Goal: Task Accomplishment & Management: Use online tool/utility

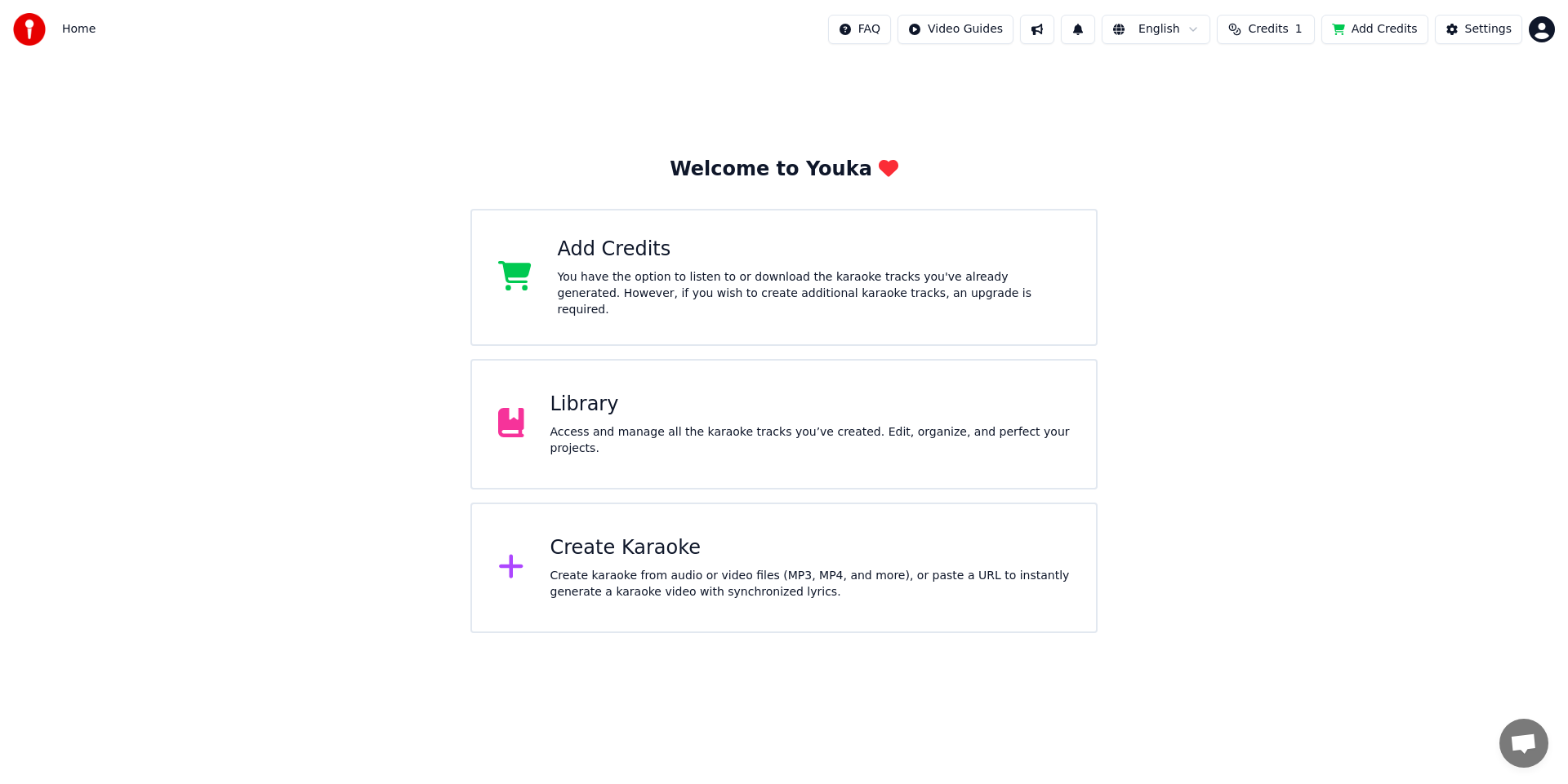
click at [1049, 126] on div "Welcome to Youka Add Credits You have the option to listen to or download the k…" at bounding box center [784, 346] width 1568 height 575
click at [650, 429] on div "Access and manage all the karaoke tracks you’ve created. Edit, organize, and pe…" at bounding box center [810, 441] width 520 height 33
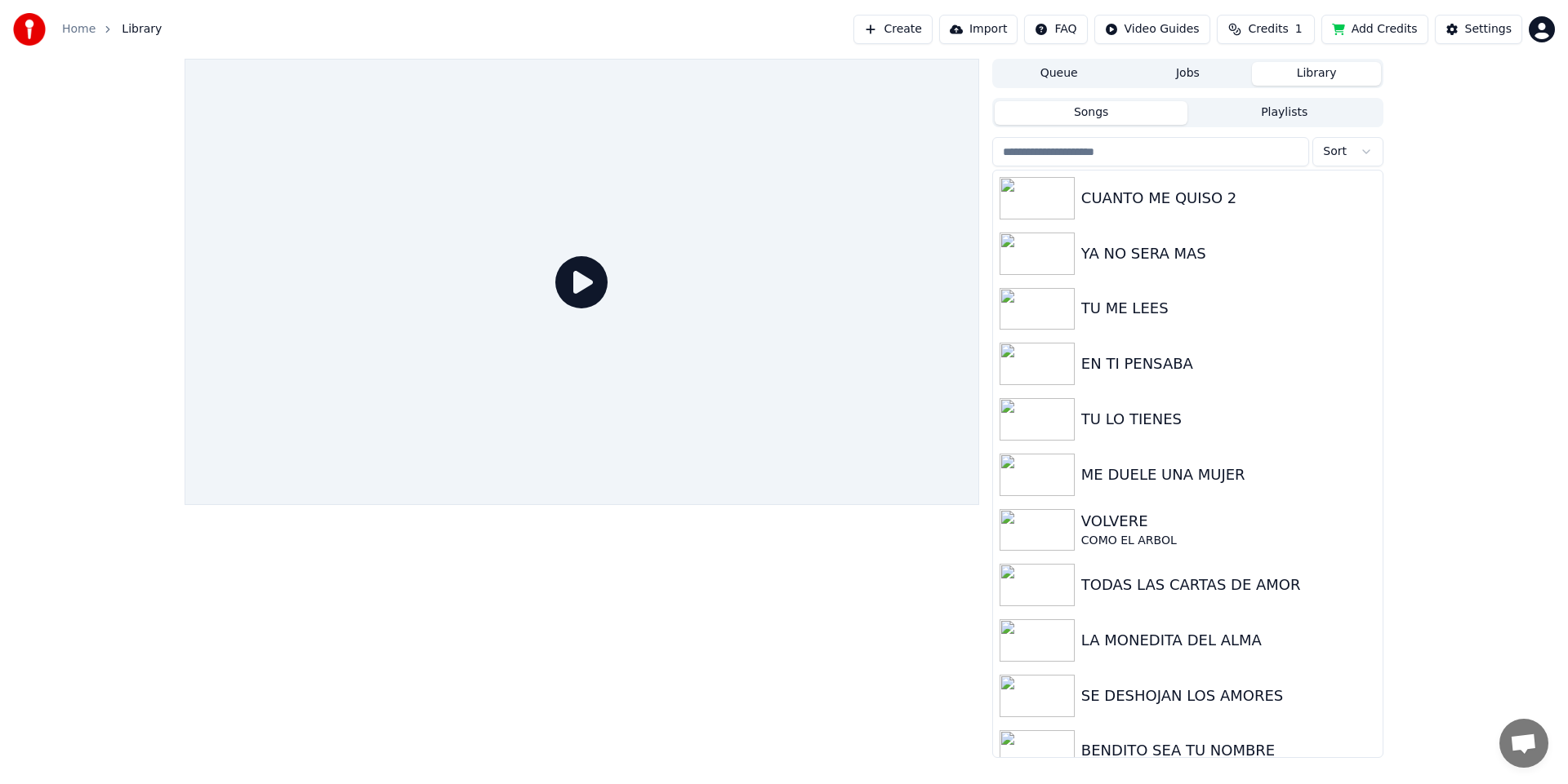
drag, startPoint x: 741, startPoint y: 644, endPoint x: 753, endPoint y: 632, distance: 17.0
click at [741, 644] on div at bounding box center [582, 409] width 794 height 699
click at [1125, 653] on div "LA MONEDITA DEL ALMA" at bounding box center [1188, 641] width 389 height 56
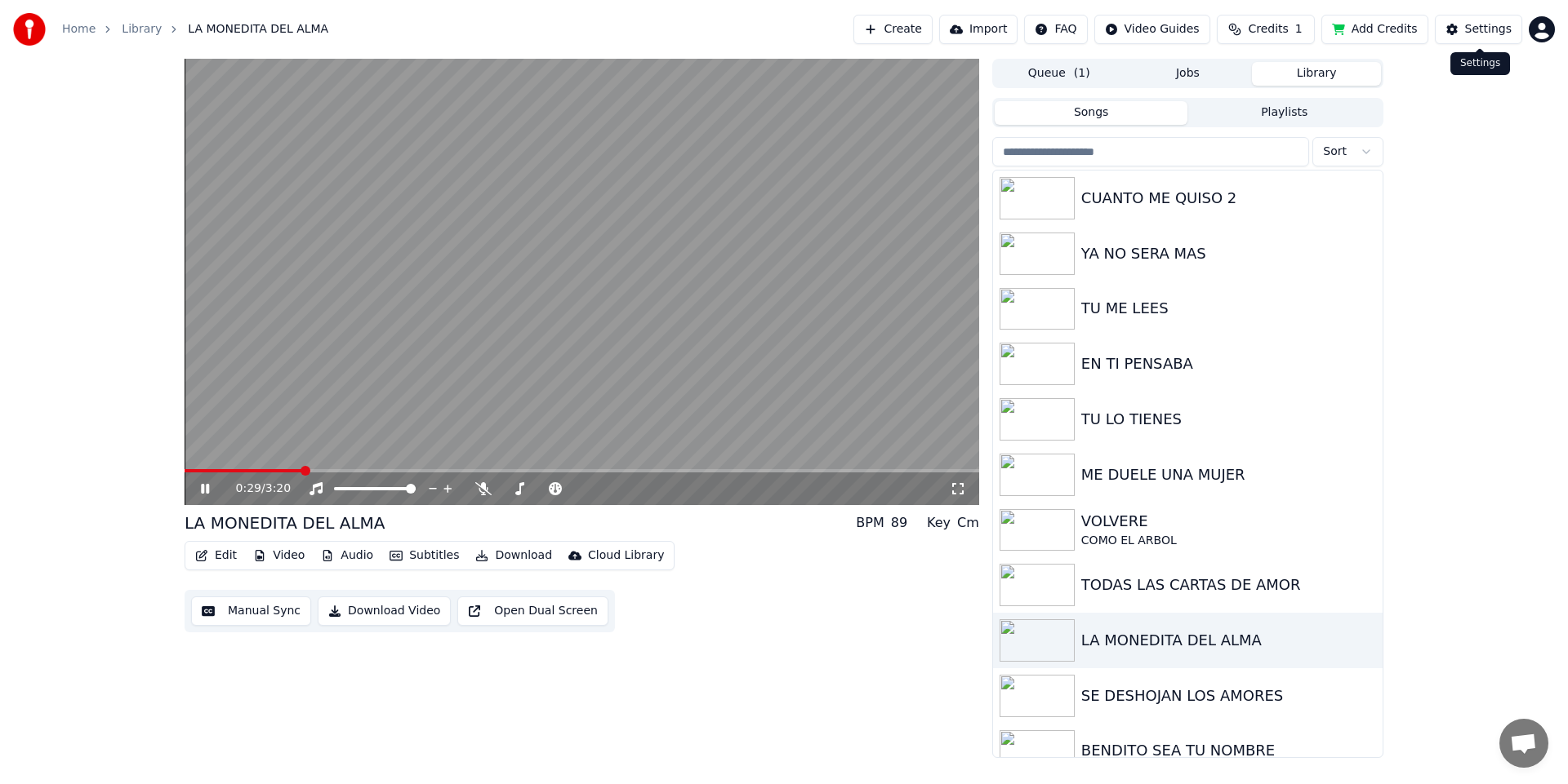
click at [1488, 35] on div "Settings" at bounding box center [1488, 30] width 47 height 16
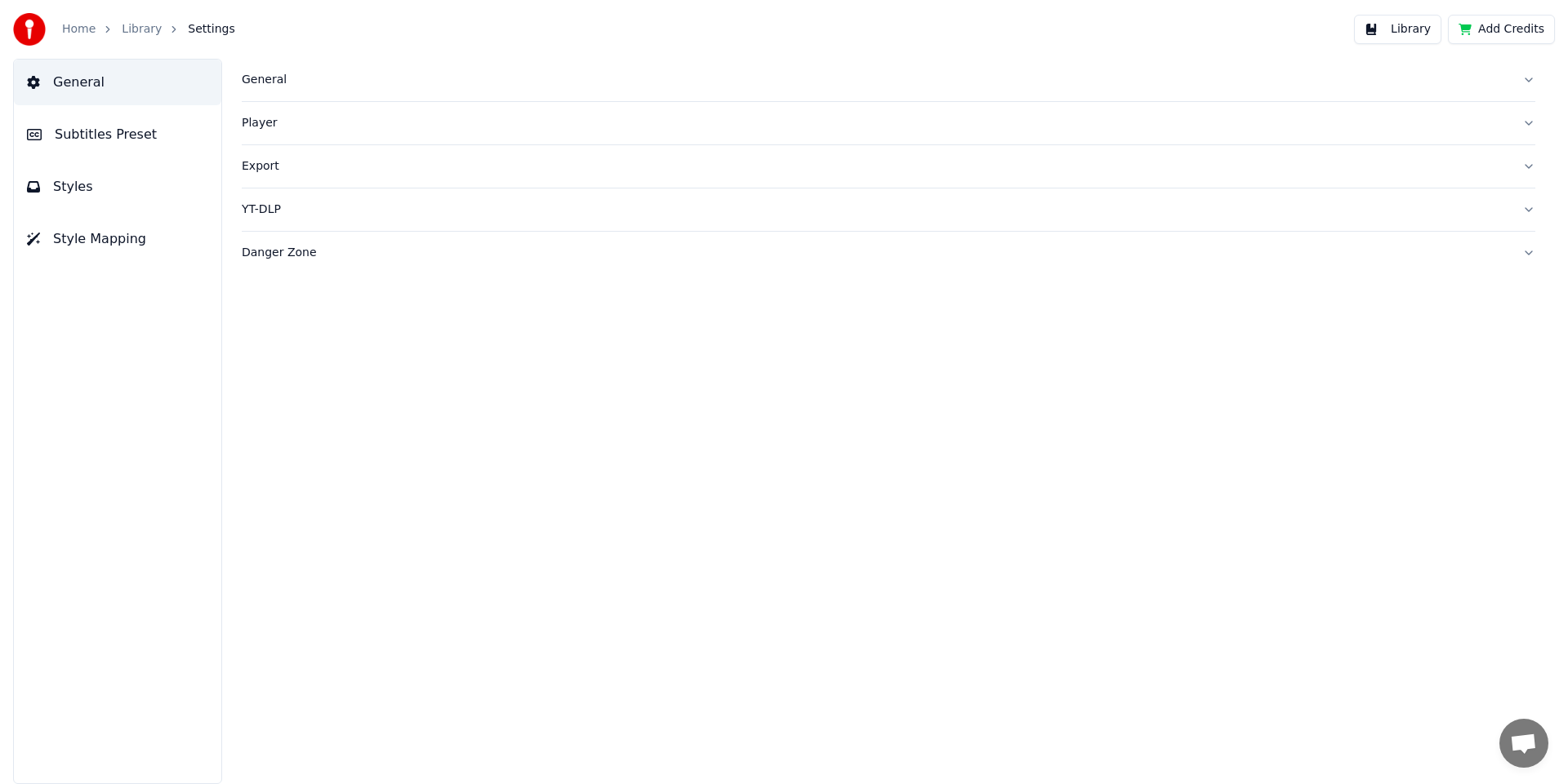
click at [271, 80] on div "General" at bounding box center [875, 80] width 1267 height 16
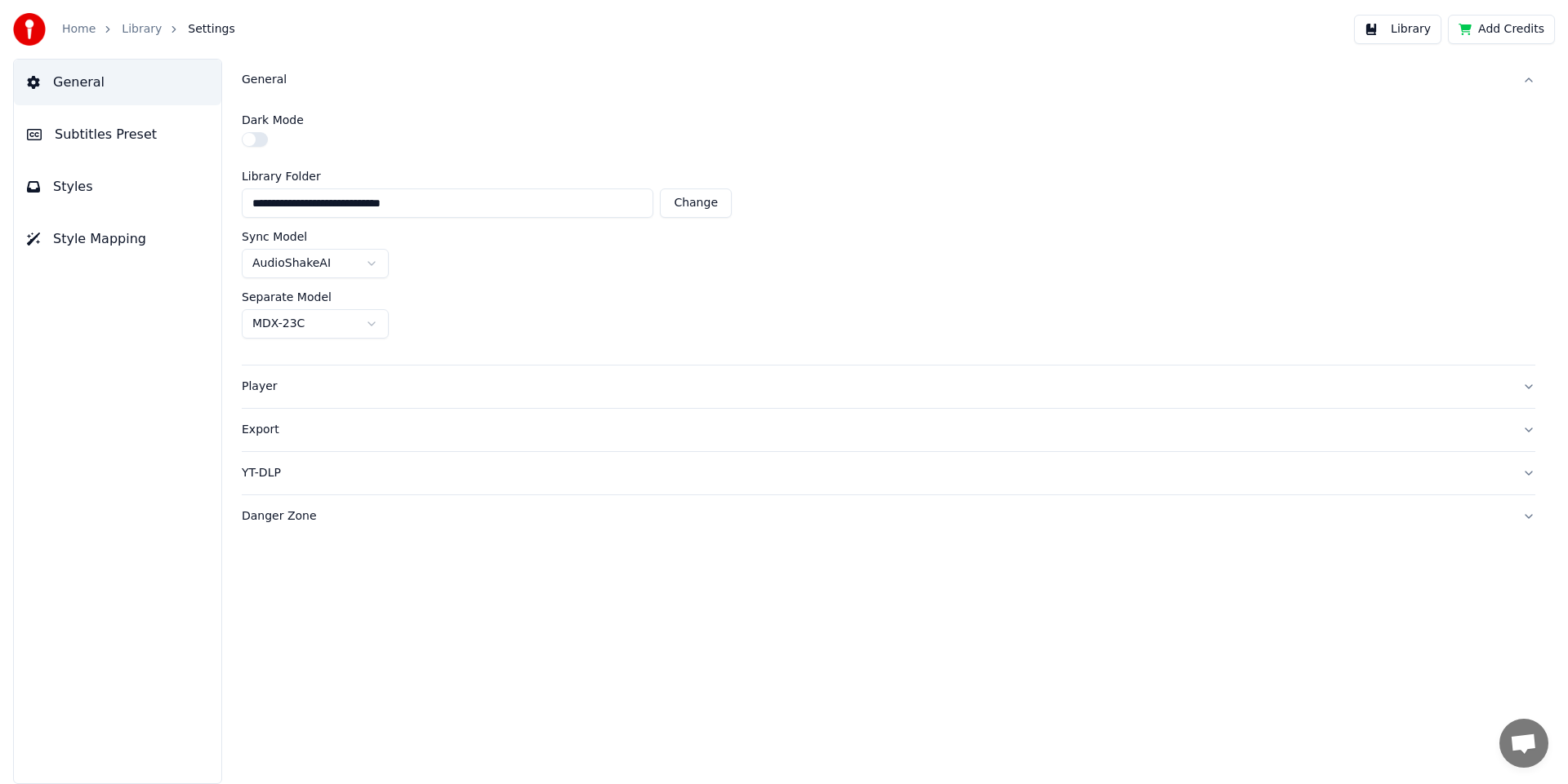
click at [261, 388] on div "Player" at bounding box center [875, 387] width 1267 height 16
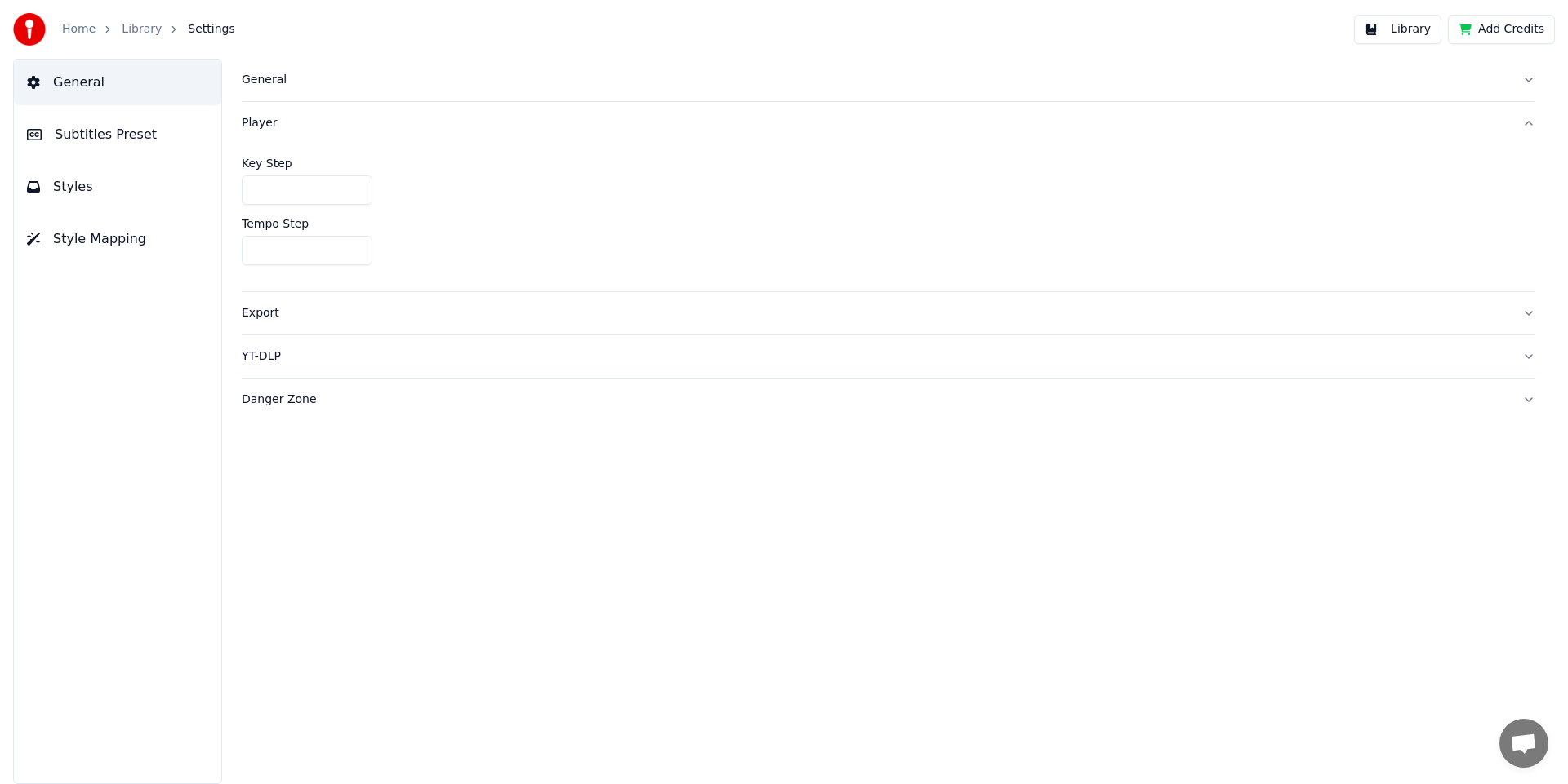
click at [266, 314] on div "Export" at bounding box center [875, 314] width 1267 height 16
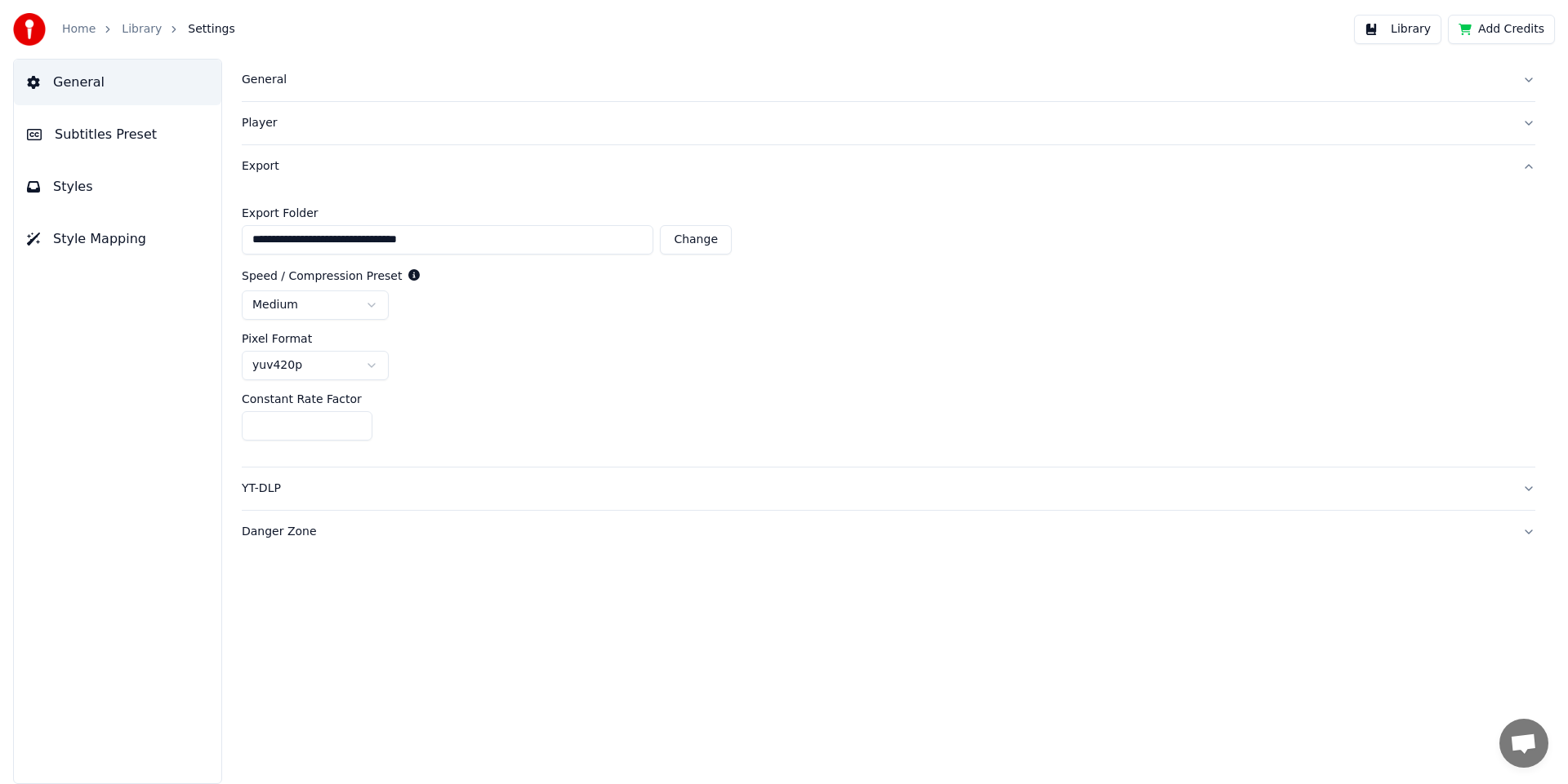
click at [591, 397] on div "Constant Rate Factor" at bounding box center [888, 399] width 1294 height 11
click at [259, 490] on div "YT-DLP" at bounding box center [875, 489] width 1267 height 16
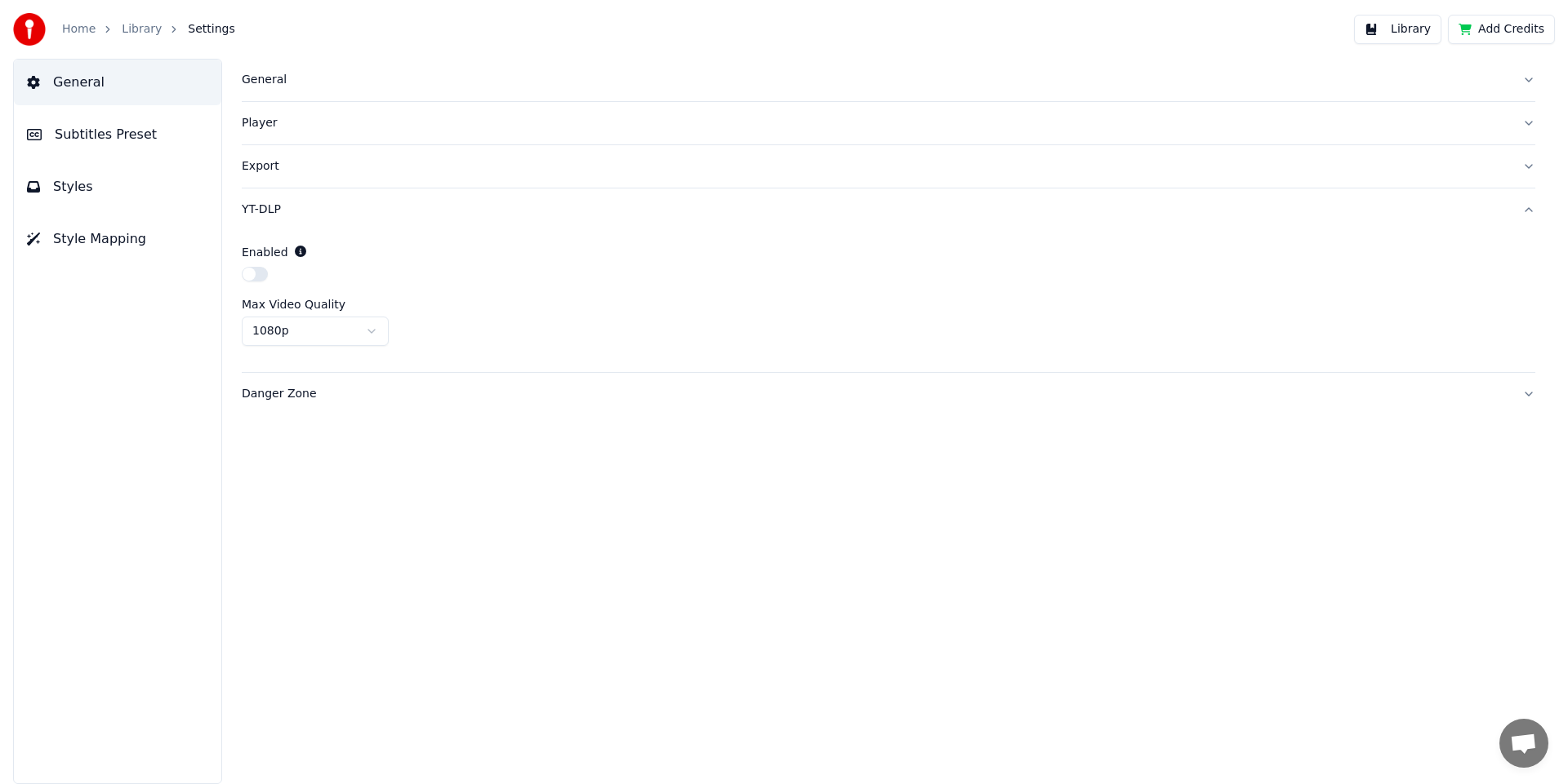
click at [292, 395] on div "Danger Zone" at bounding box center [875, 394] width 1267 height 16
click at [487, 437] on div "Reindex Library Reset Settings Export Settings Import Settings Parse Titles Ana…" at bounding box center [888, 401] width 1294 height 254
click at [70, 438] on div "General Subtitles Preset Styles Style Mapping" at bounding box center [117, 422] width 209 height 726
click at [100, 143] on span "Subtitles Preset" at bounding box center [106, 135] width 102 height 20
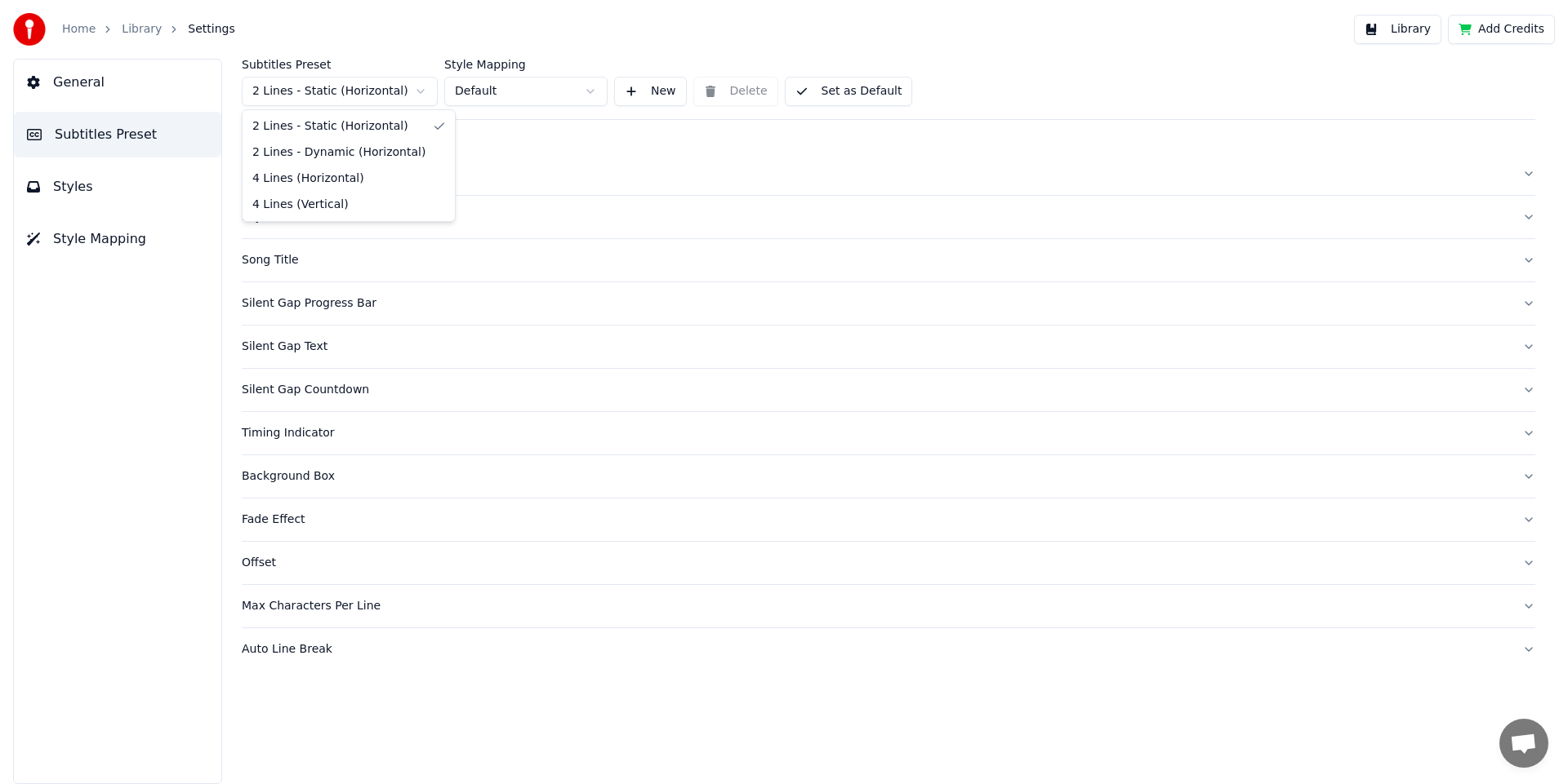
click at [338, 92] on html "Home Library Settings Library Add Credits General Subtitles Preset Styles Style…" at bounding box center [784, 392] width 1568 height 784
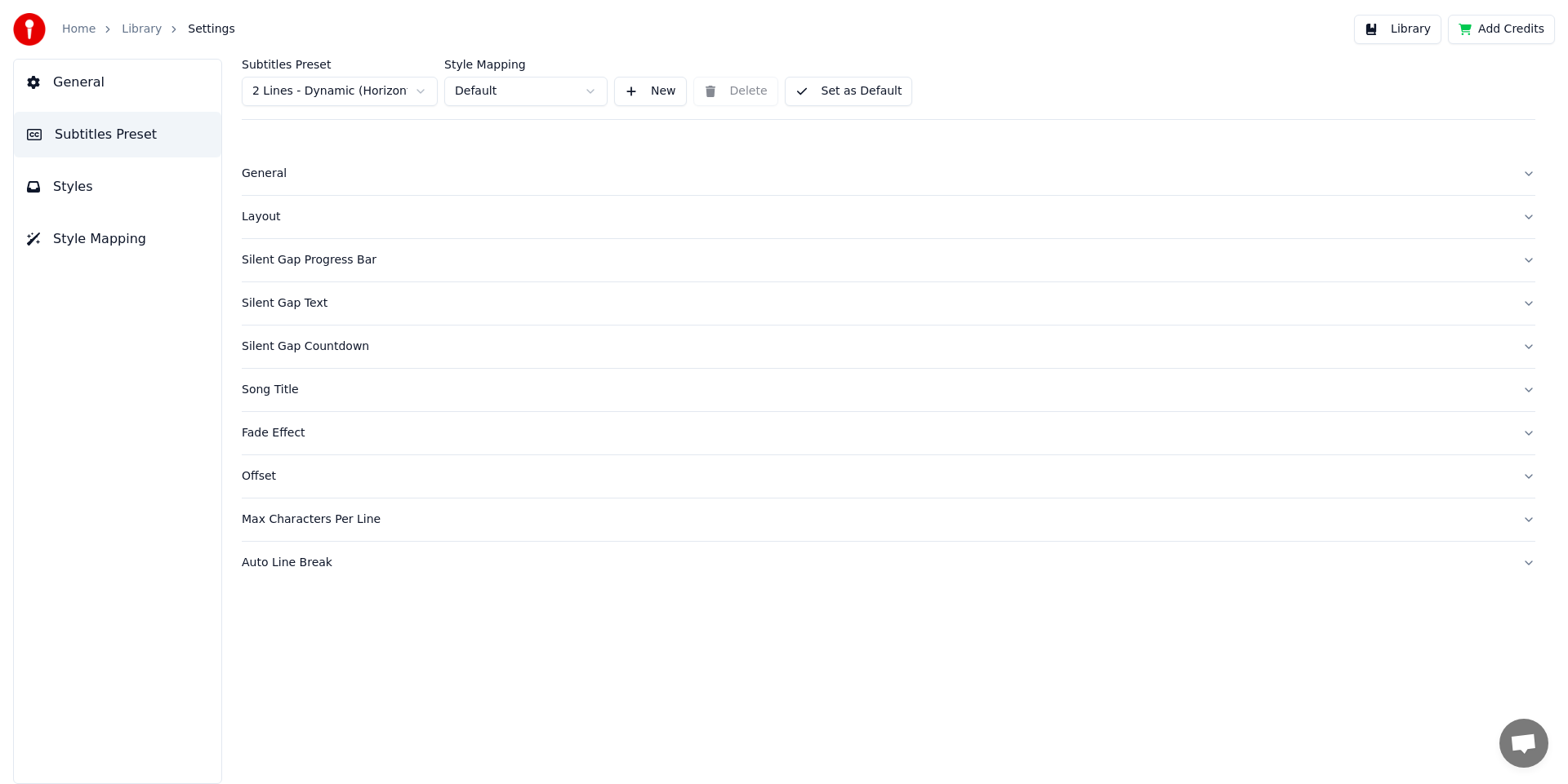
click at [865, 96] on button "Set as Default" at bounding box center [848, 91] width 128 height 30
drag, startPoint x: 831, startPoint y: 89, endPoint x: 771, endPoint y: 142, distance: 80.1
click at [832, 93] on button "Done" at bounding box center [823, 91] width 77 height 30
click at [1138, 63] on div "Subtitles Preset 2 Lines - Dynamic (Horizontal) Style Mapping Default New Delet…" at bounding box center [888, 89] width 1294 height 62
click at [1414, 37] on button "Library" at bounding box center [1397, 30] width 87 height 30
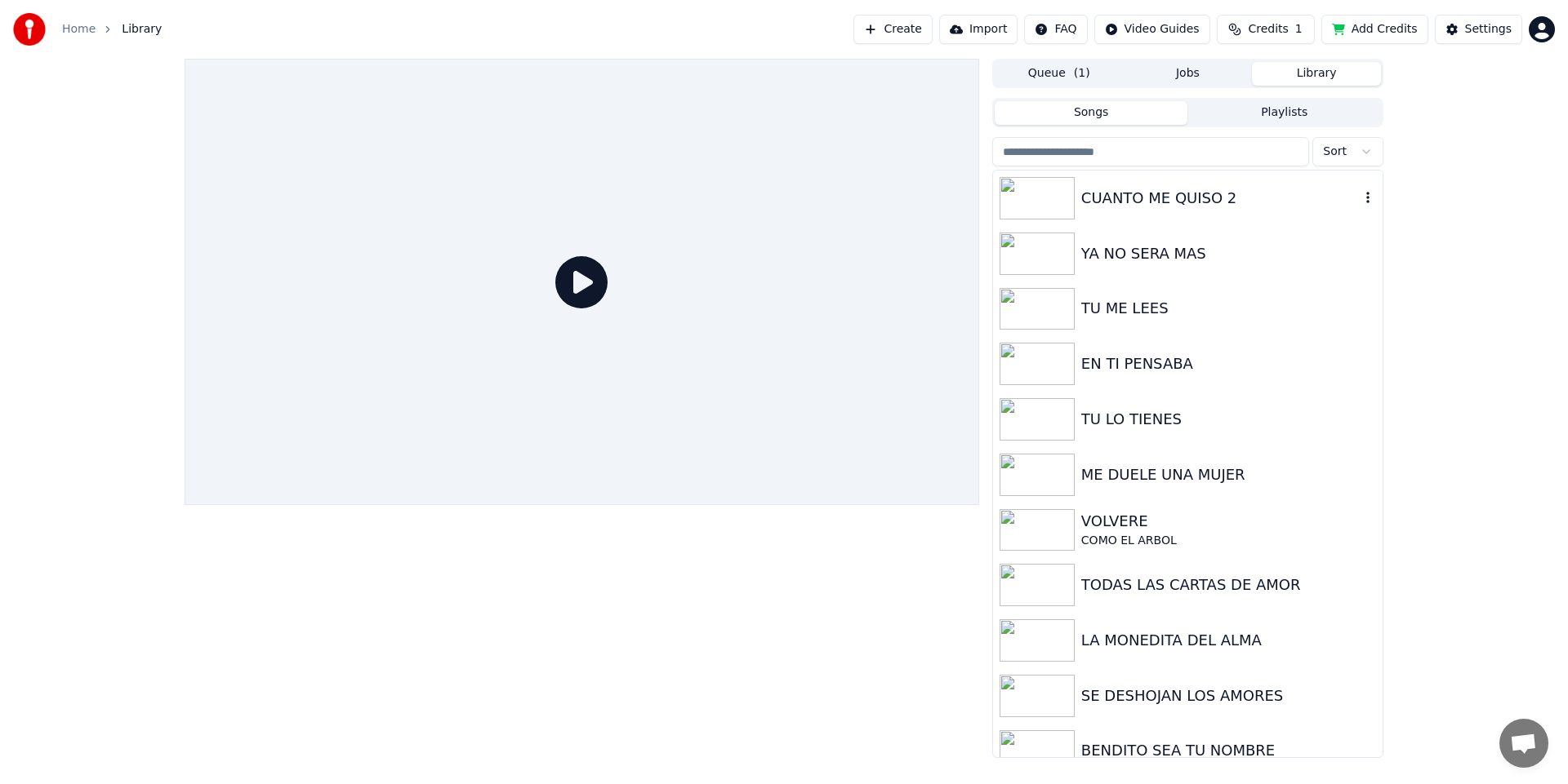
click at [1065, 207] on img at bounding box center [1037, 199] width 75 height 43
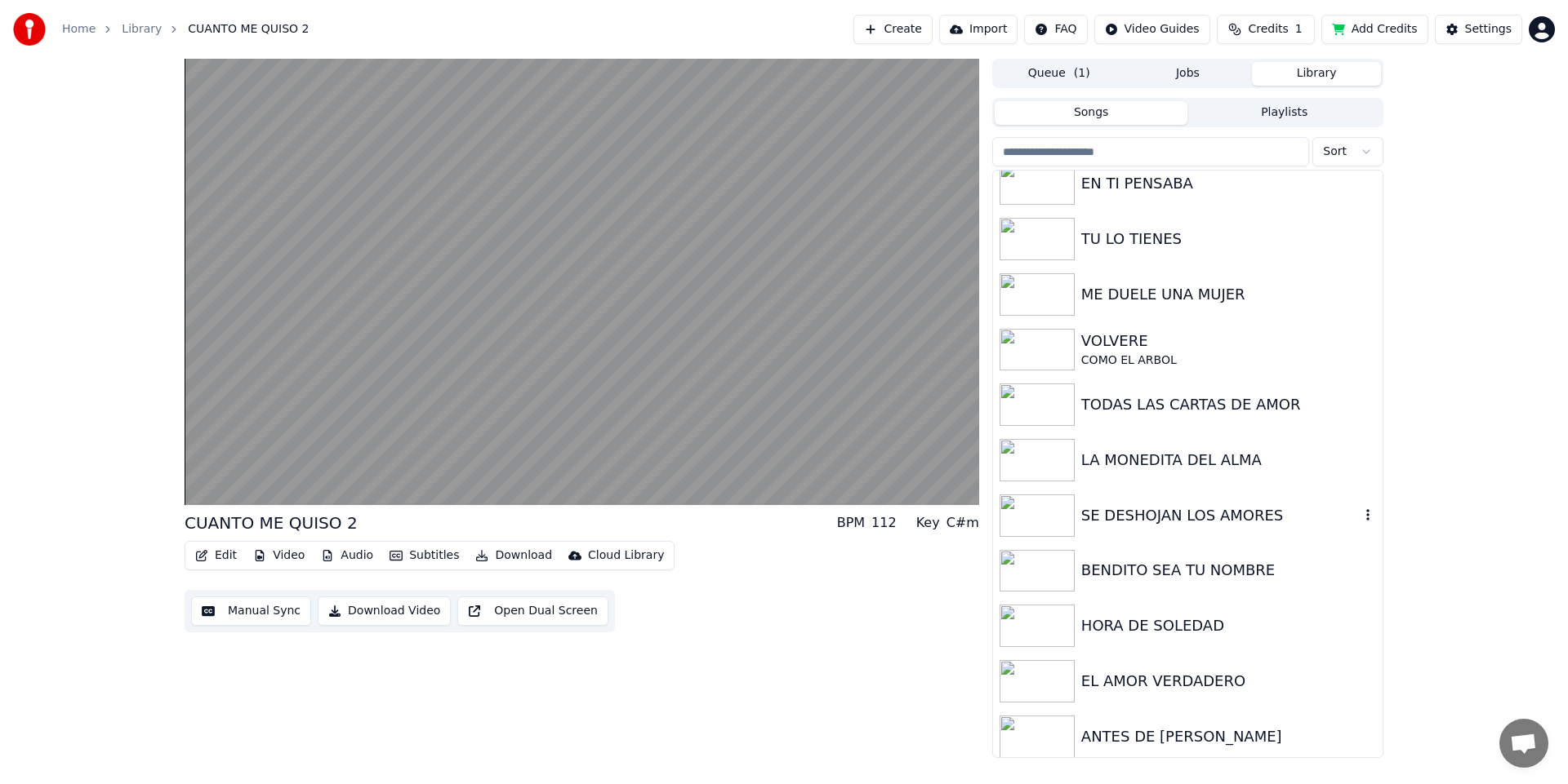
scroll to position [188, 0]
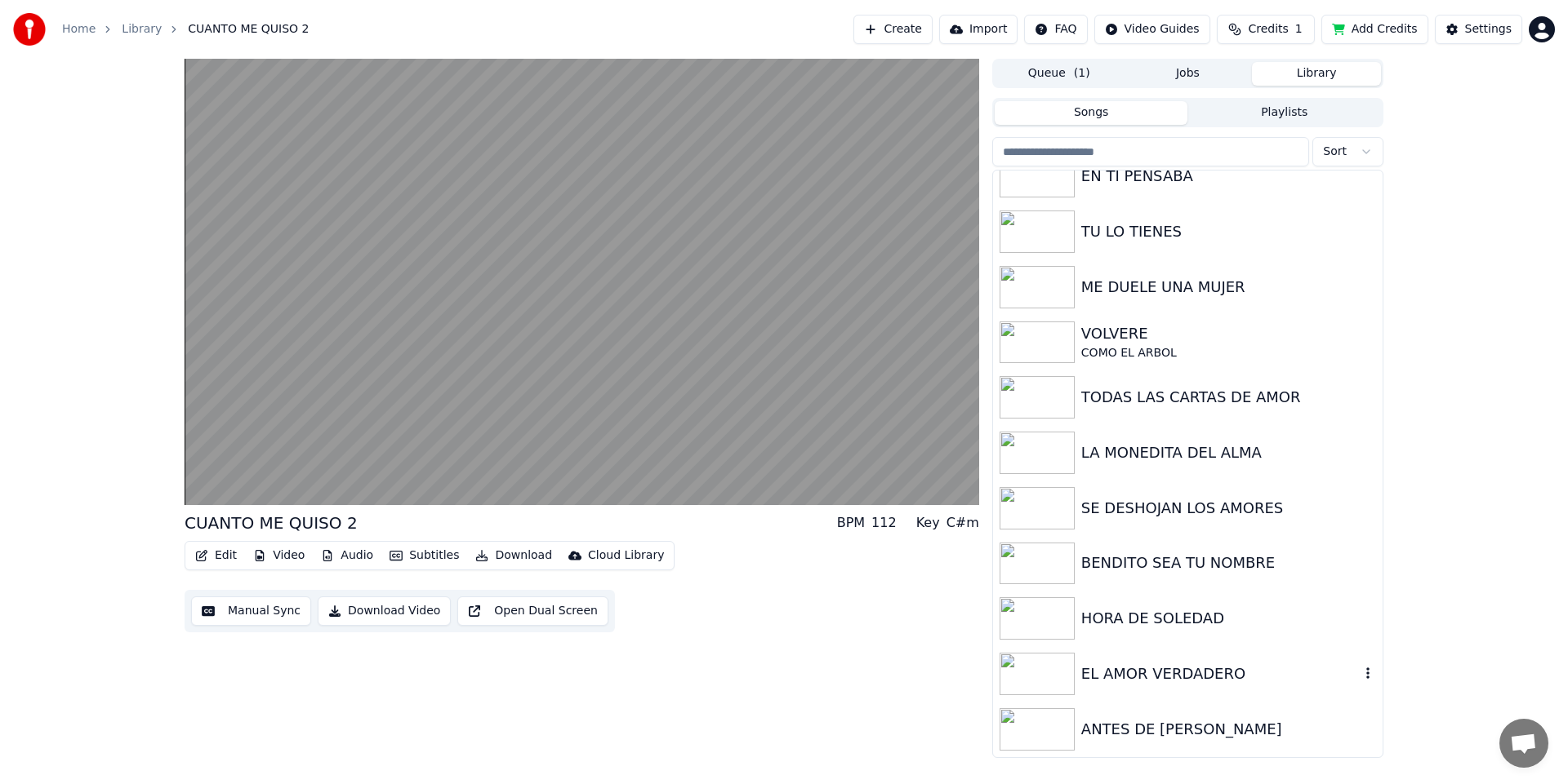
click at [1027, 687] on img at bounding box center [1037, 674] width 75 height 43
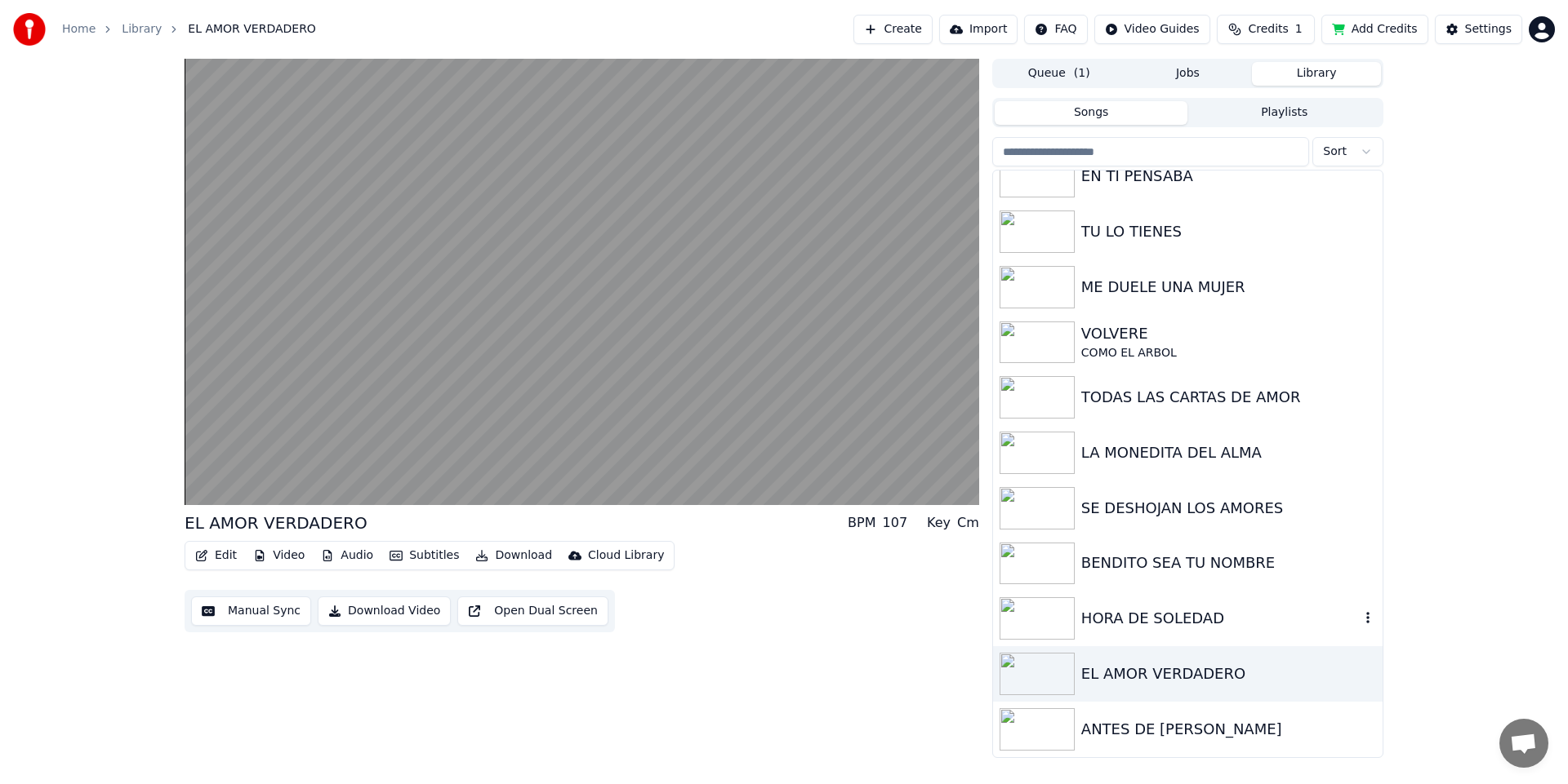
click at [1024, 624] on img at bounding box center [1037, 619] width 75 height 43
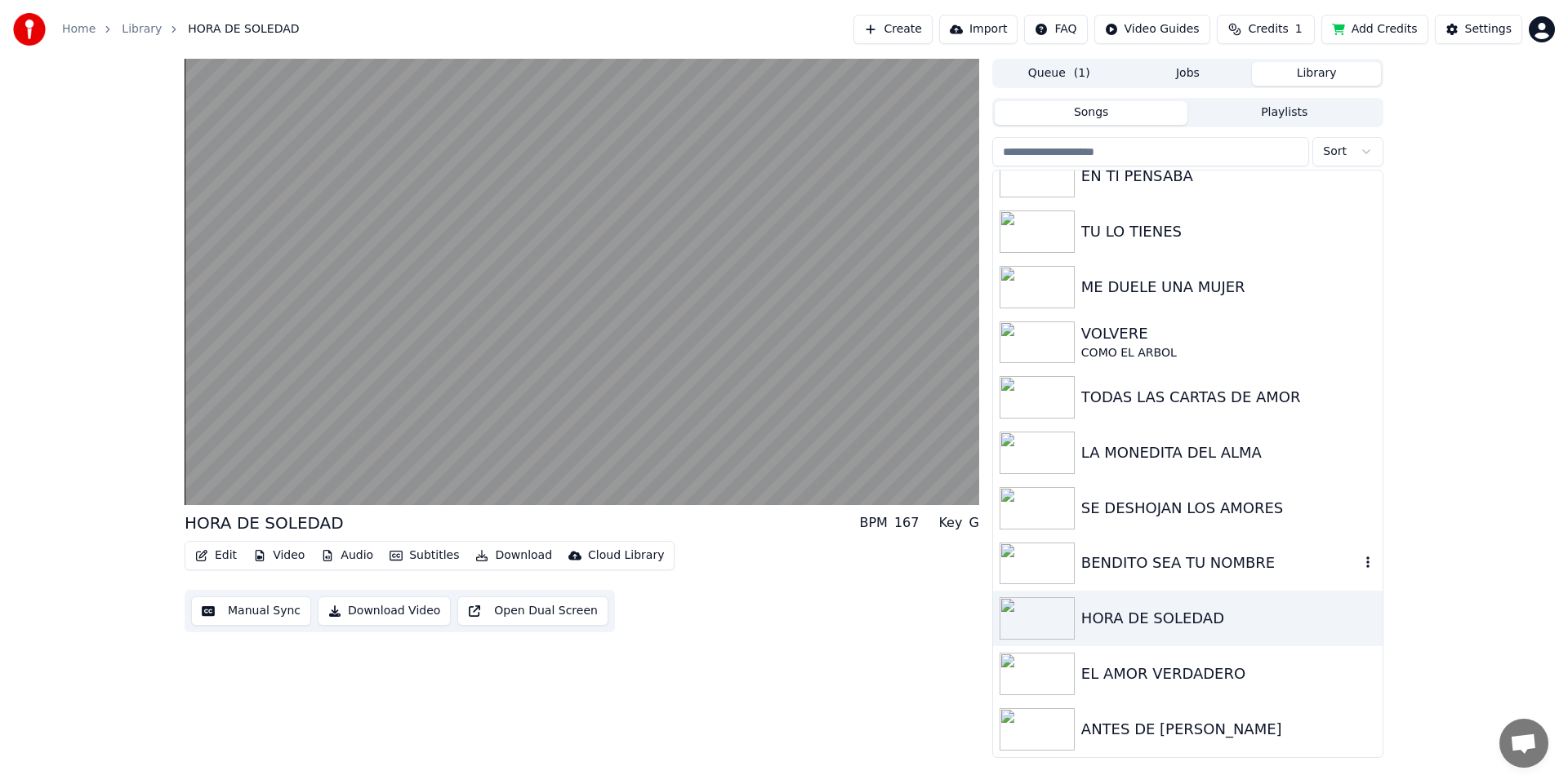
click at [1041, 561] on img at bounding box center [1037, 564] width 75 height 43
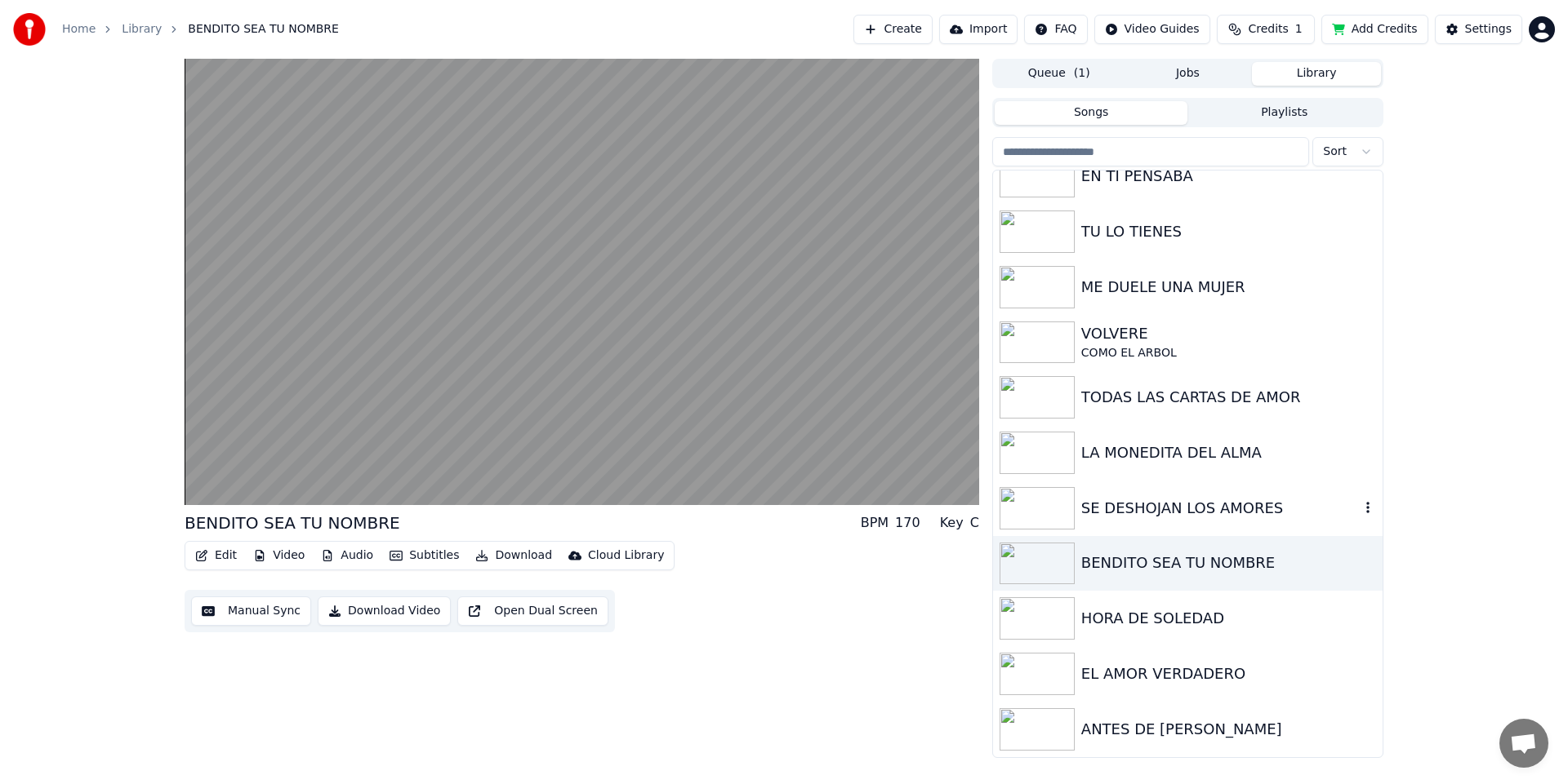
click at [1037, 496] on img at bounding box center [1037, 508] width 75 height 43
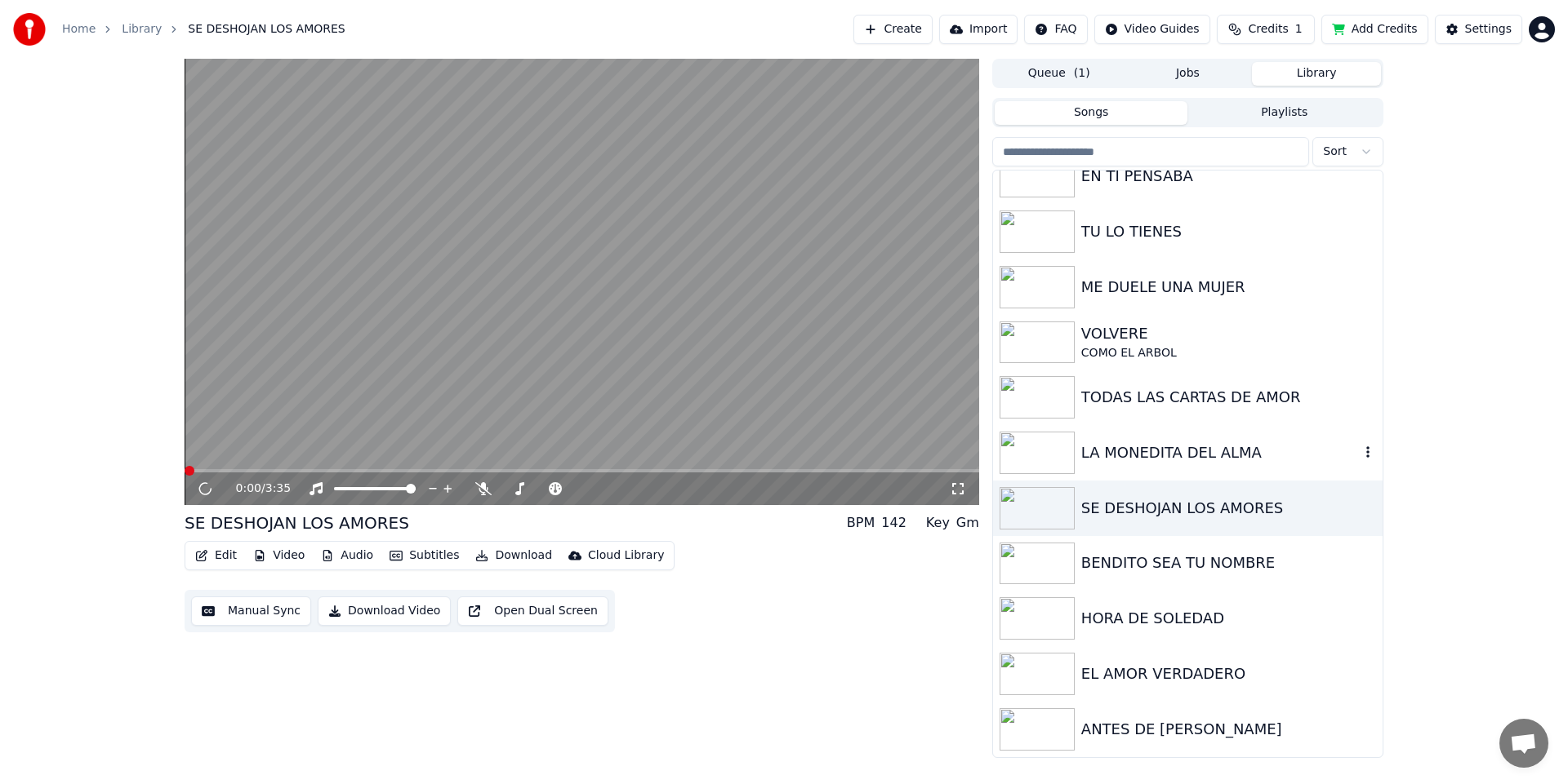
click at [1037, 456] on img at bounding box center [1037, 453] width 75 height 43
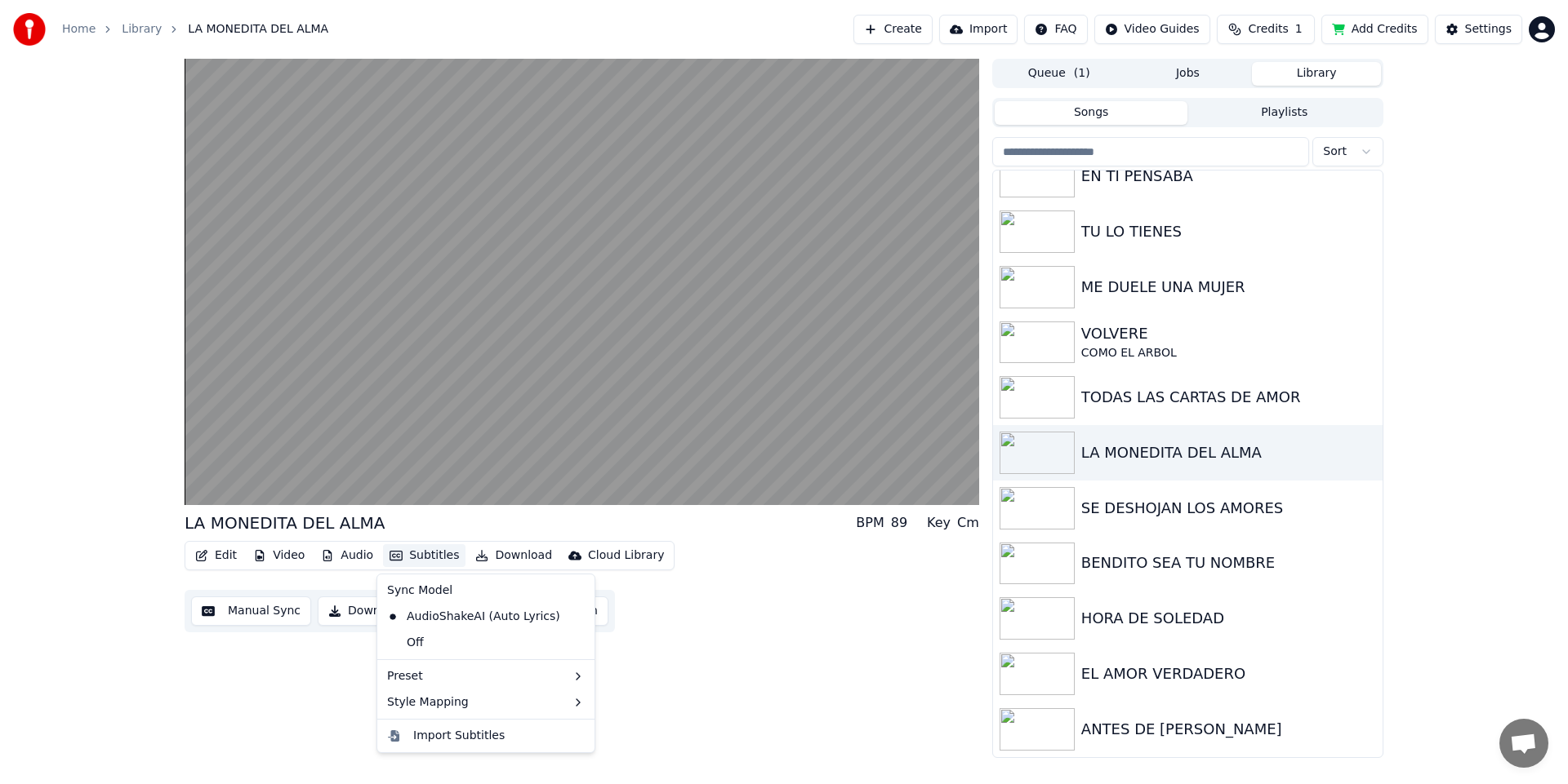
click at [425, 554] on button "Subtitles" at bounding box center [424, 556] width 82 height 23
click at [434, 649] on div "Off" at bounding box center [485, 643] width 210 height 26
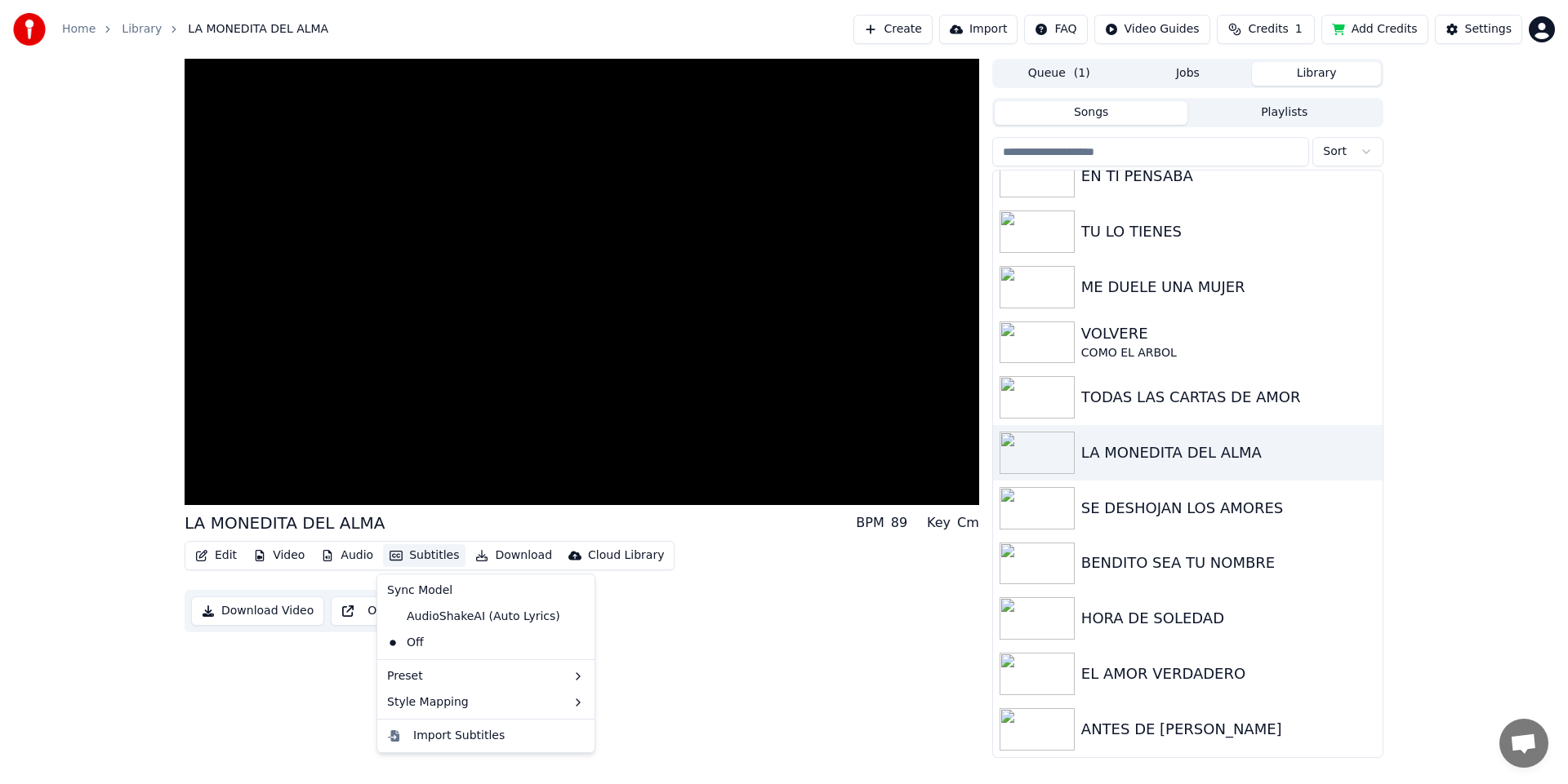
click at [407, 558] on button "Subtitles" at bounding box center [424, 556] width 82 height 23
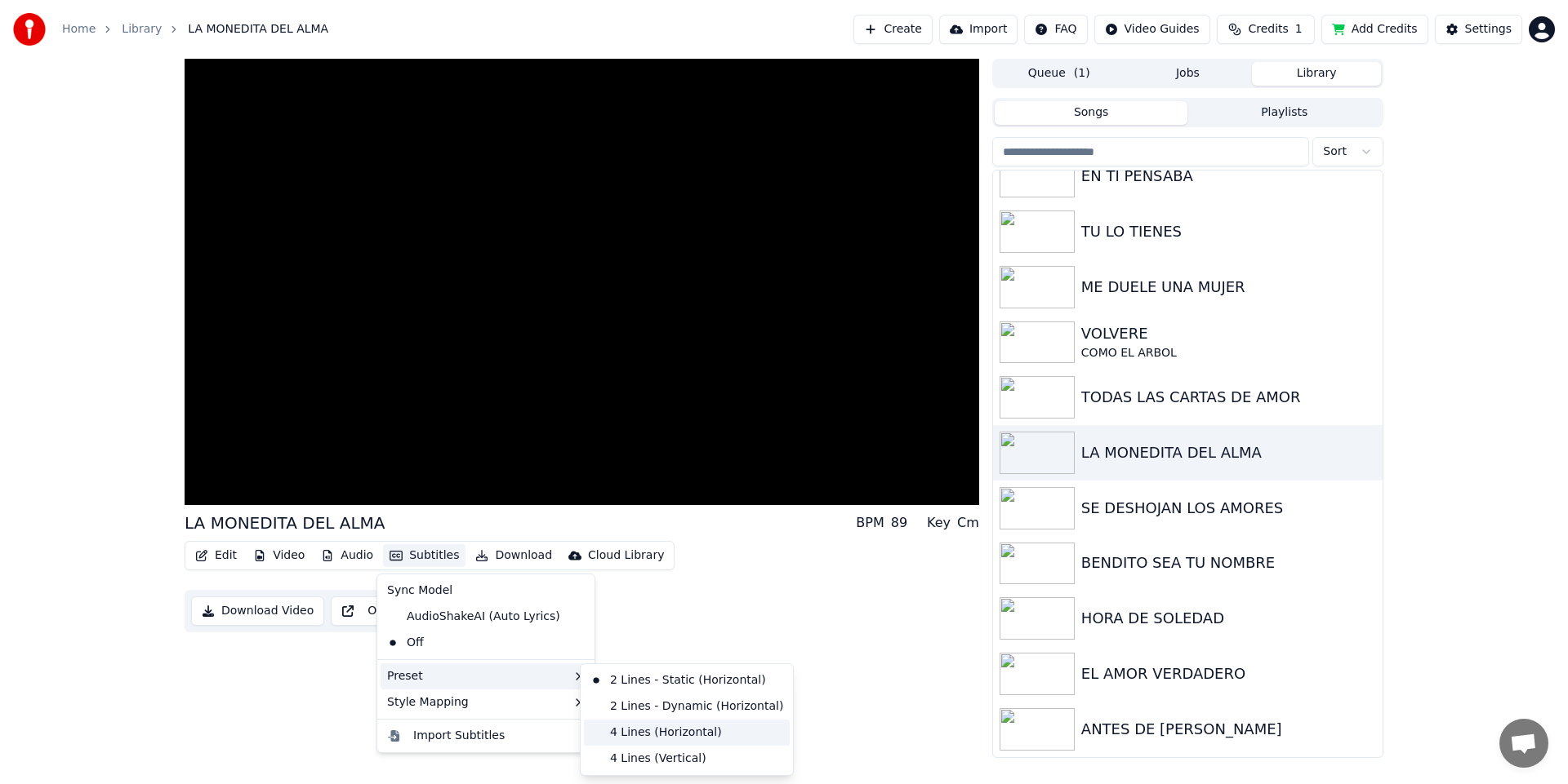
click at [634, 728] on div "4 Lines (Horizontal)" at bounding box center [687, 733] width 206 height 26
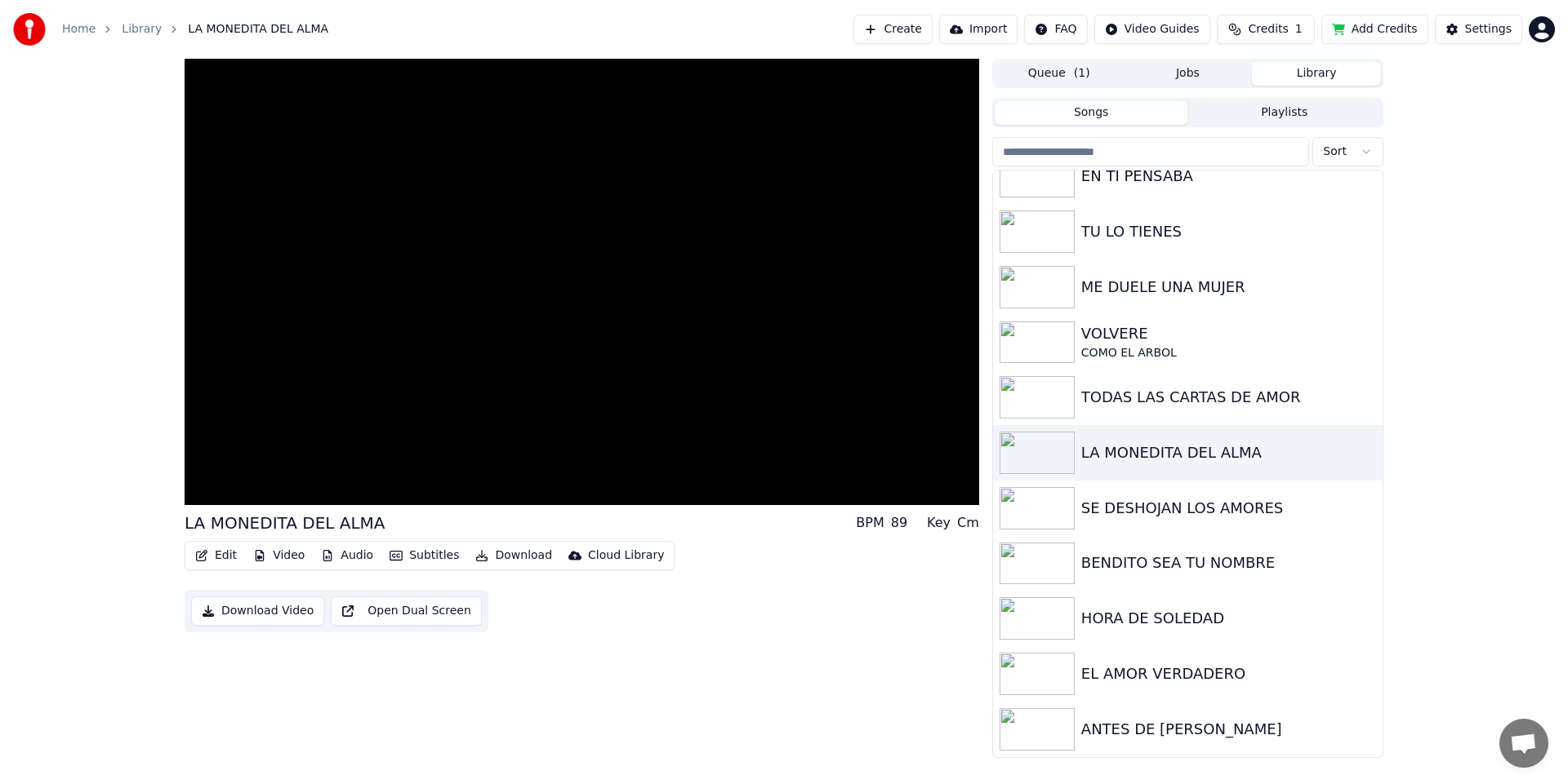
click at [584, 658] on div "LA MONEDITA DEL [PERSON_NAME] BPM 89 Key Cm Edit Video Audio Subtitles Download…" at bounding box center [582, 409] width 794 height 699
click at [224, 467] on video at bounding box center [582, 282] width 794 height 447
click at [228, 470] on span at bounding box center [249, 471] width 129 height 3
click at [207, 481] on div "0:11 / 3:20" at bounding box center [582, 489] width 781 height 16
click at [204, 488] on icon at bounding box center [205, 488] width 10 height 11
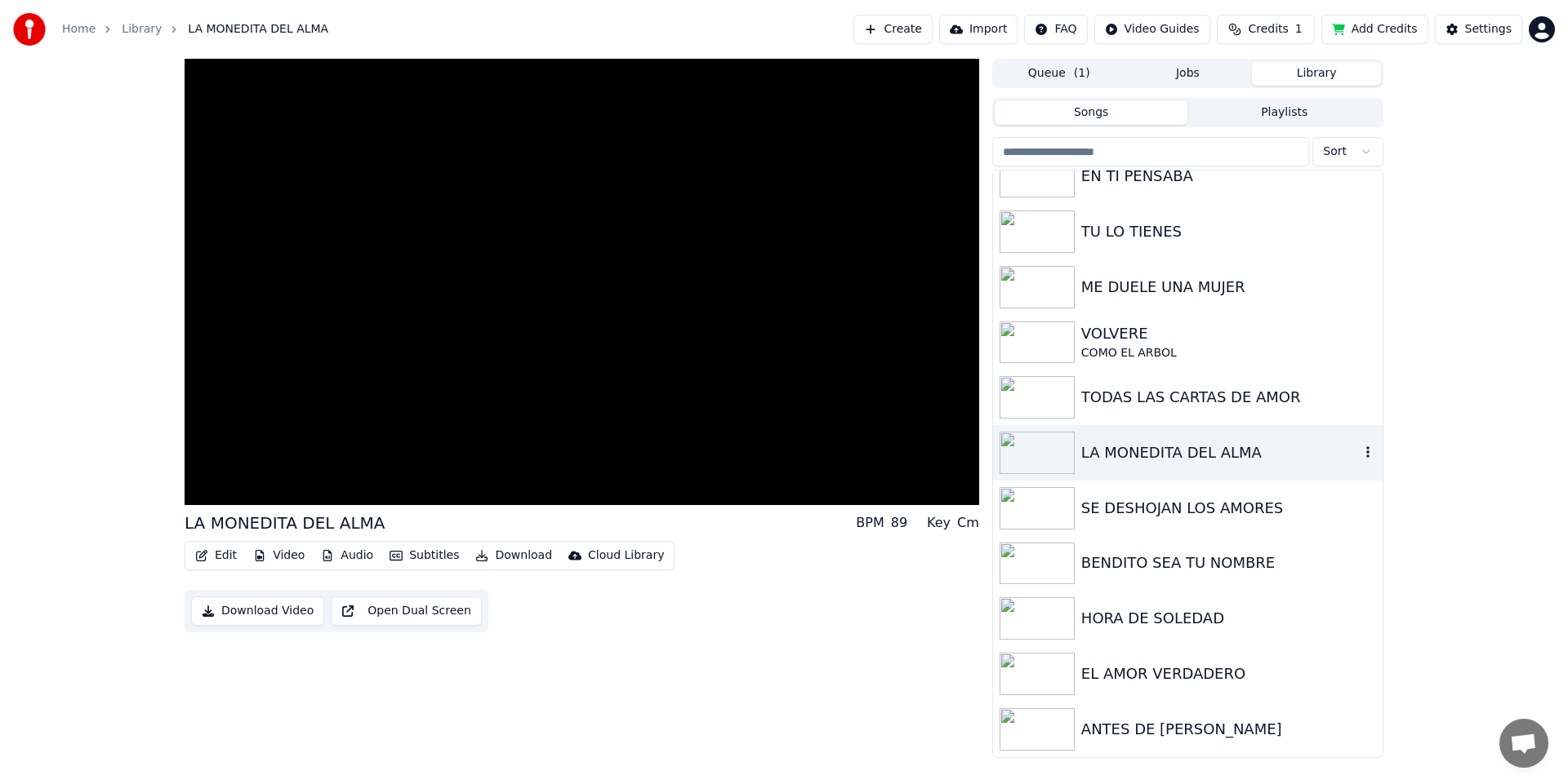
click at [1067, 466] on img at bounding box center [1037, 453] width 75 height 43
click at [1038, 396] on img at bounding box center [1037, 397] width 75 height 43
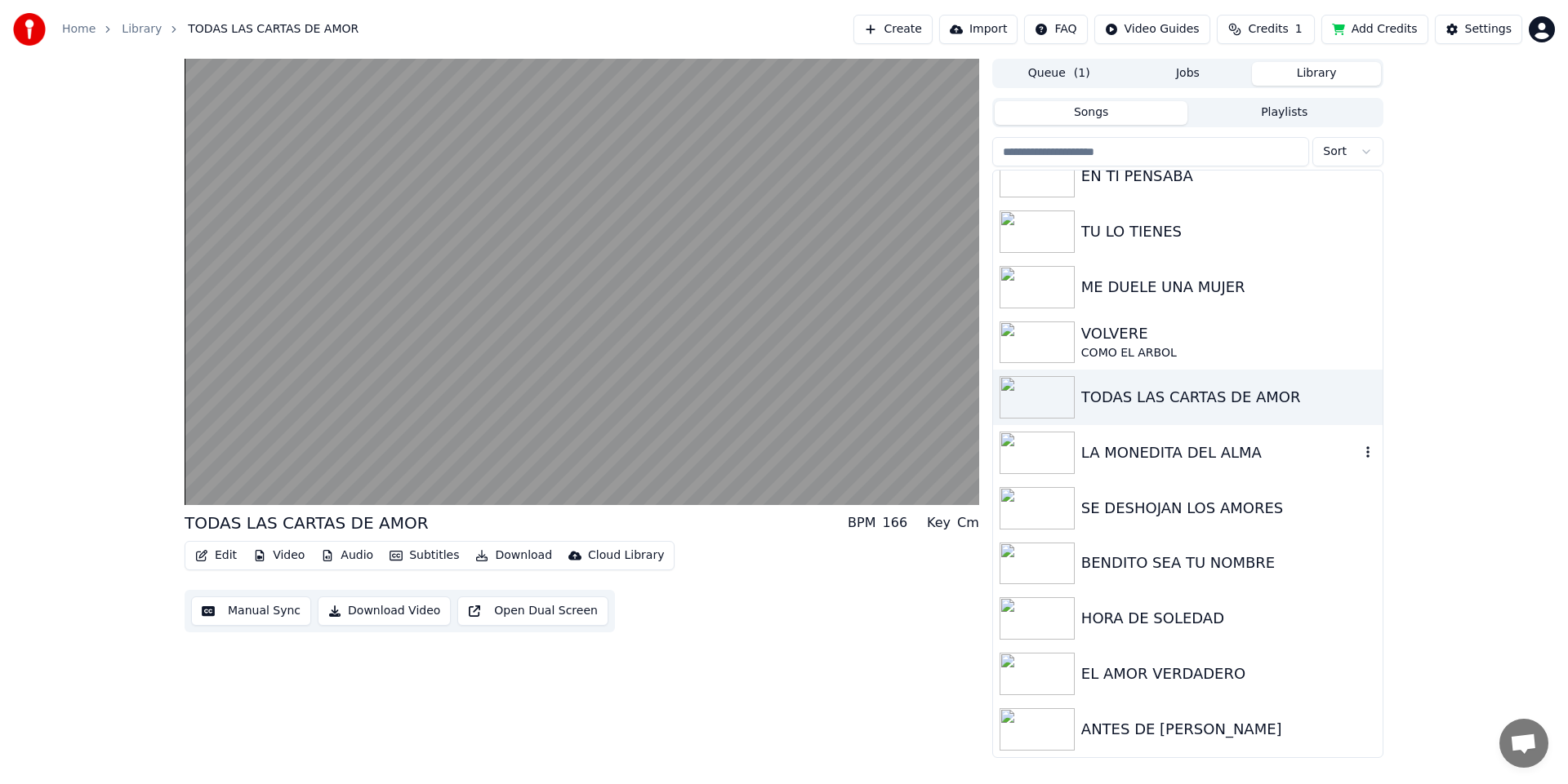
click at [1039, 468] on img at bounding box center [1037, 453] width 75 height 43
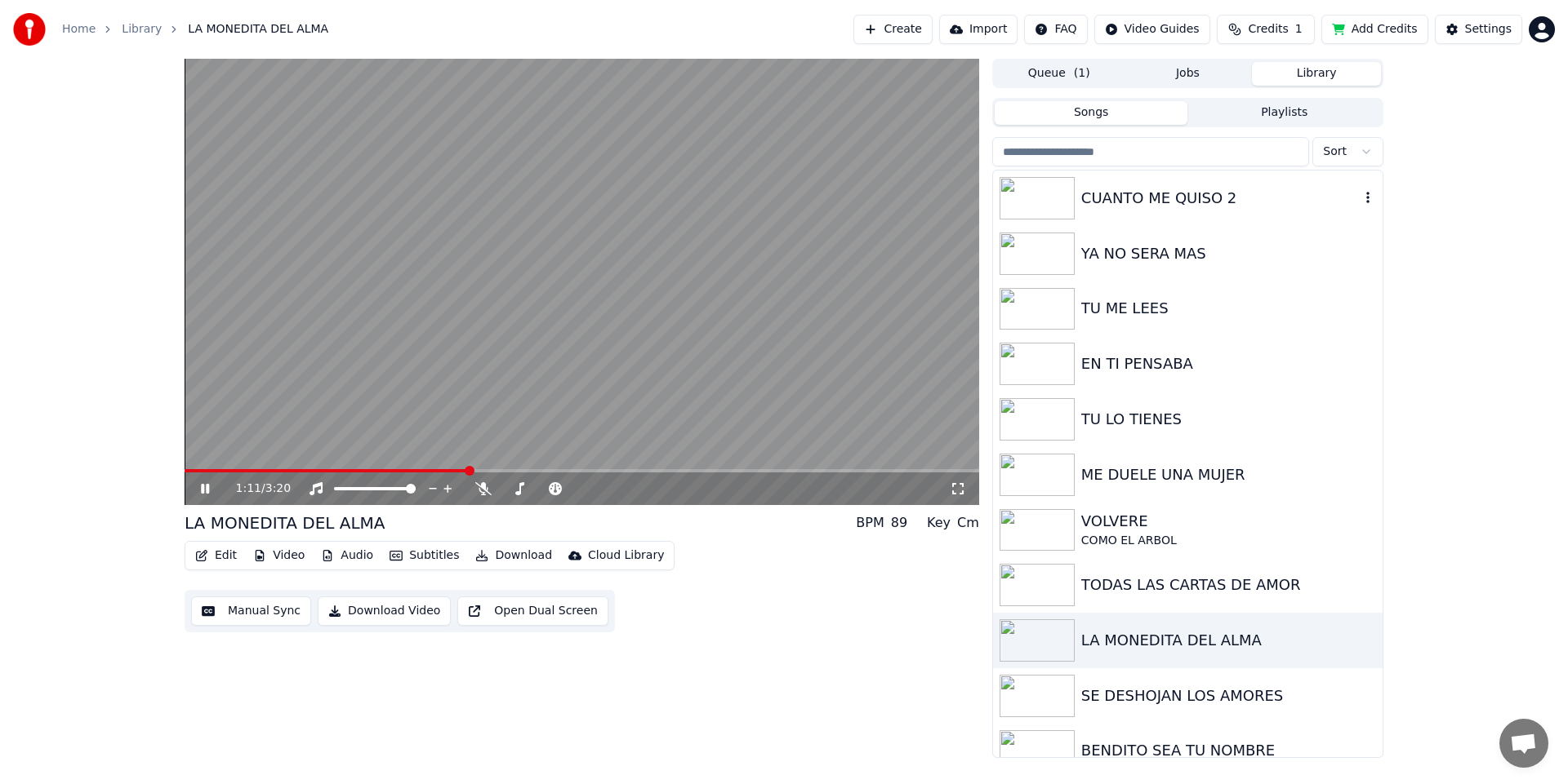
click at [1036, 195] on img at bounding box center [1037, 199] width 75 height 43
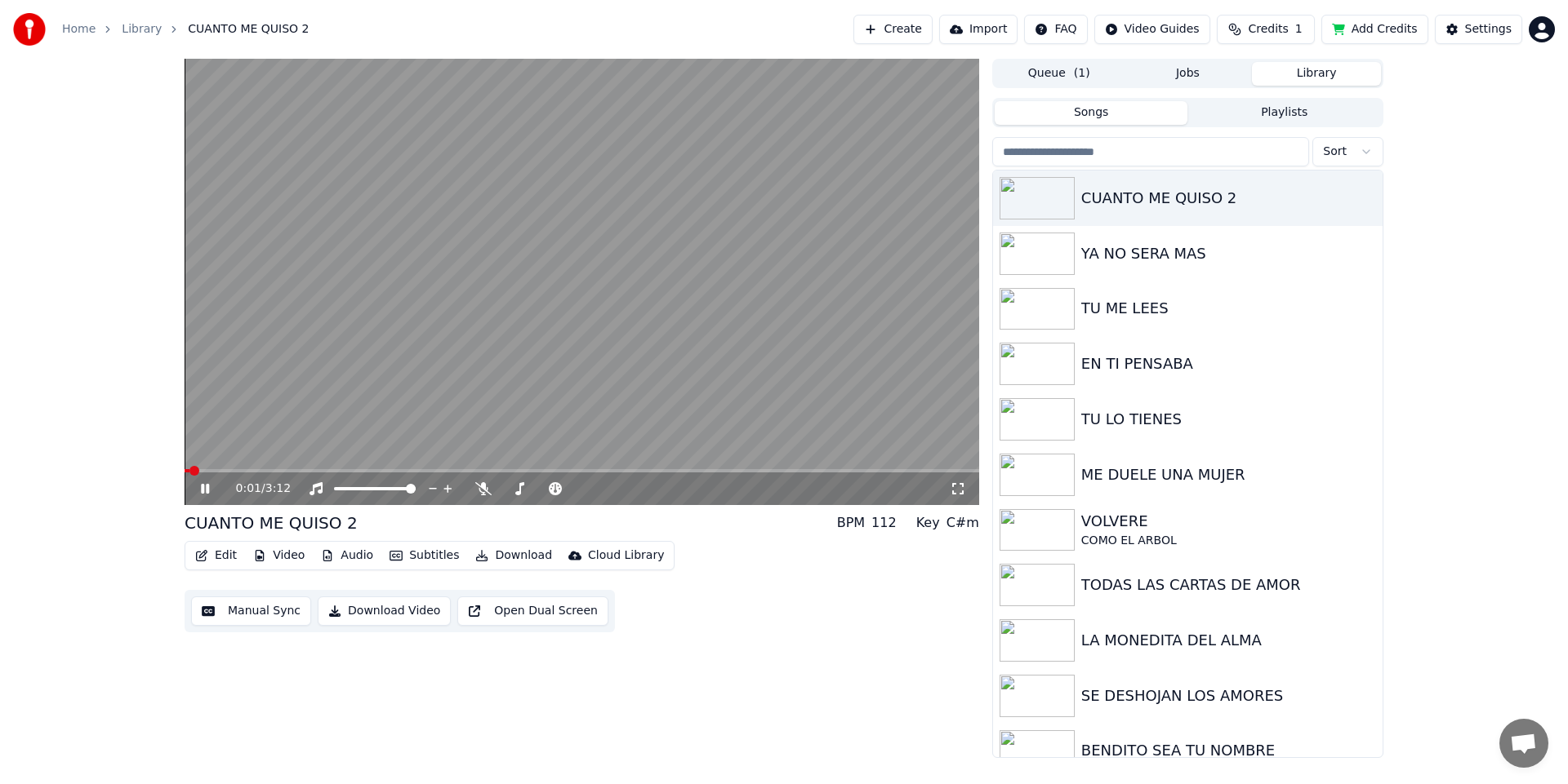
click at [423, 553] on button "Subtitles" at bounding box center [424, 556] width 82 height 23
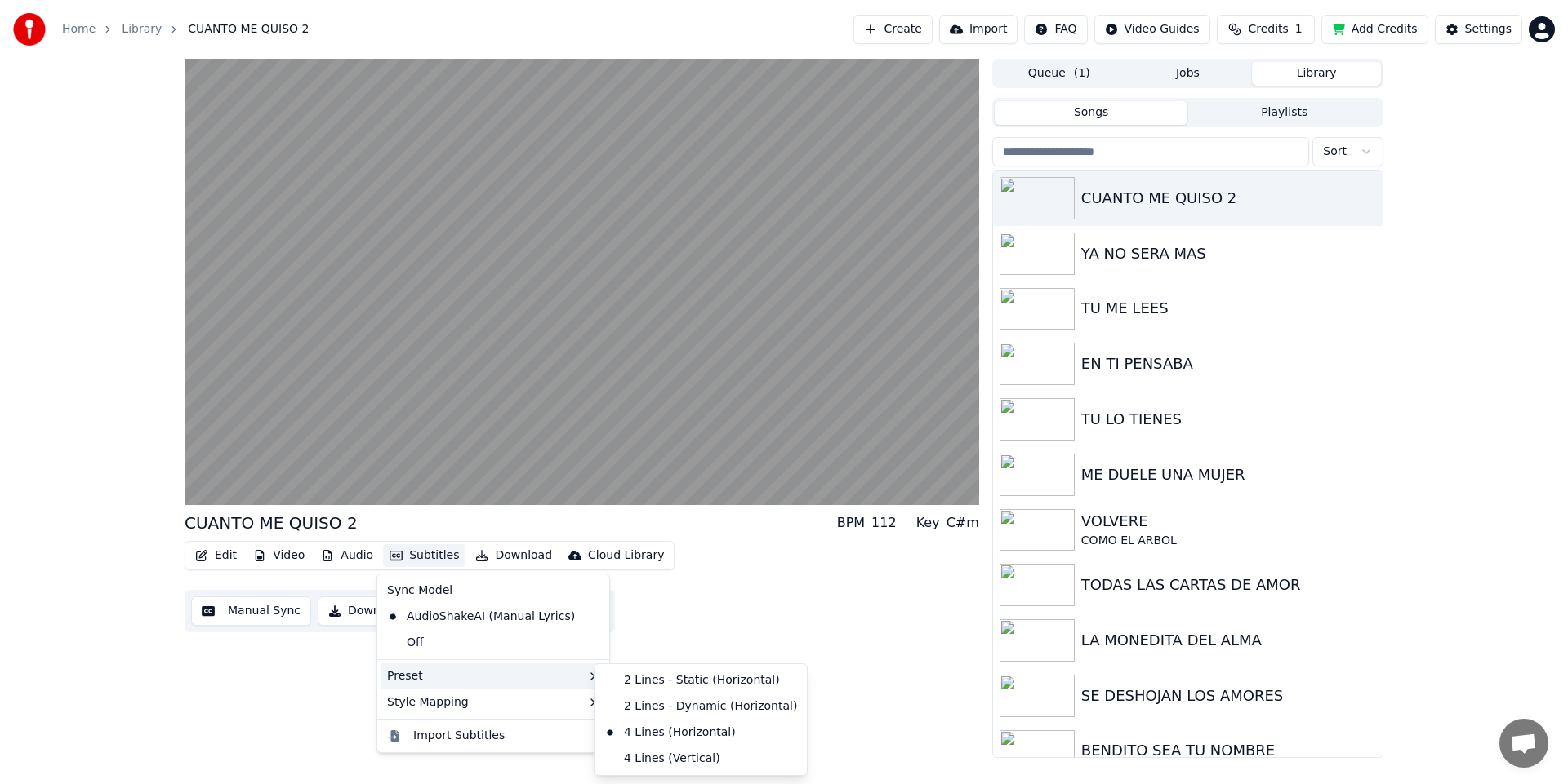
drag, startPoint x: 851, startPoint y: 654, endPoint x: 872, endPoint y: 638, distance: 26.4
click at [852, 654] on div "CUANTO ME QUISO 2 BPM 112 Key C#m Edit Video Audio Subtitles Download Cloud Lib…" at bounding box center [582, 409] width 794 height 699
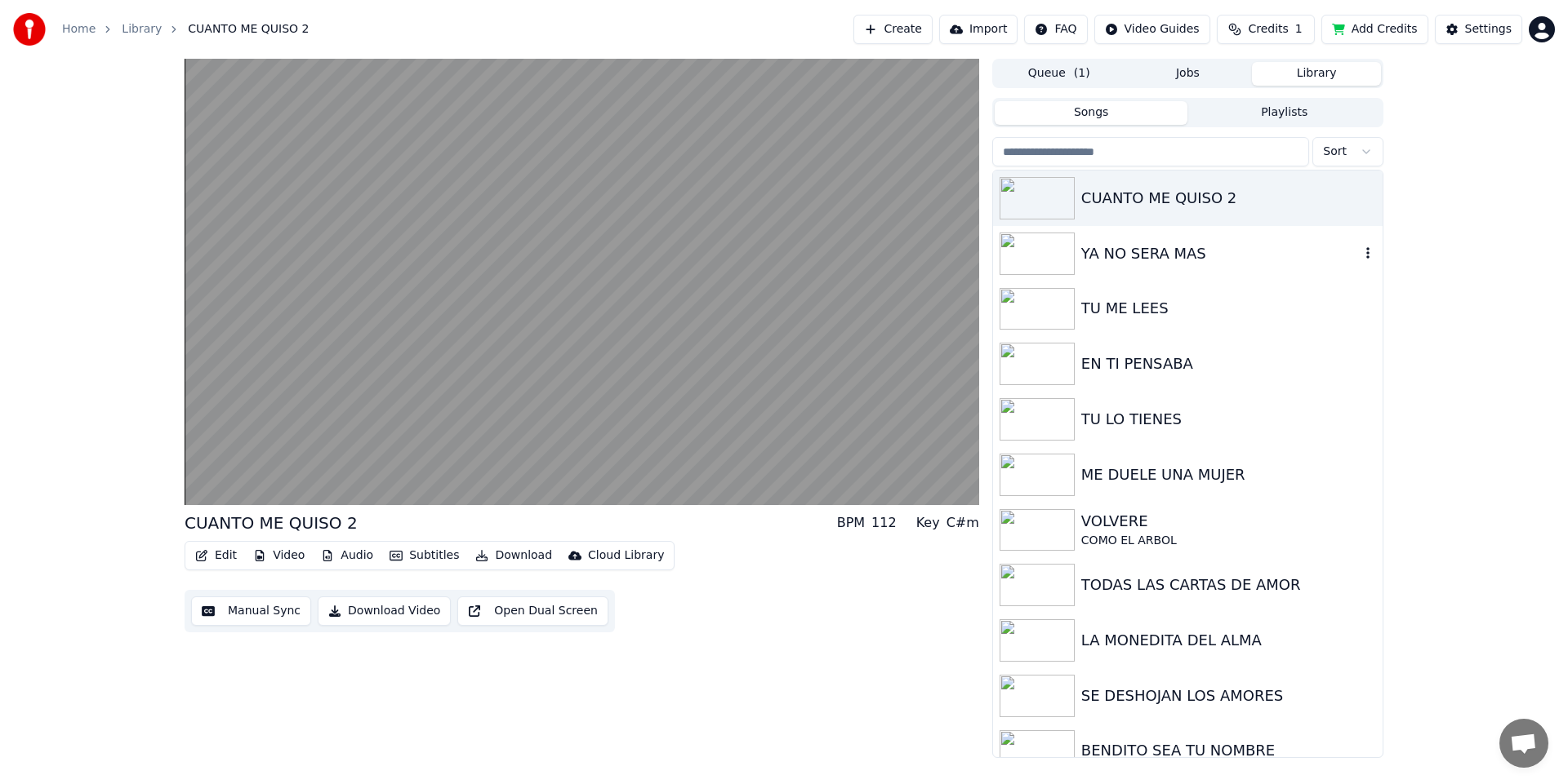
click at [1043, 258] on img at bounding box center [1037, 254] width 75 height 43
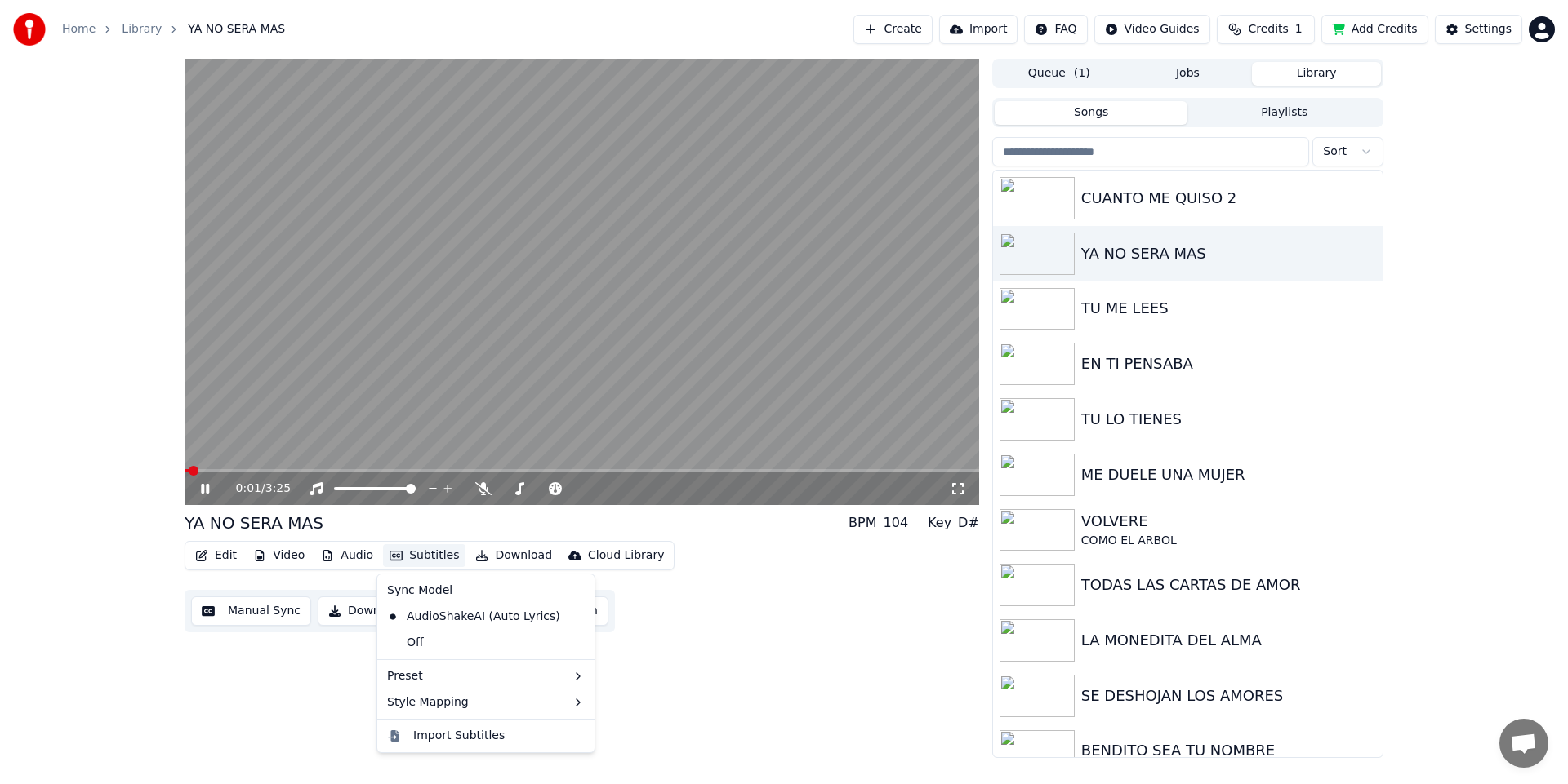
click at [439, 559] on button "Subtitles" at bounding box center [424, 556] width 82 height 23
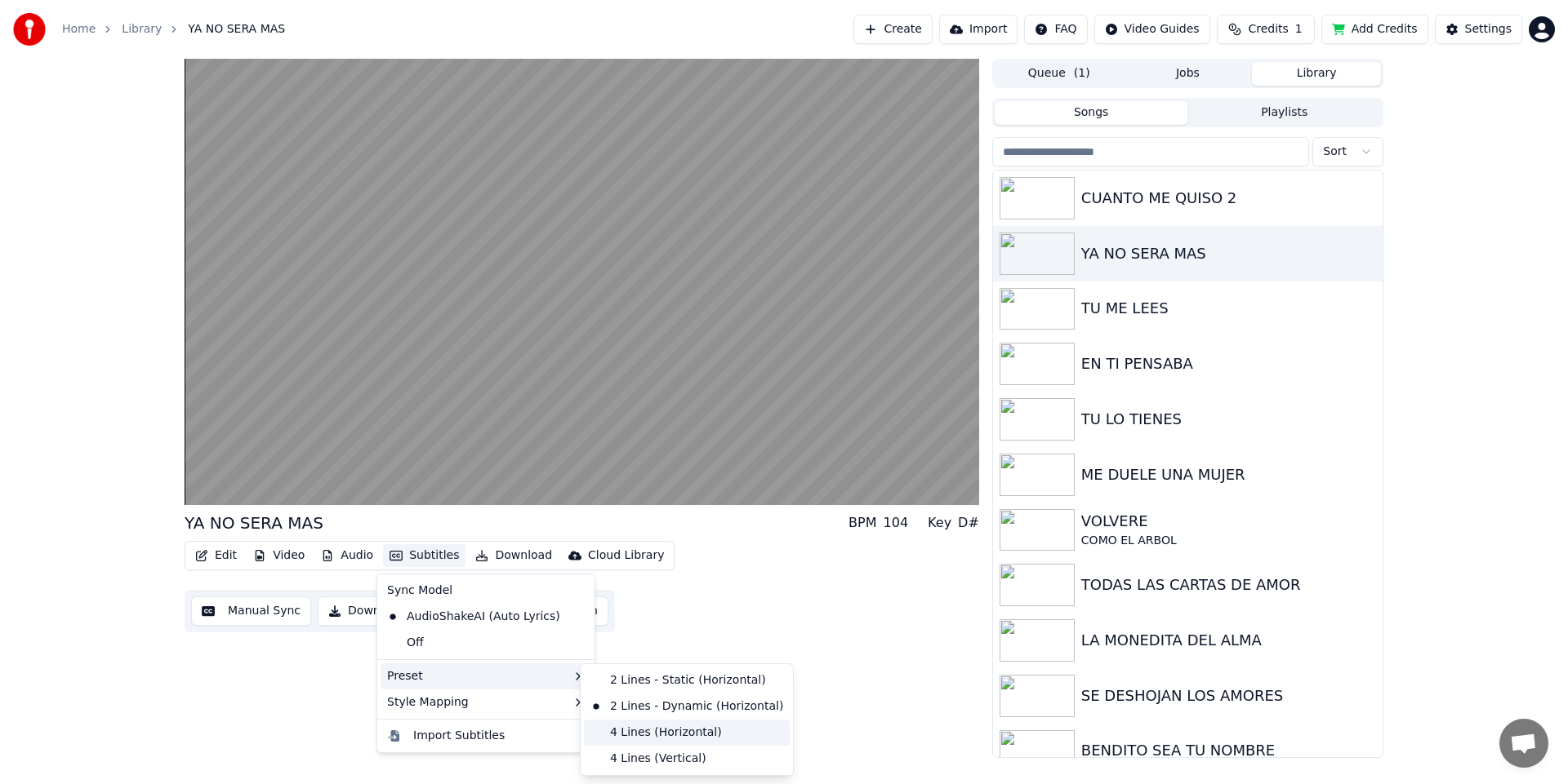
click at [646, 725] on div "4 Lines (Horizontal)" at bounding box center [687, 733] width 206 height 26
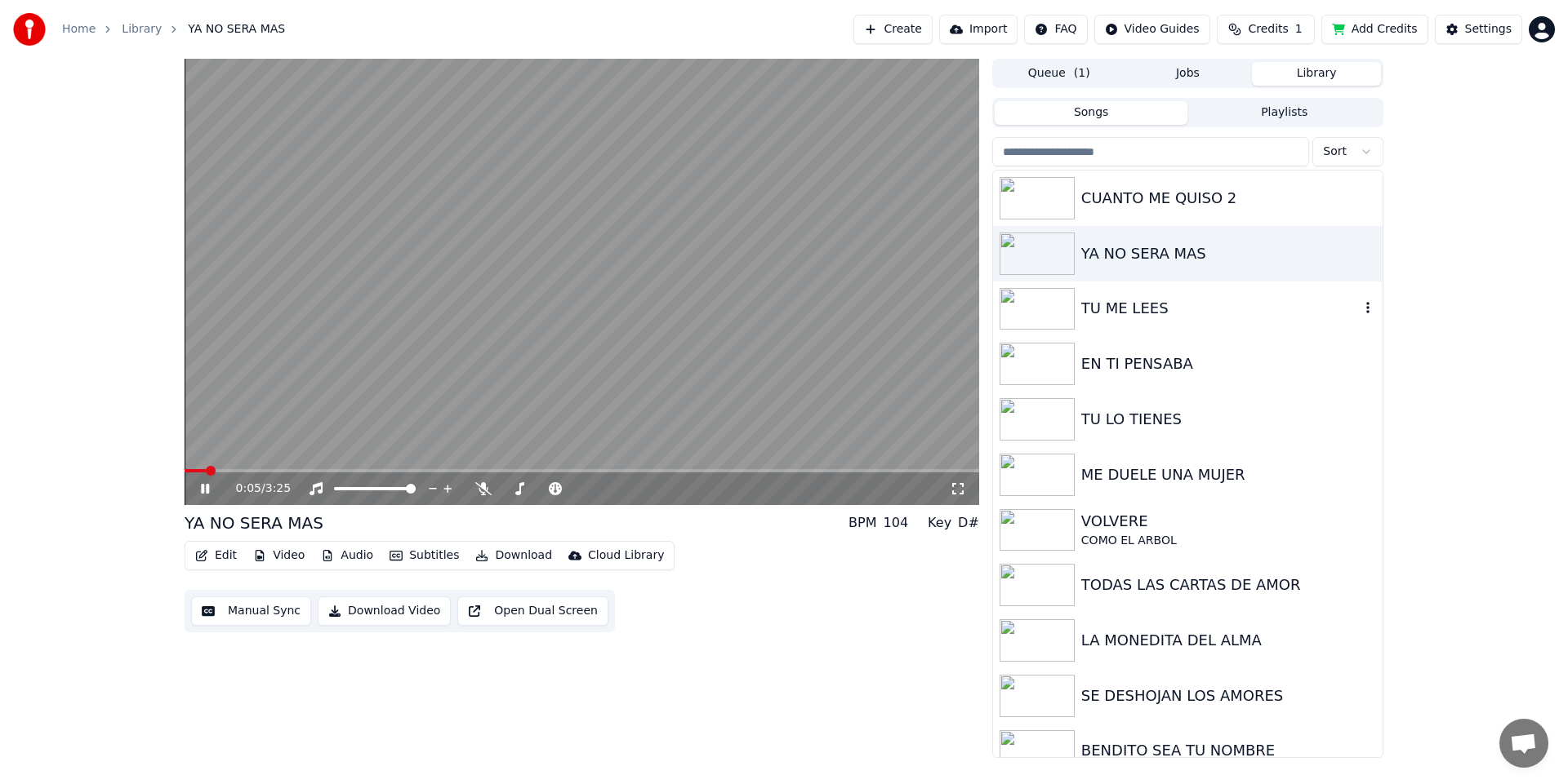
click at [1032, 306] on img at bounding box center [1037, 309] width 75 height 43
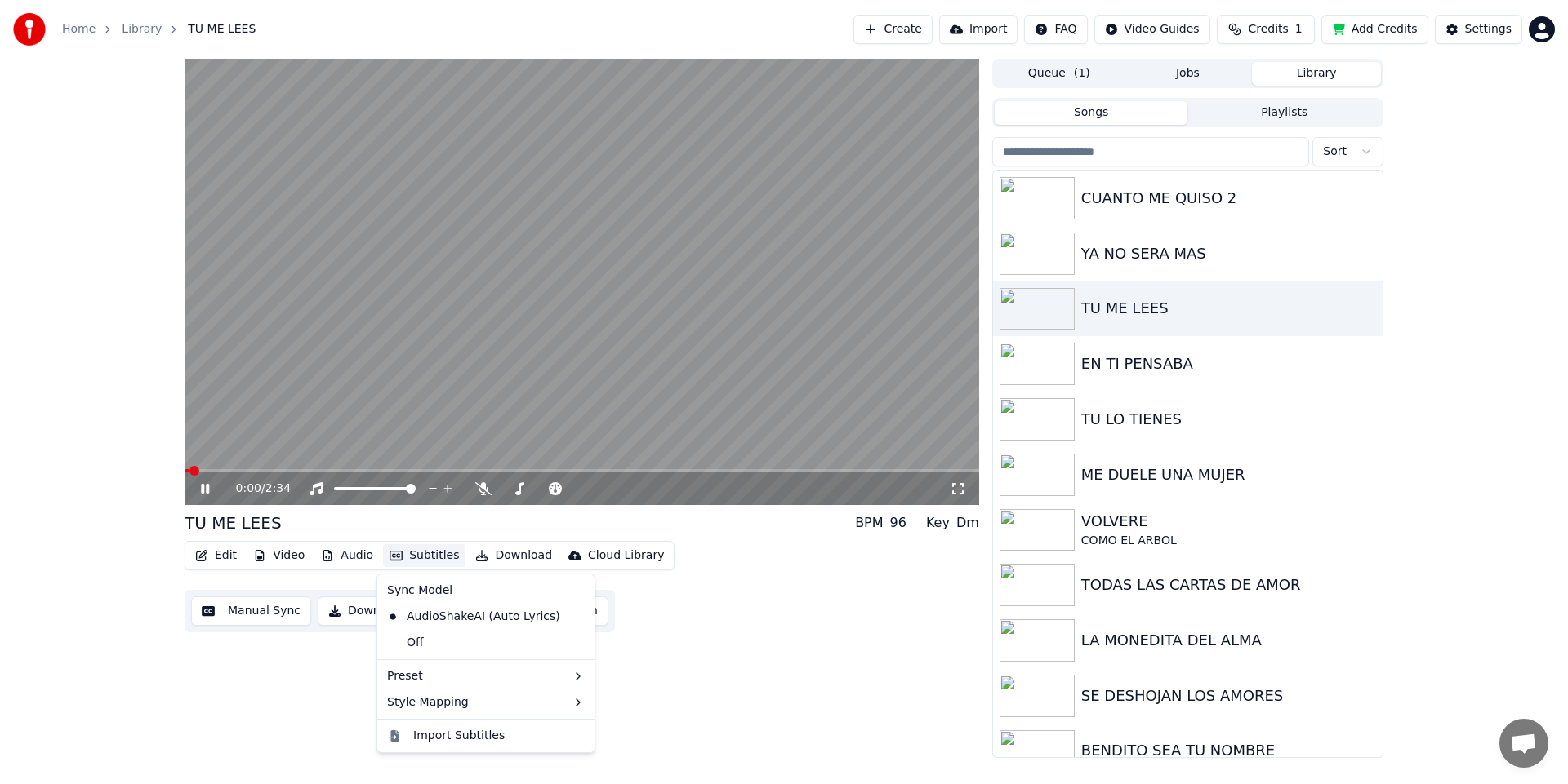
click at [415, 553] on button "Subtitles" at bounding box center [424, 556] width 82 height 23
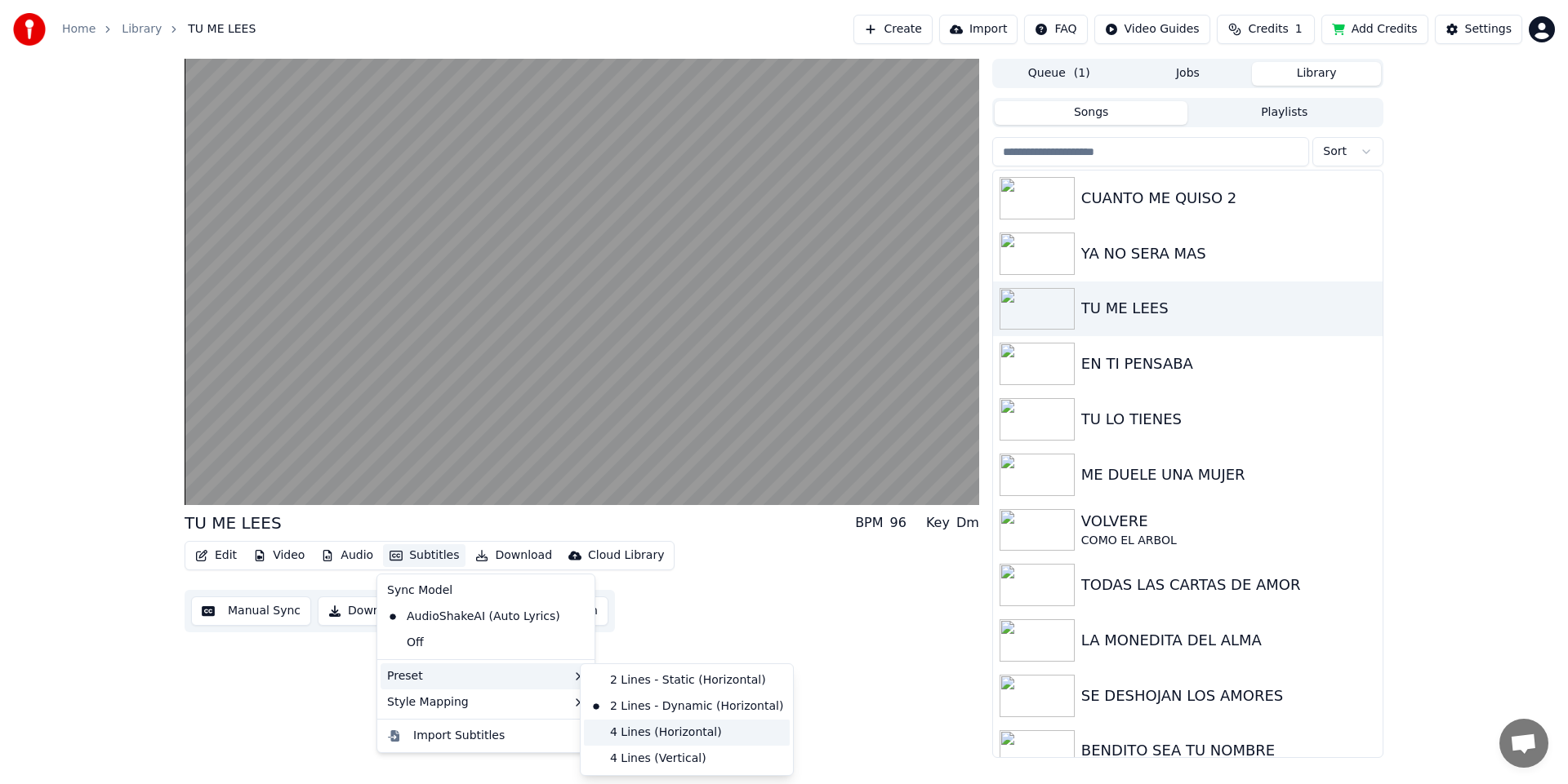
click at [640, 733] on div "4 Lines (Horizontal)" at bounding box center [687, 733] width 206 height 26
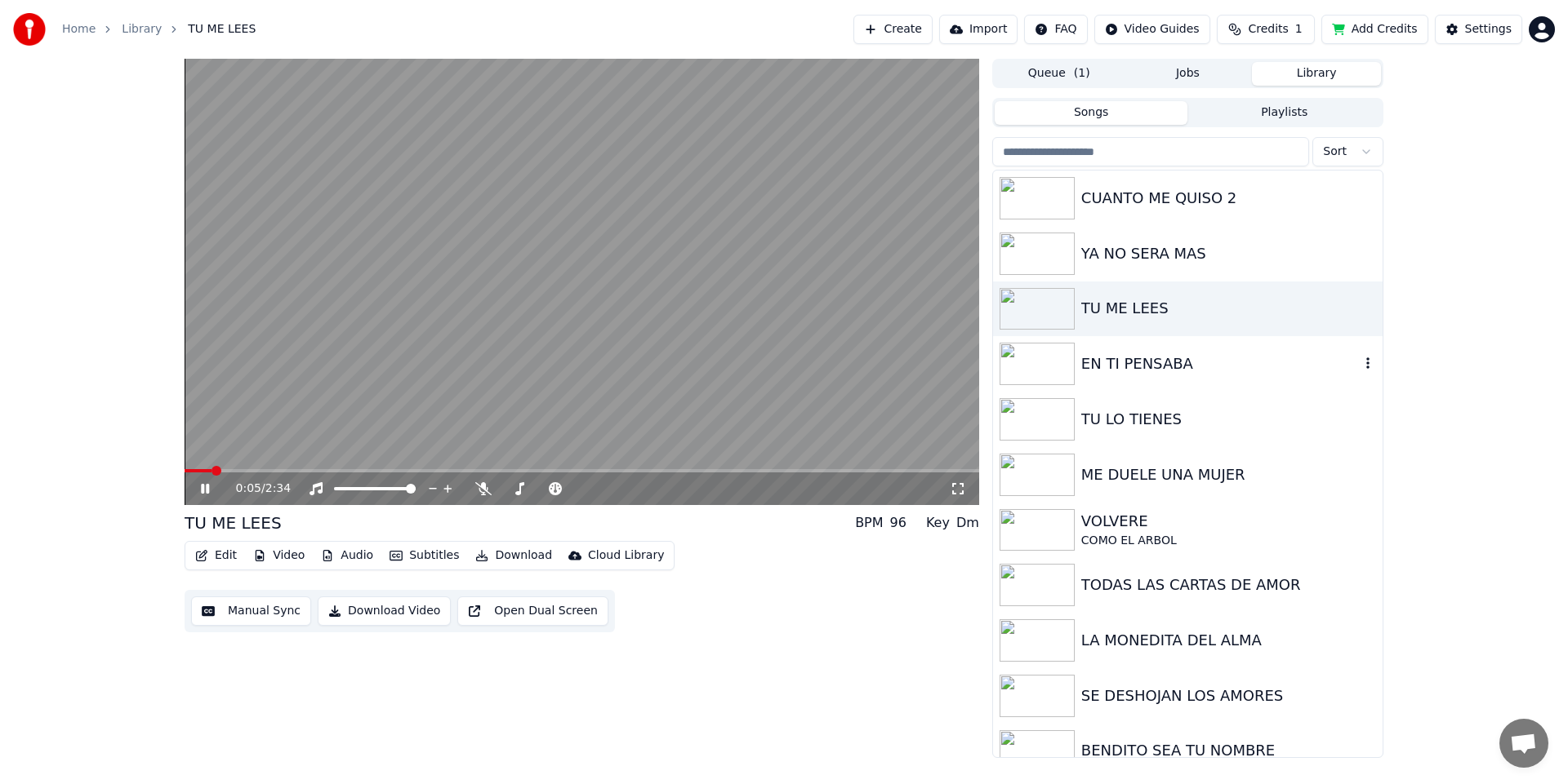
click at [1038, 356] on img at bounding box center [1037, 364] width 75 height 43
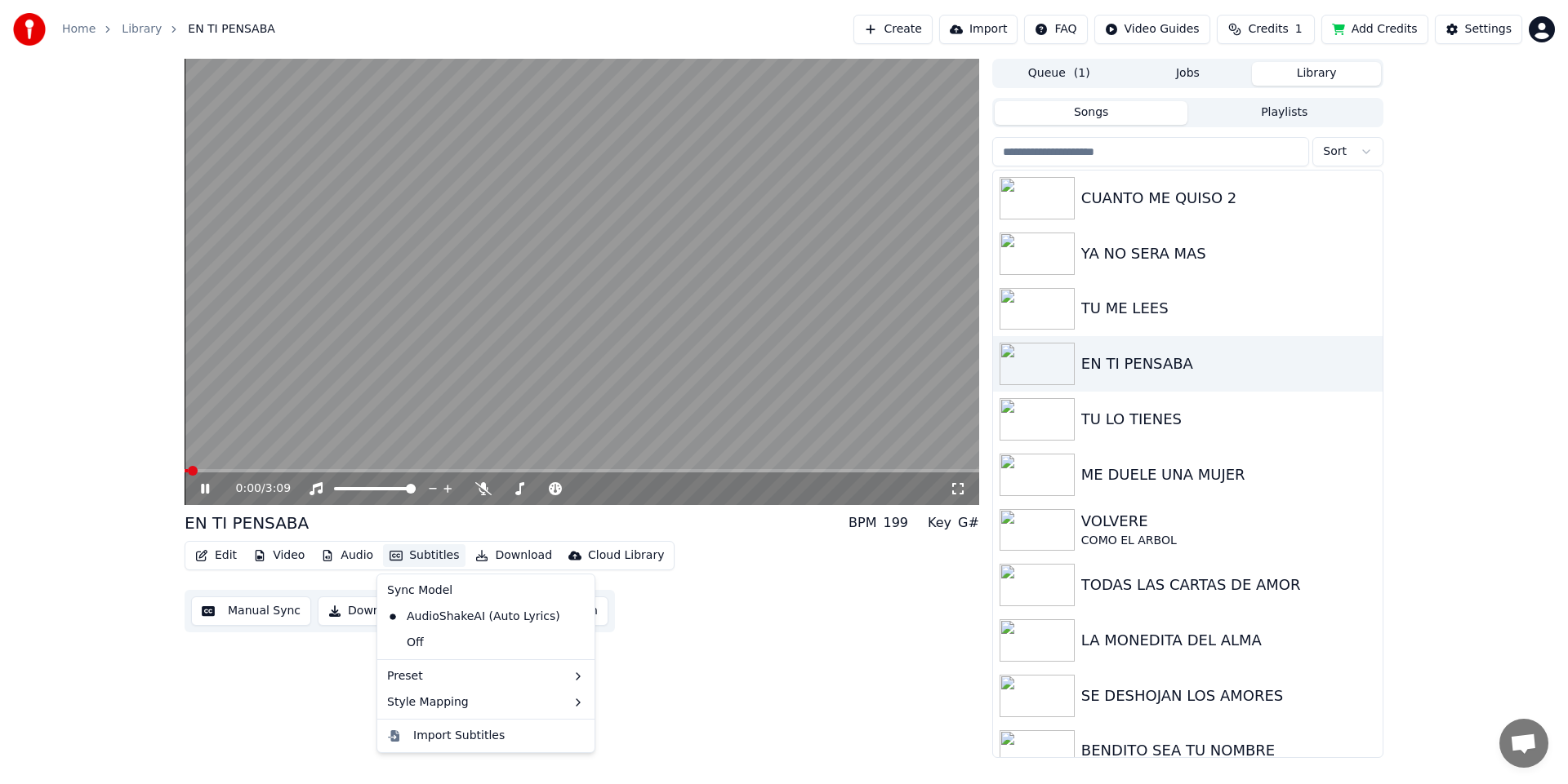
click at [420, 560] on button "Subtitles" at bounding box center [424, 556] width 82 height 23
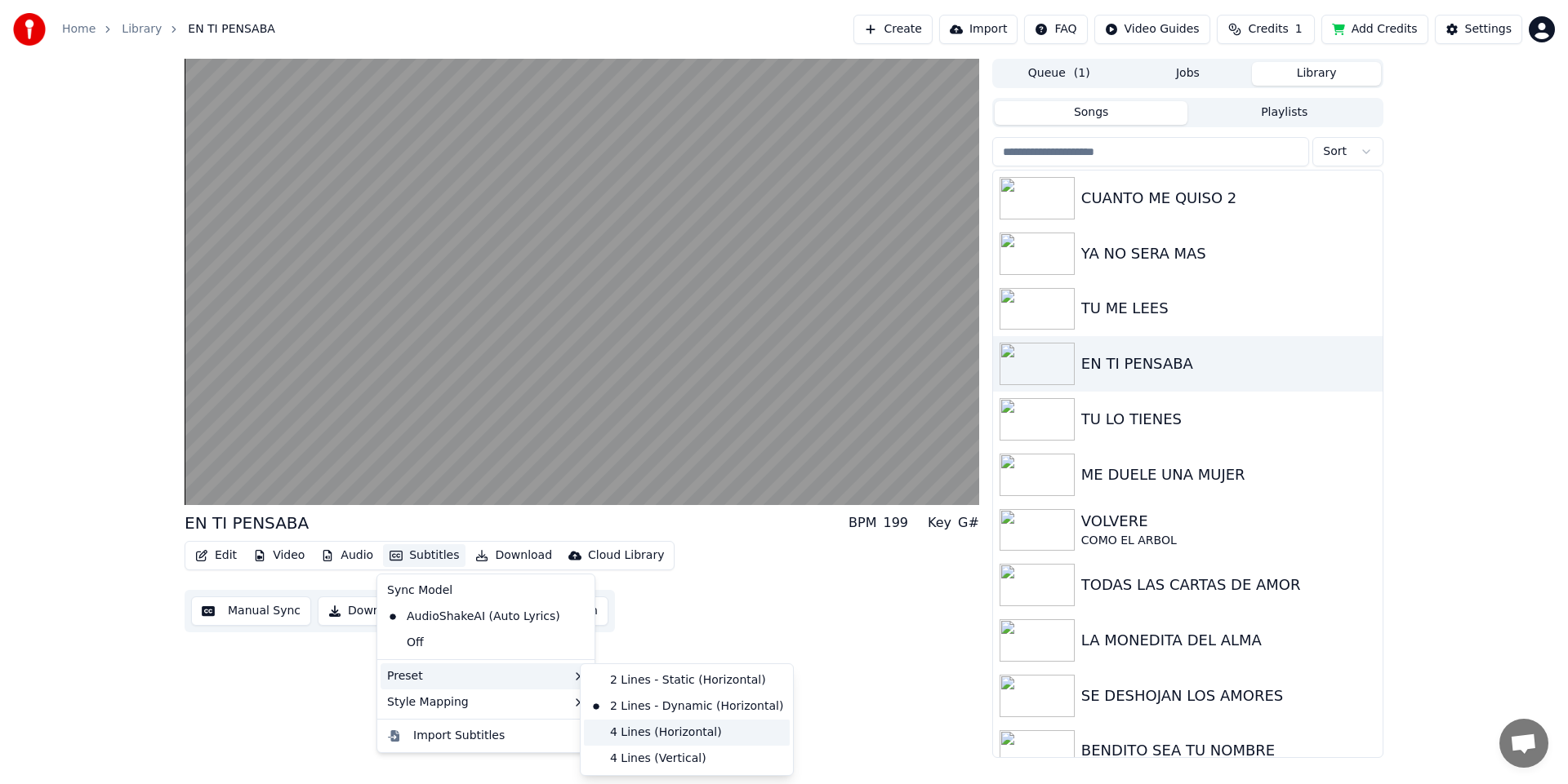
click at [664, 739] on div "4 Lines (Horizontal)" at bounding box center [687, 733] width 206 height 26
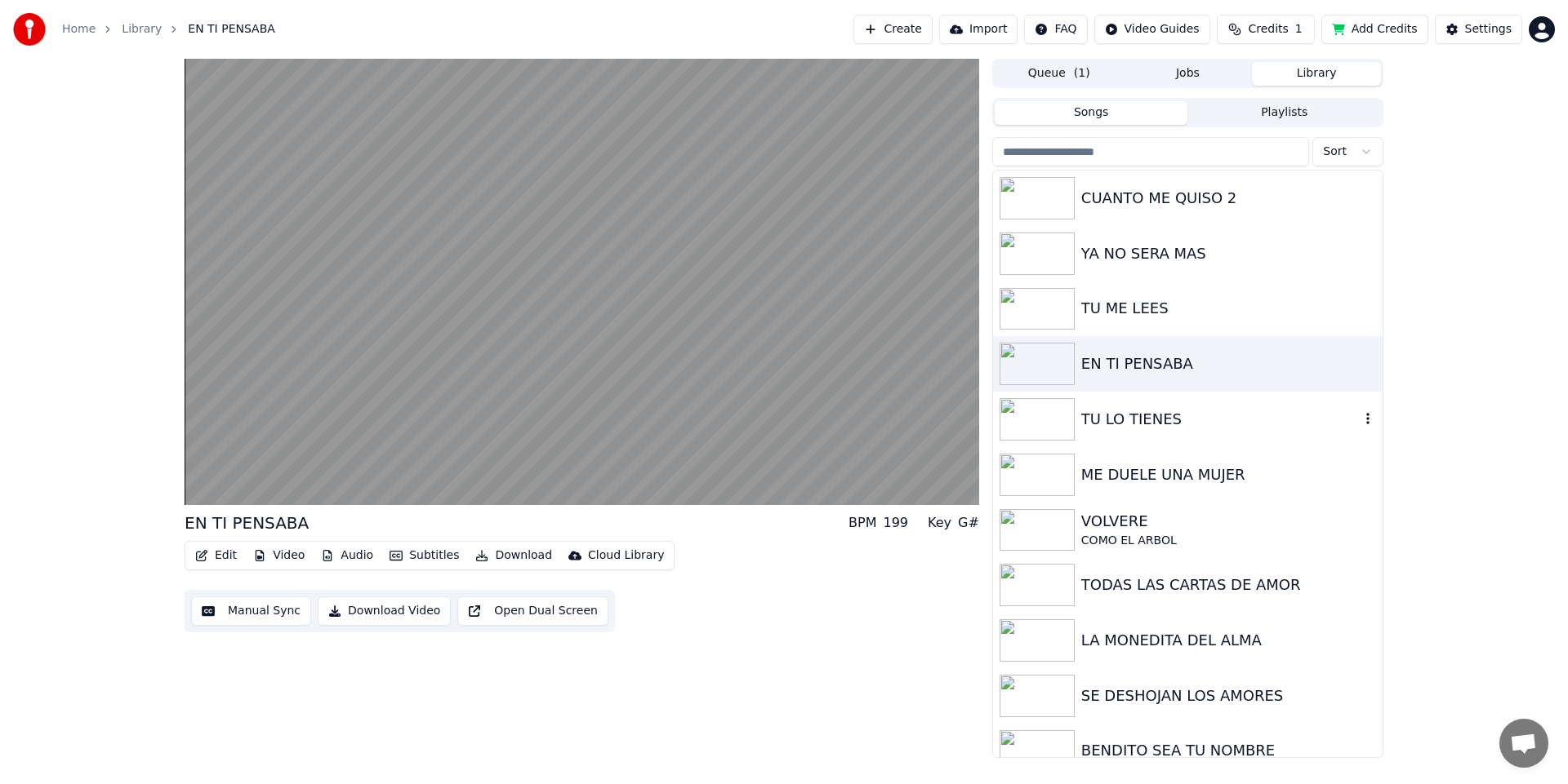
click at [1041, 424] on img at bounding box center [1037, 420] width 75 height 43
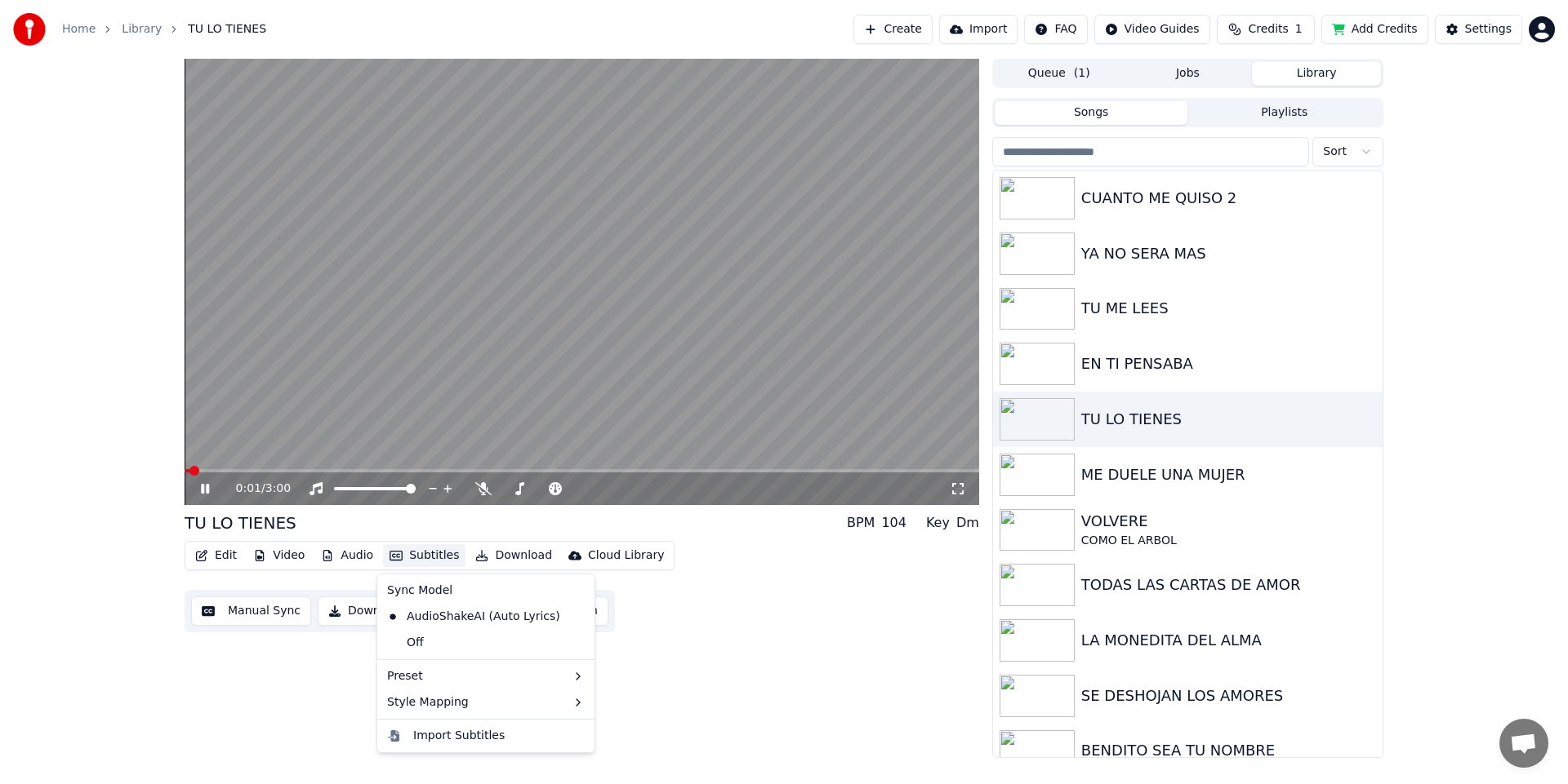
click at [416, 560] on button "Subtitles" at bounding box center [424, 556] width 82 height 23
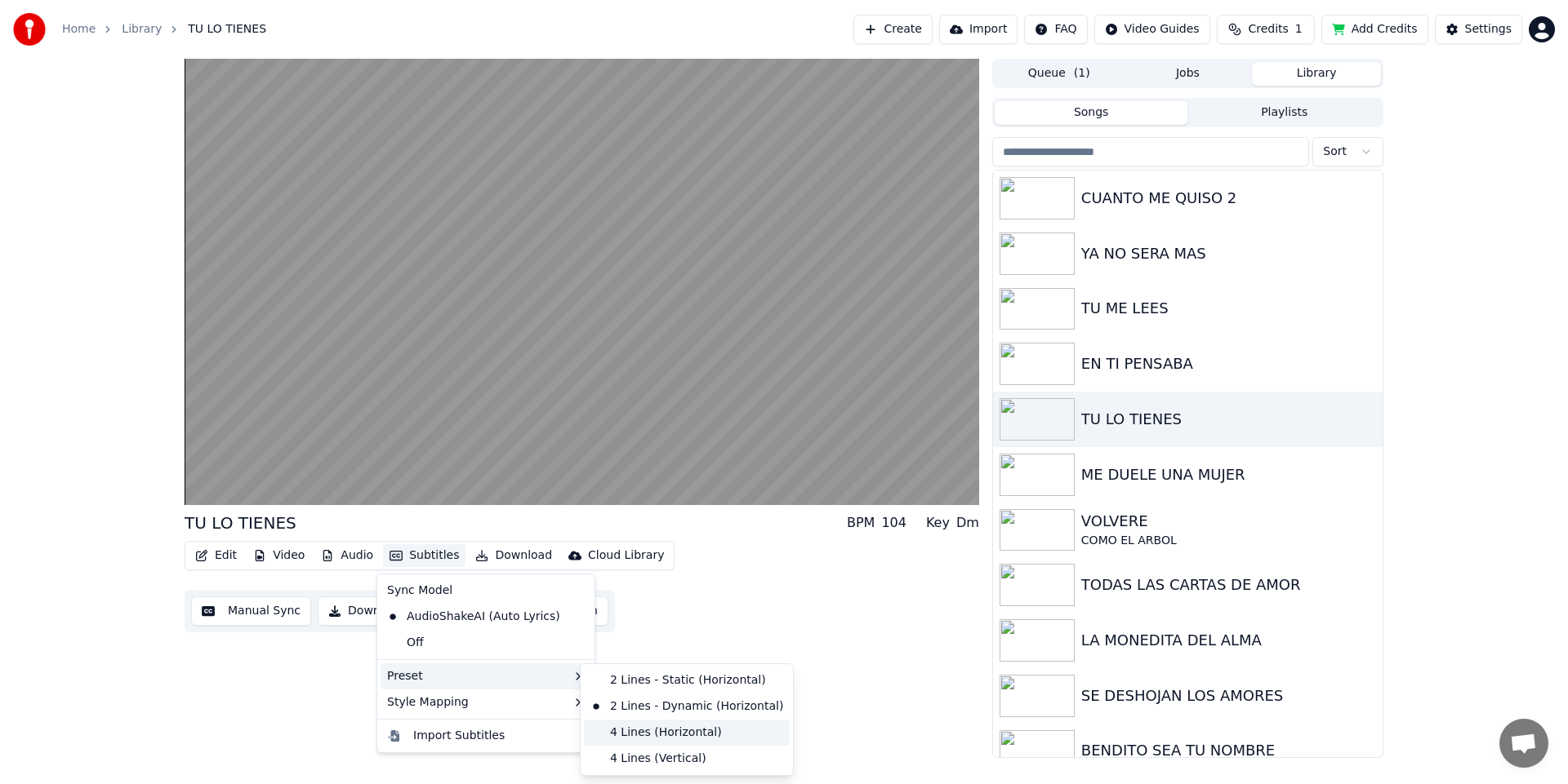
click at [657, 736] on div "4 Lines (Horizontal)" at bounding box center [687, 733] width 206 height 26
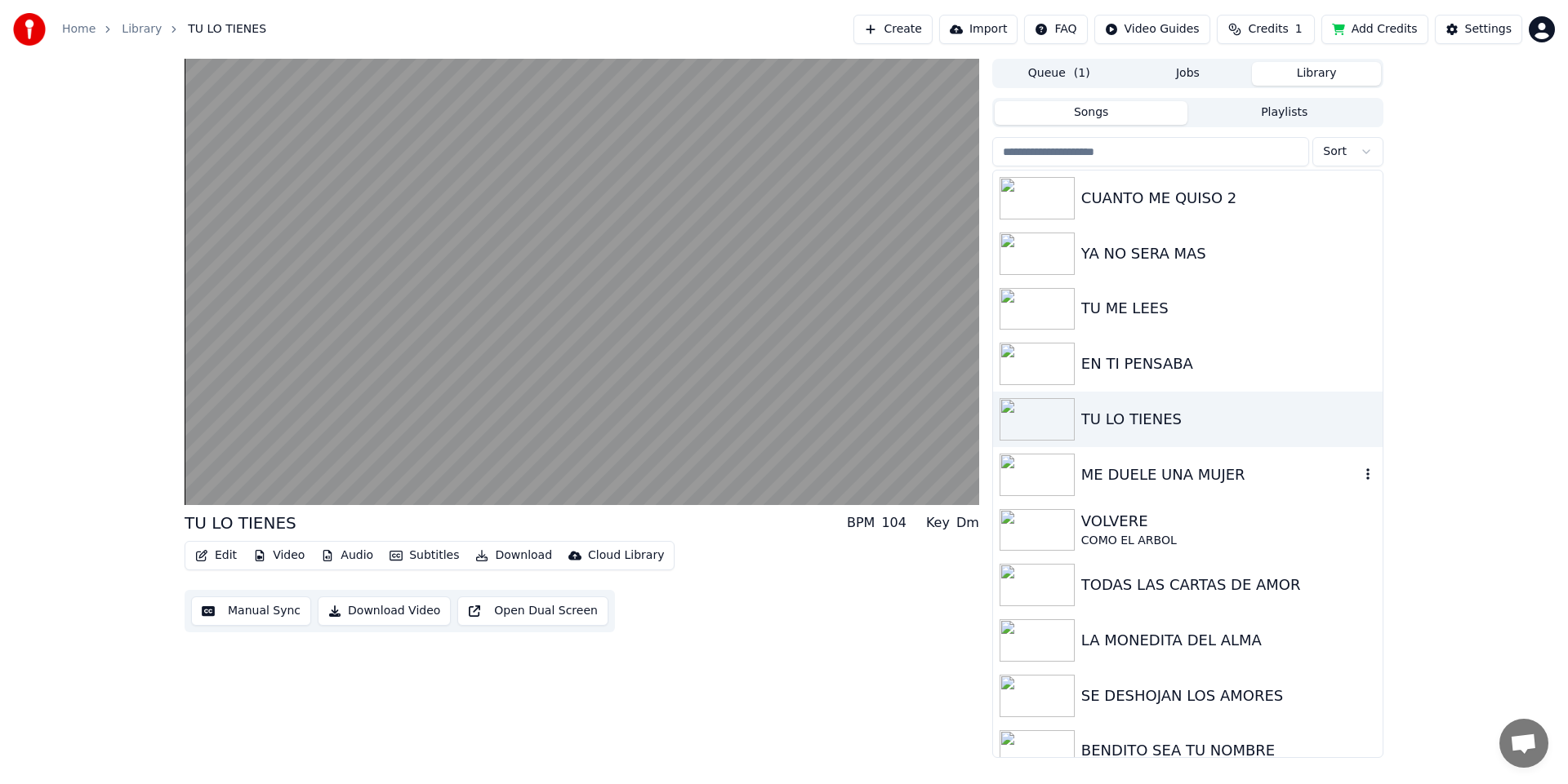
click at [1037, 474] on img at bounding box center [1037, 475] width 75 height 43
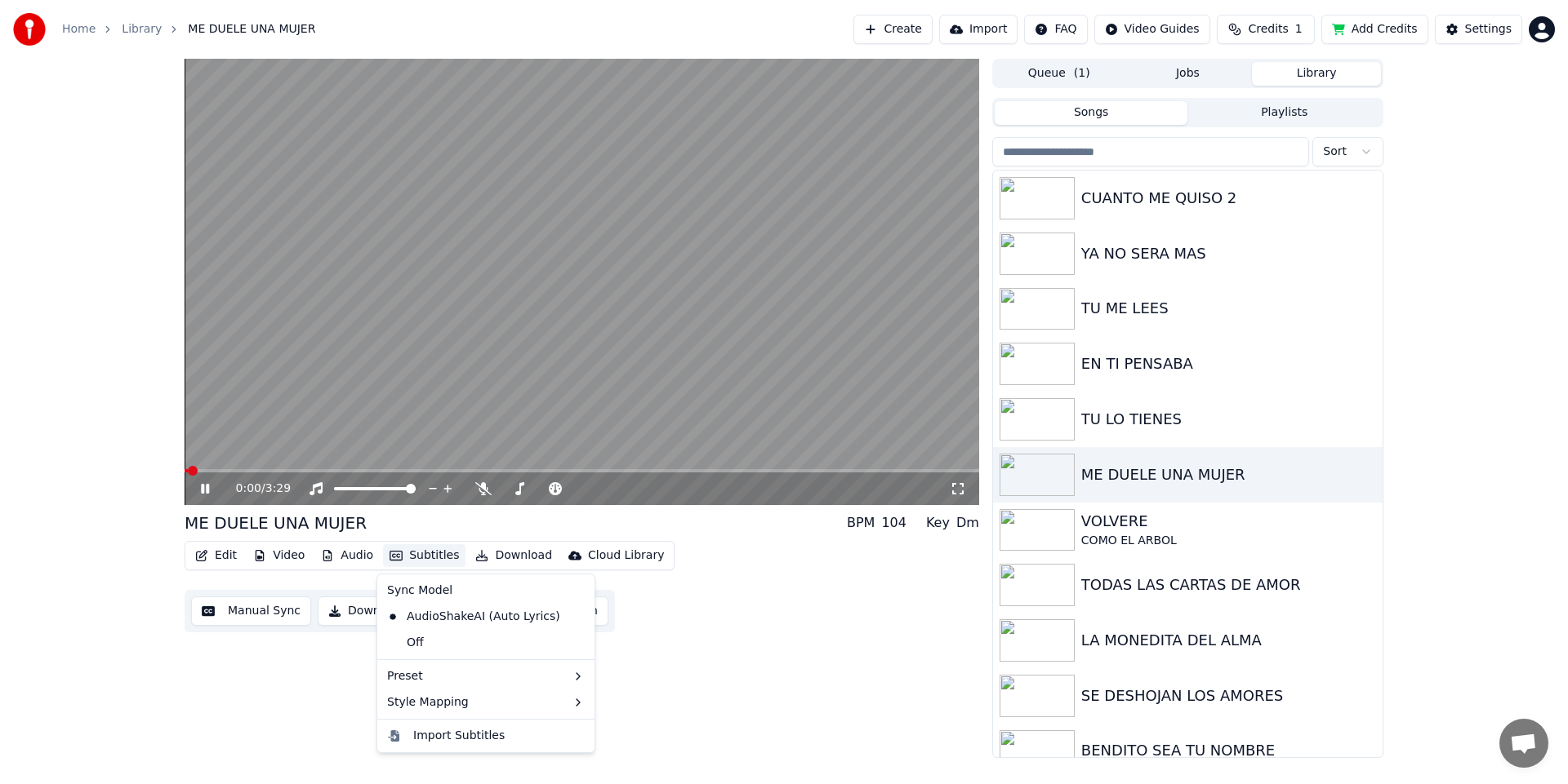
click at [429, 558] on button "Subtitles" at bounding box center [424, 556] width 82 height 23
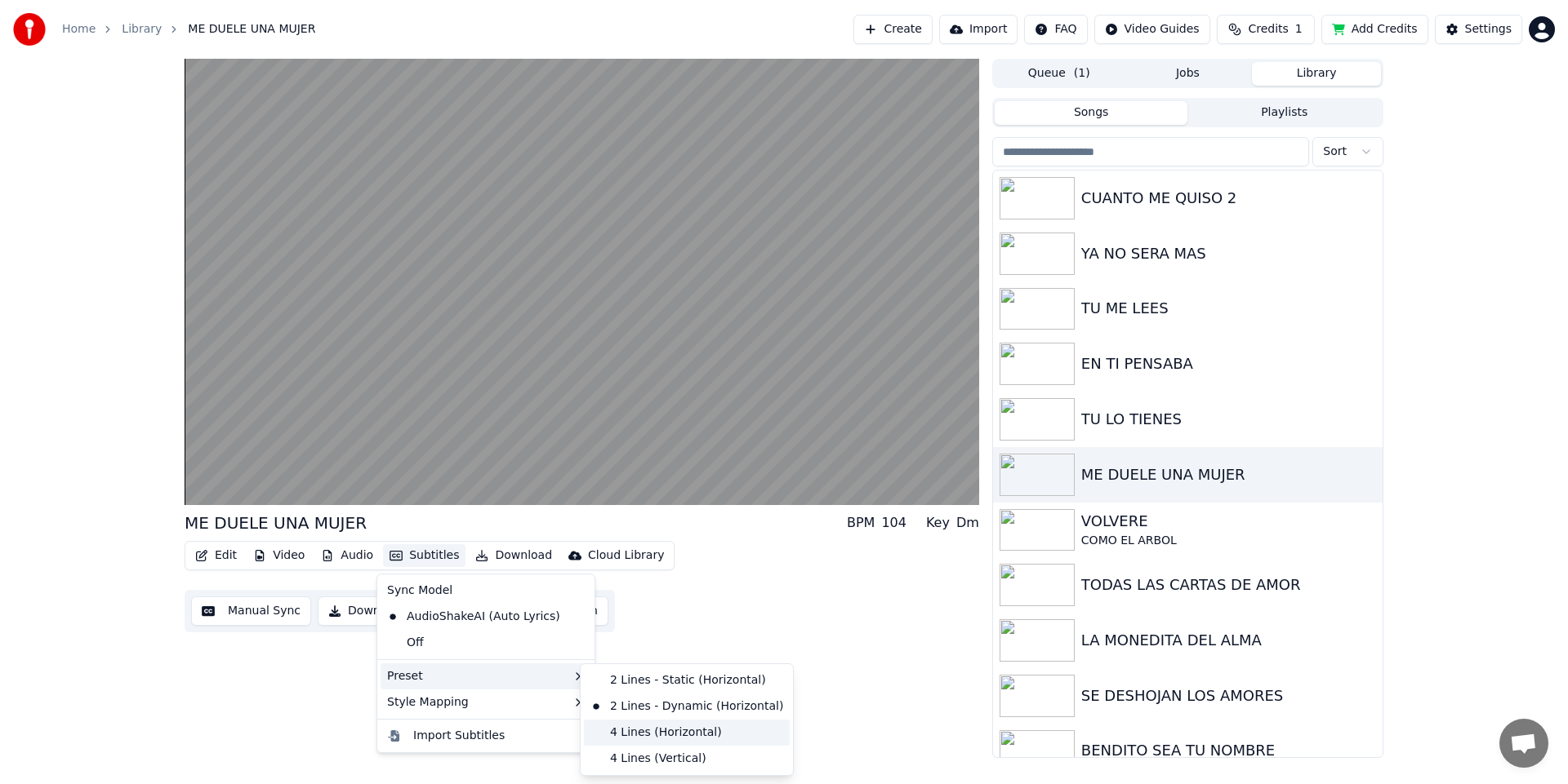
click at [627, 726] on div "4 Lines (Horizontal)" at bounding box center [687, 733] width 206 height 26
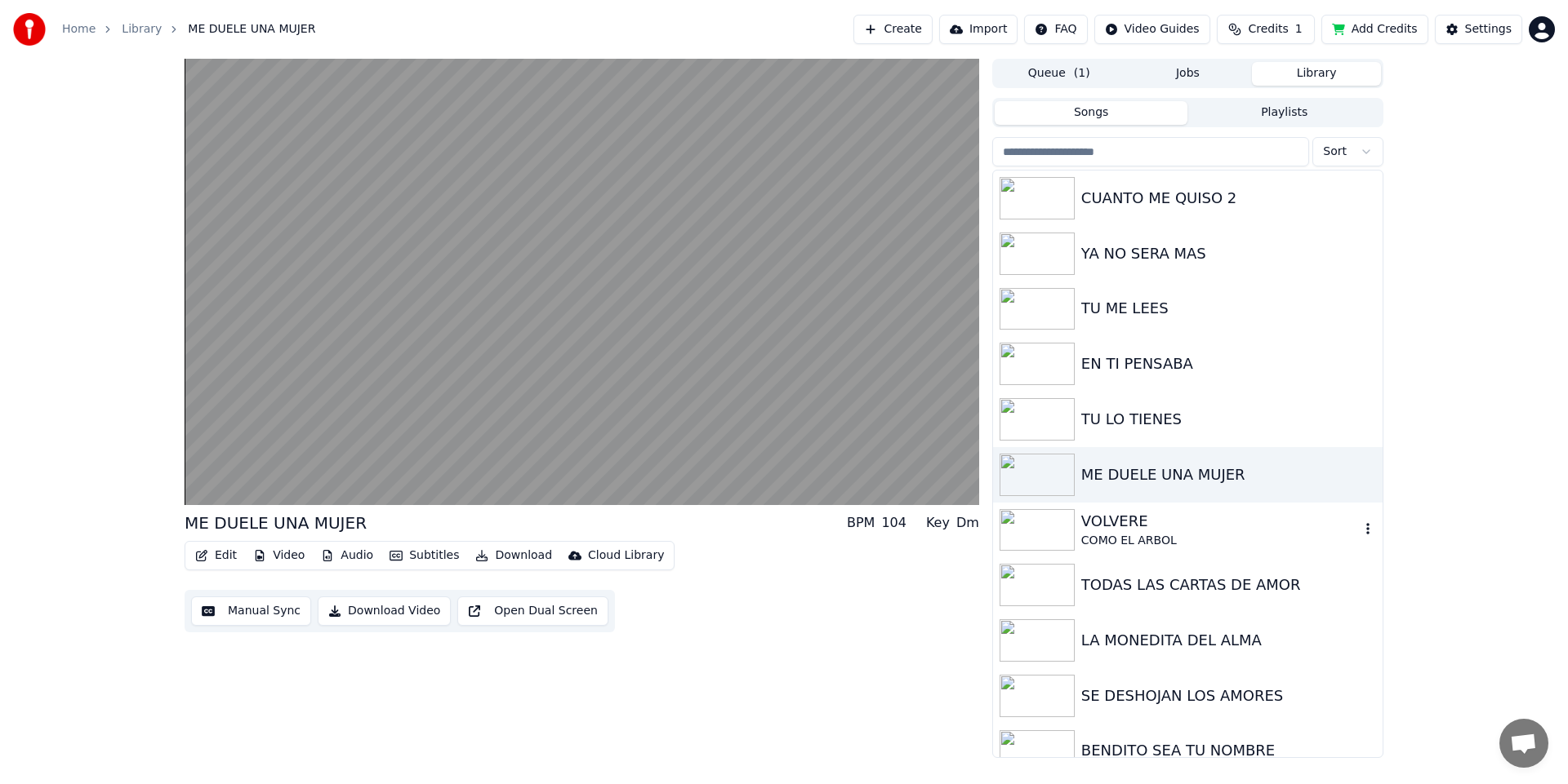
click at [1043, 526] on img at bounding box center [1037, 530] width 75 height 43
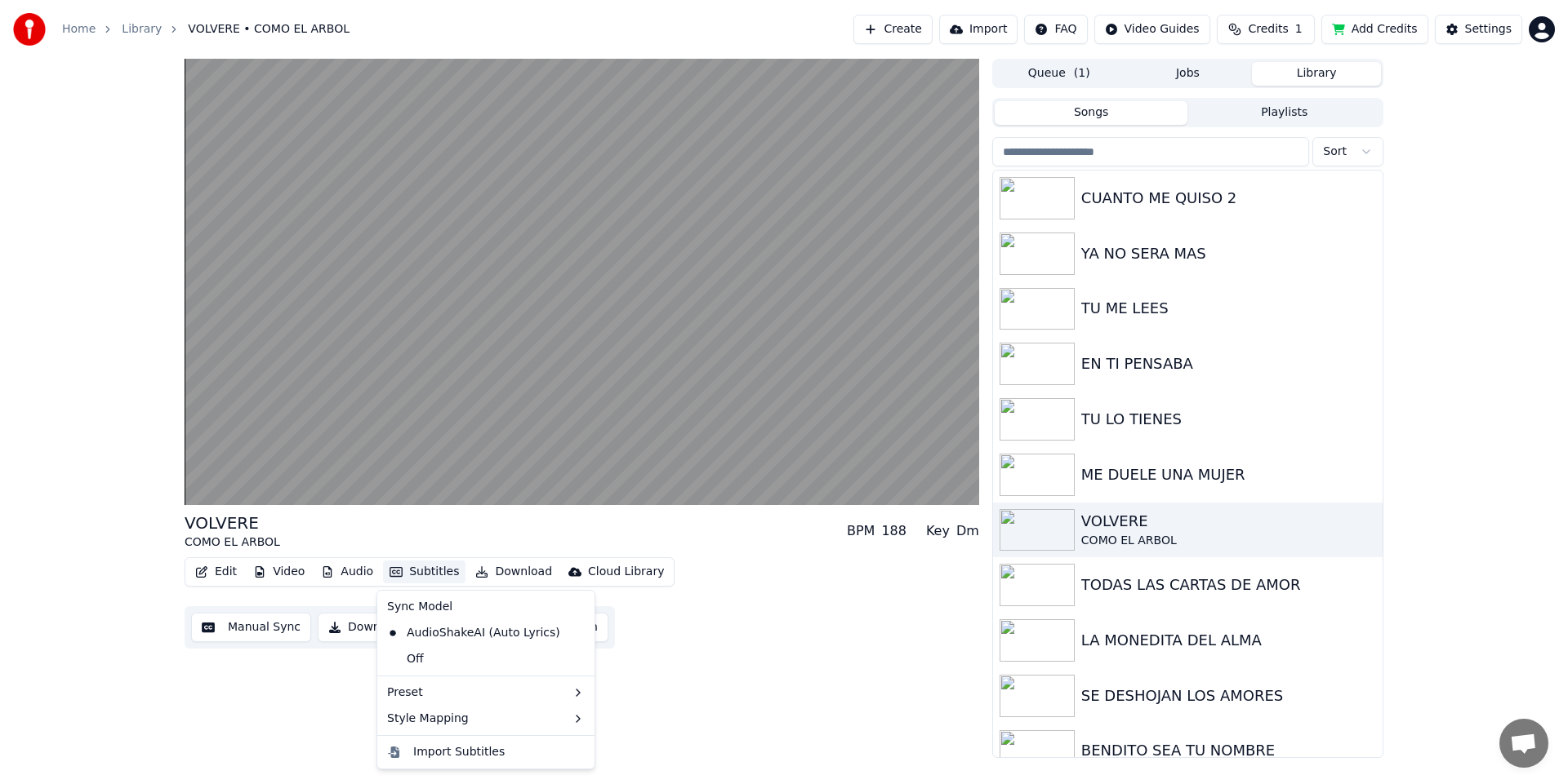
click at [431, 572] on button "Subtitles" at bounding box center [424, 572] width 82 height 23
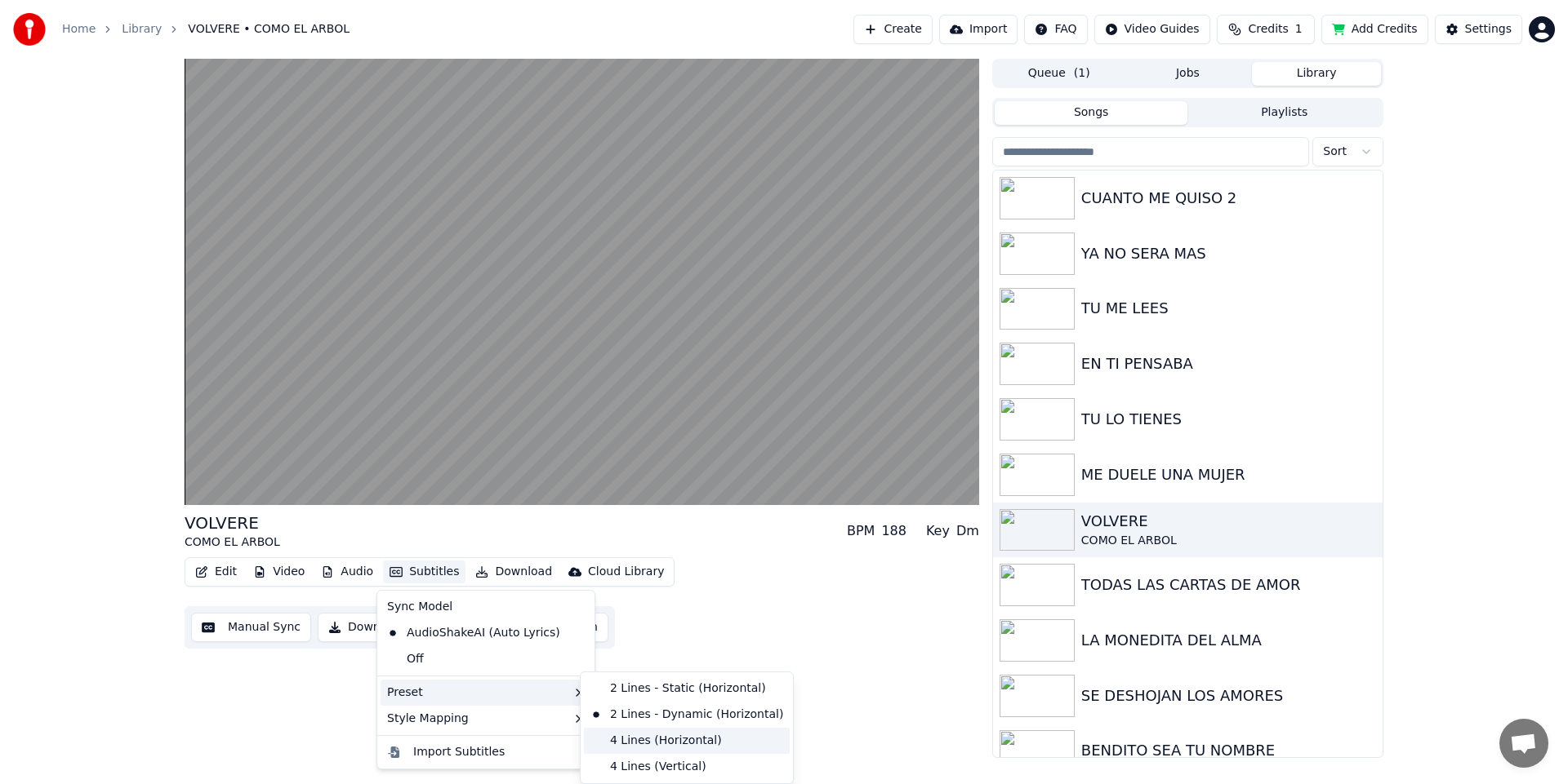
click at [653, 740] on div "4 Lines (Horizontal)" at bounding box center [687, 741] width 206 height 26
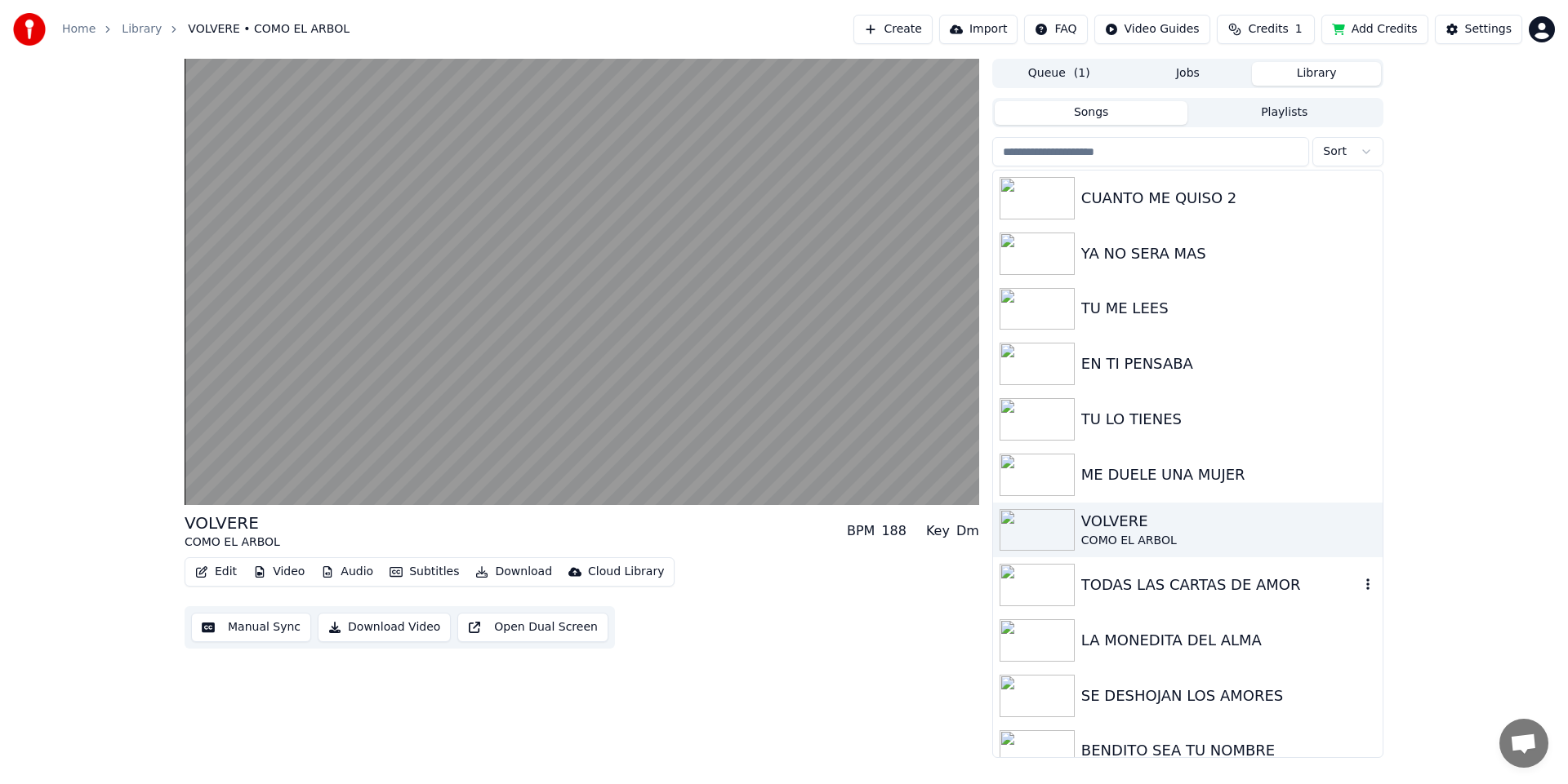
click at [1020, 598] on img at bounding box center [1037, 585] width 75 height 43
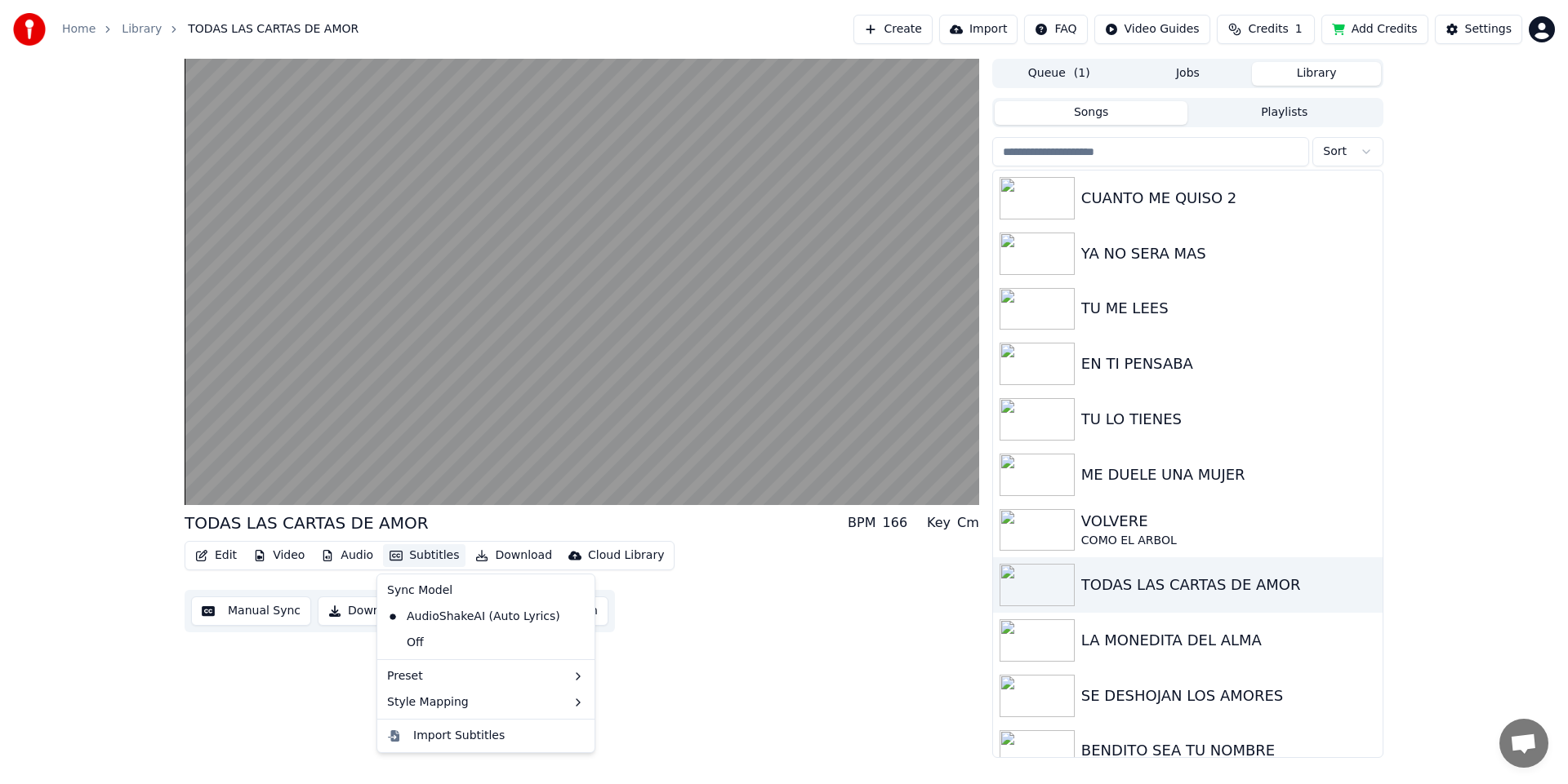
click at [421, 556] on button "Subtitles" at bounding box center [424, 556] width 82 height 23
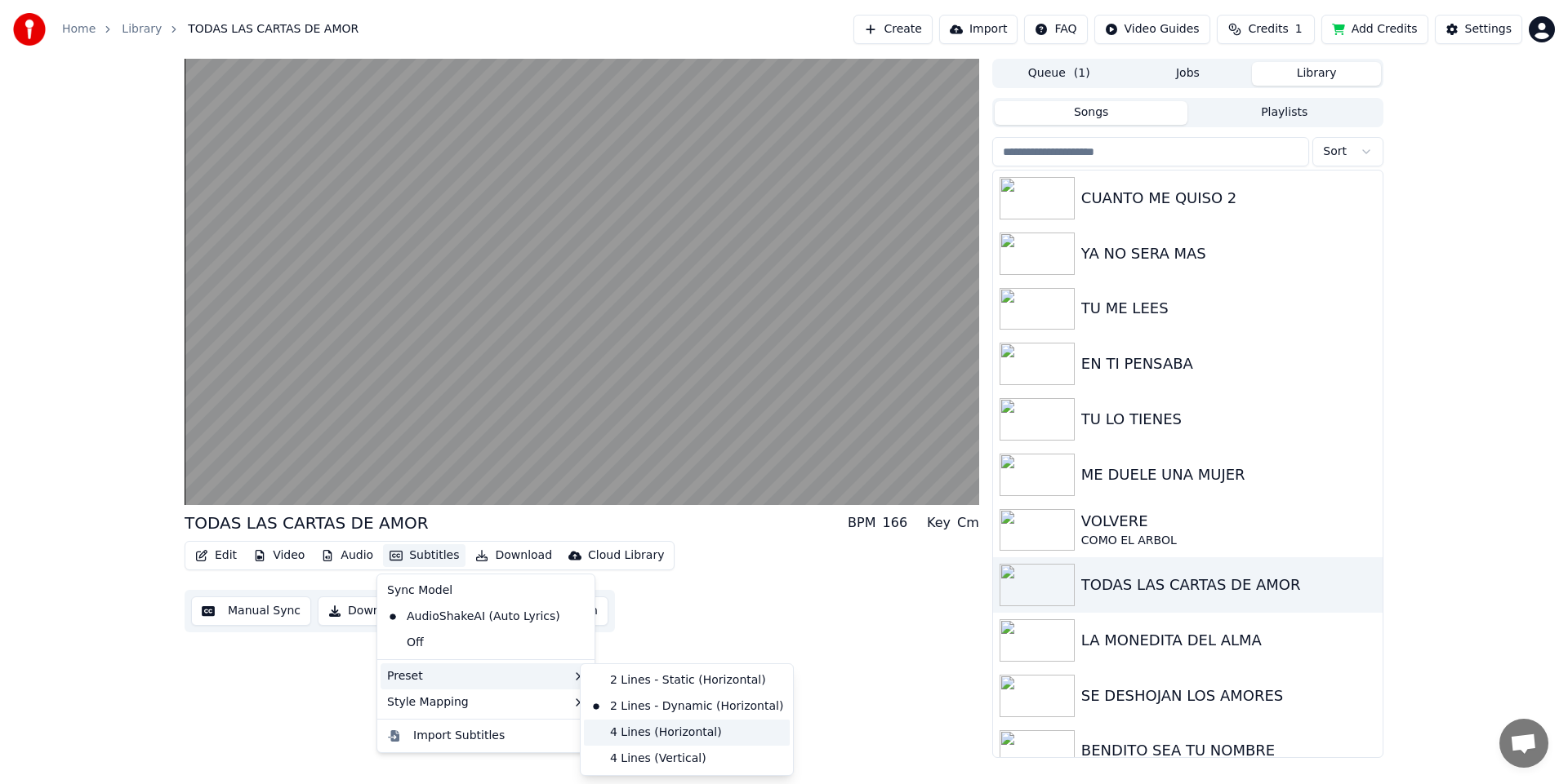
click at [643, 733] on div "4 Lines (Horizontal)" at bounding box center [687, 733] width 206 height 26
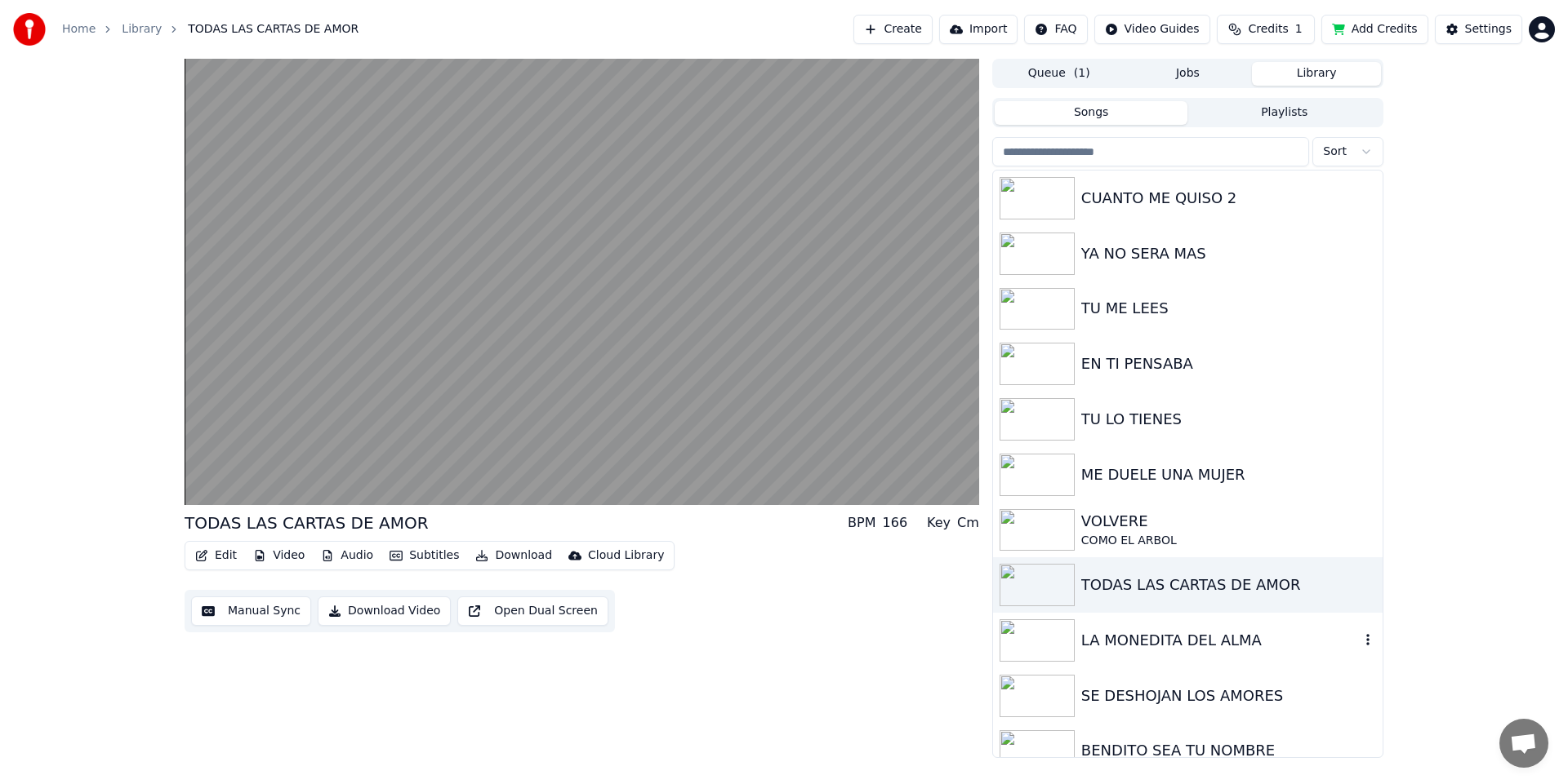
click at [1047, 636] on img at bounding box center [1037, 641] width 75 height 43
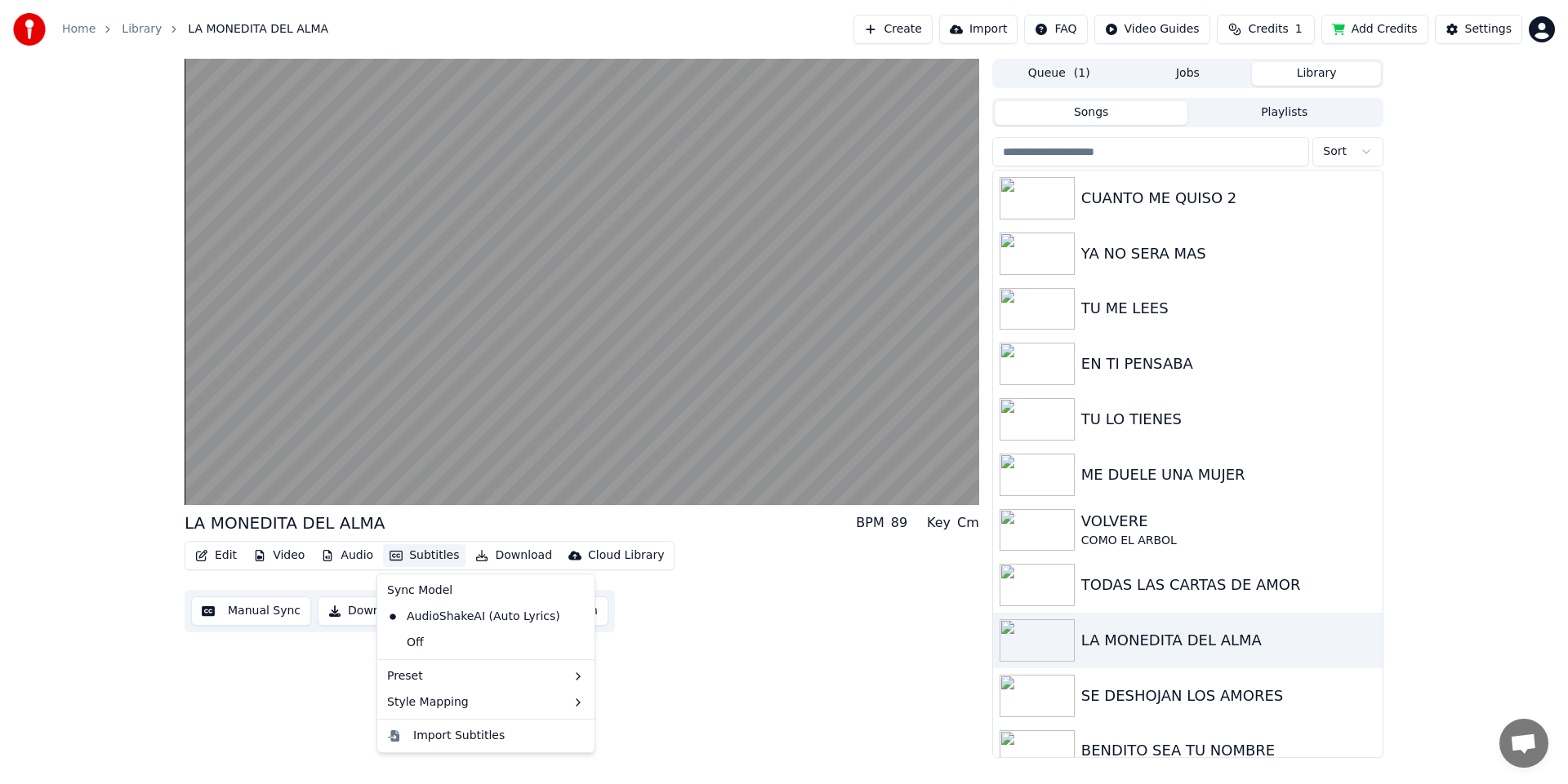
click at [431, 555] on button "Subtitles" at bounding box center [424, 556] width 82 height 23
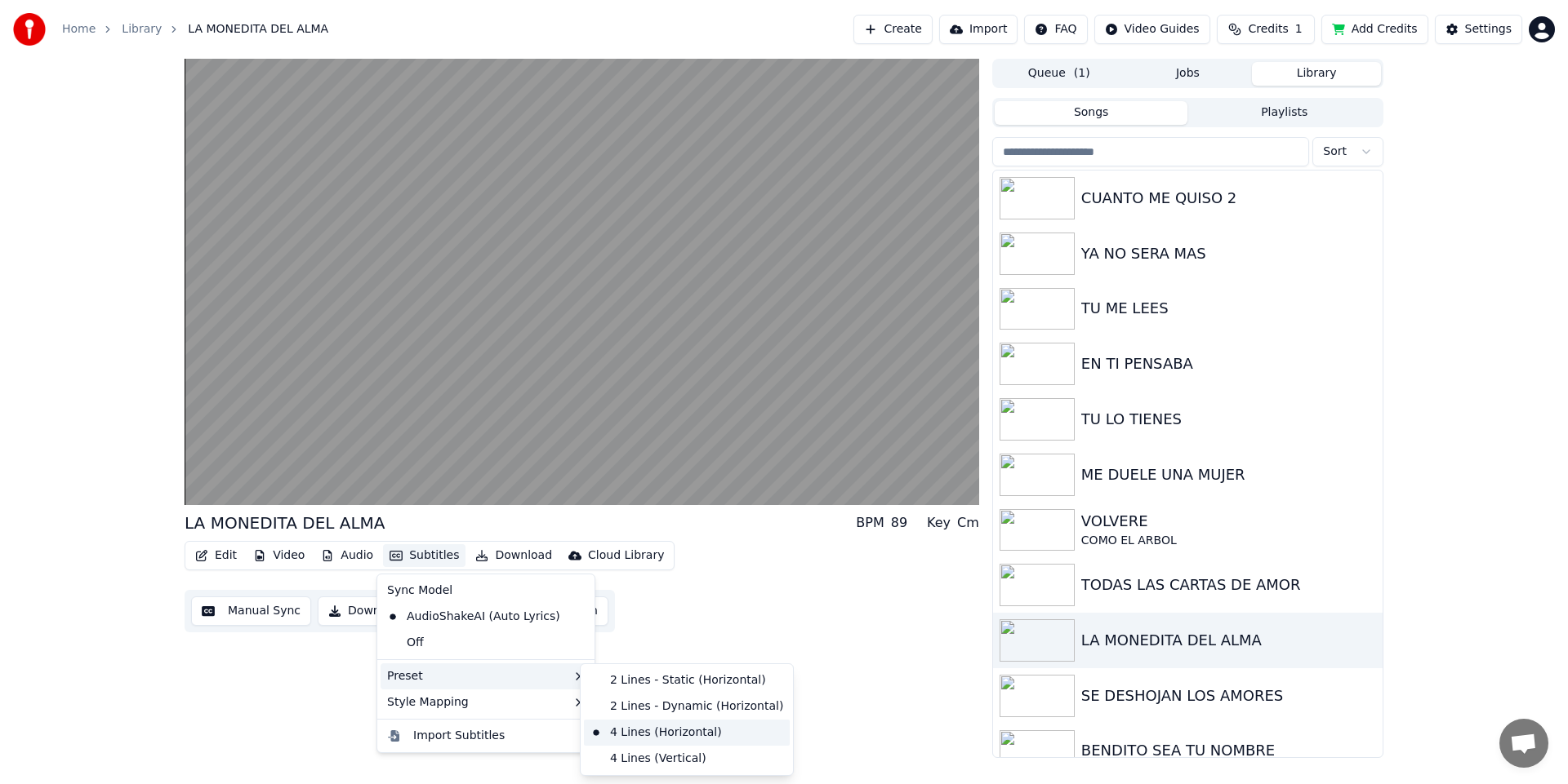
click at [677, 737] on div "4 Lines (Horizontal)" at bounding box center [687, 733] width 206 height 26
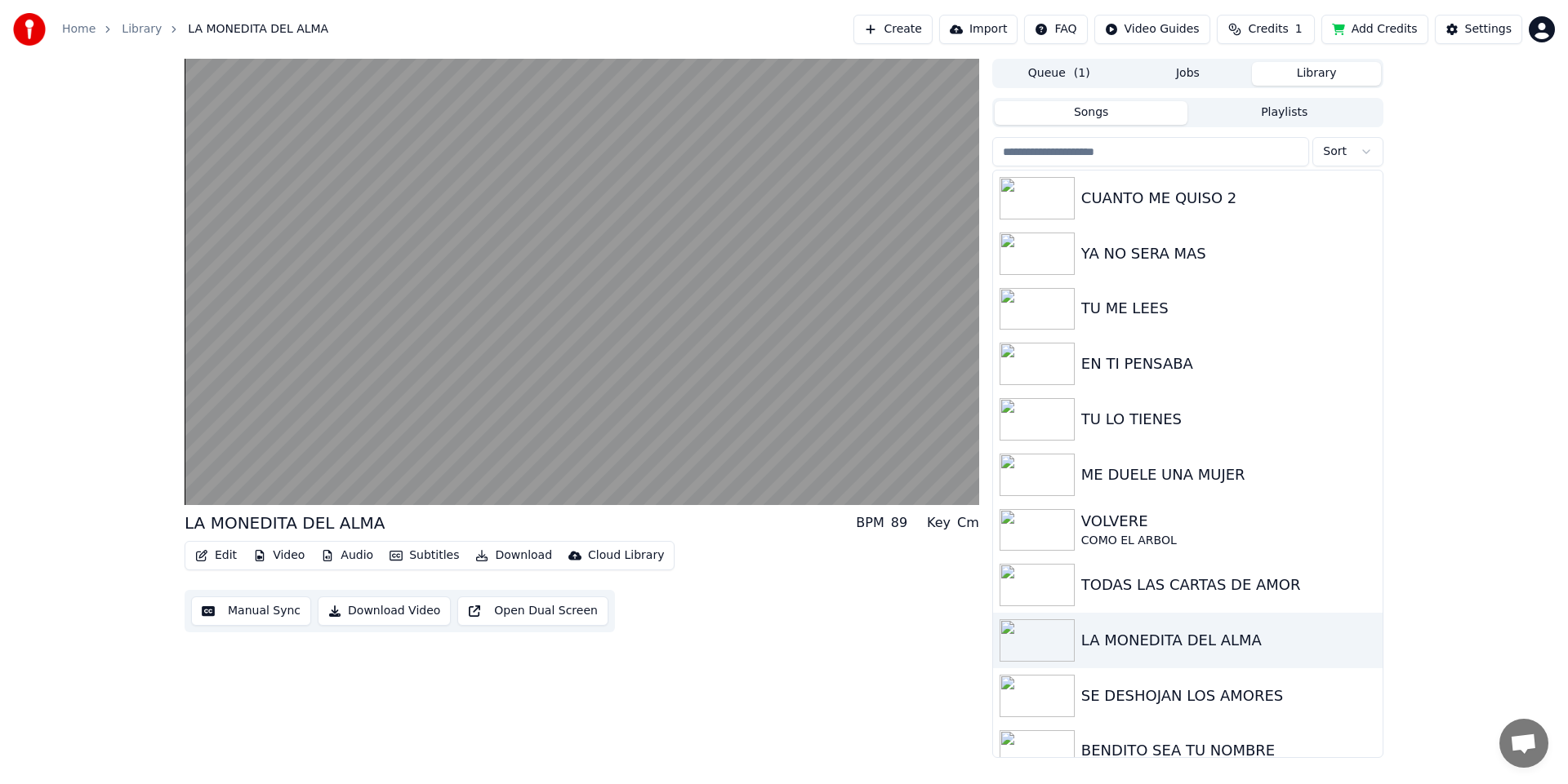
click at [860, 736] on div "LA MONEDITA DEL [PERSON_NAME] BPM 89 Key Cm Edit Video Audio Subtitles Download…" at bounding box center [582, 409] width 794 height 699
click at [1071, 704] on img at bounding box center [1037, 696] width 75 height 43
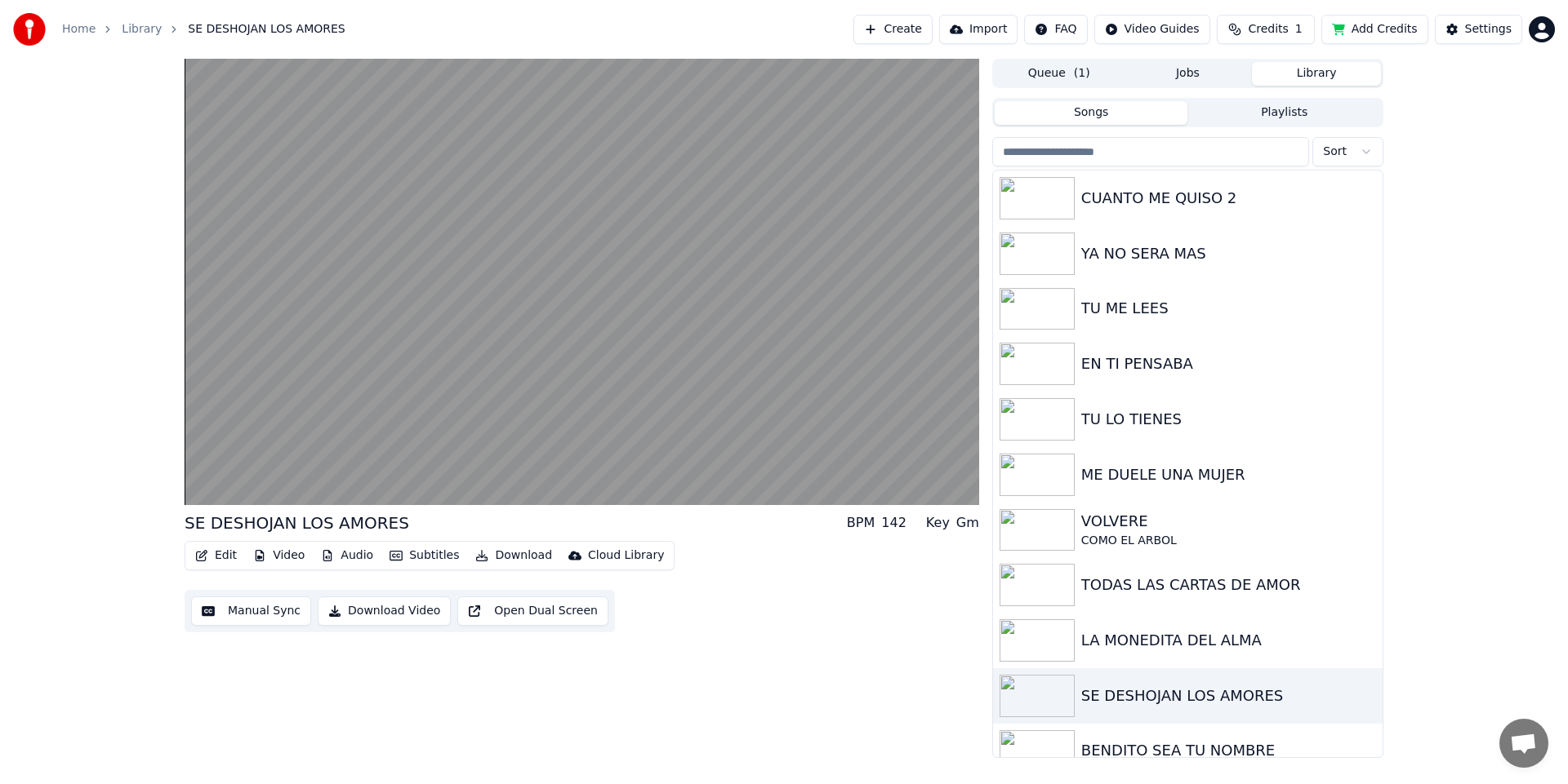
click at [416, 561] on button "Subtitles" at bounding box center [424, 556] width 82 height 23
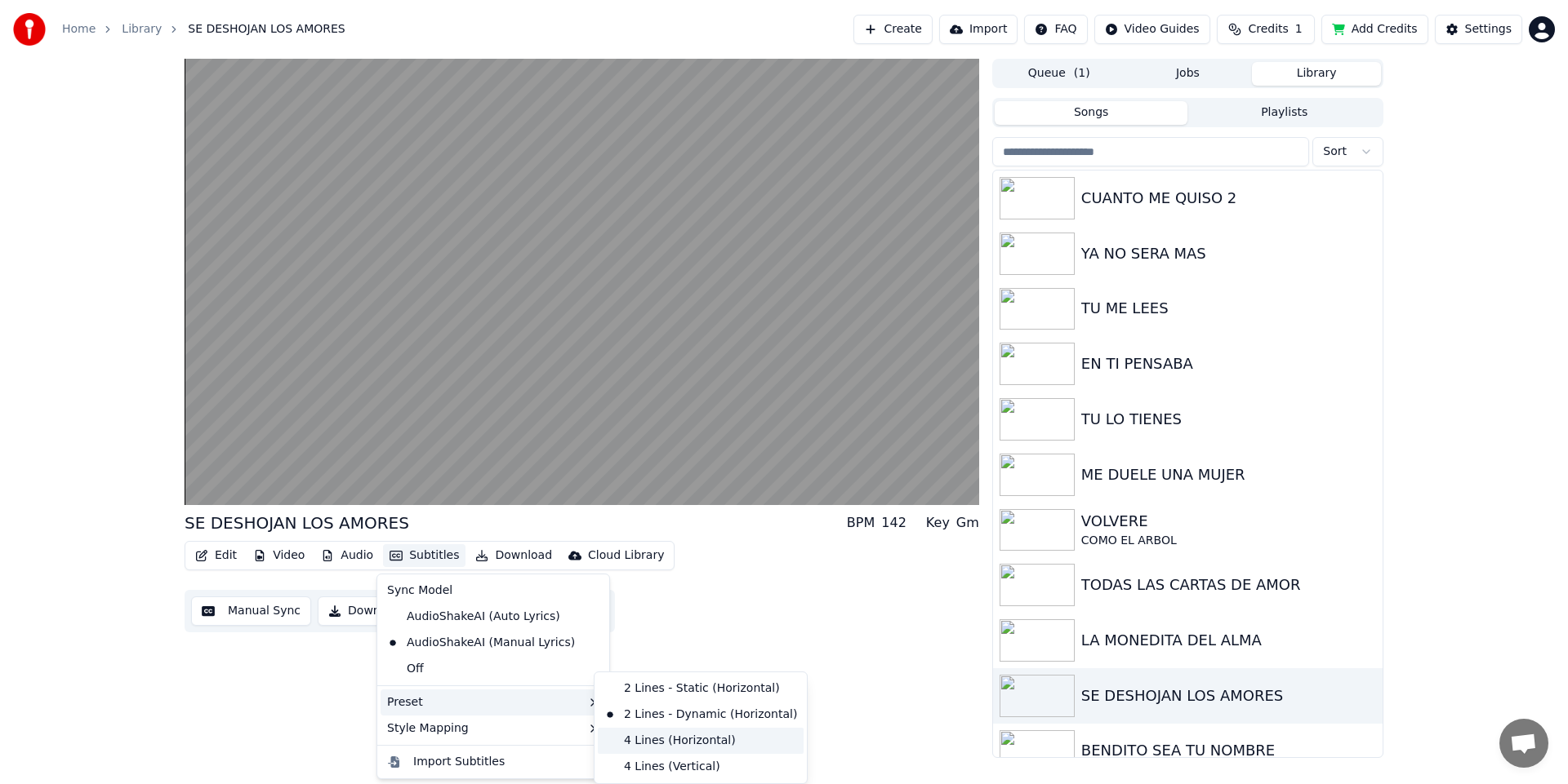
click at [687, 736] on div "4 Lines (Horizontal)" at bounding box center [701, 741] width 206 height 26
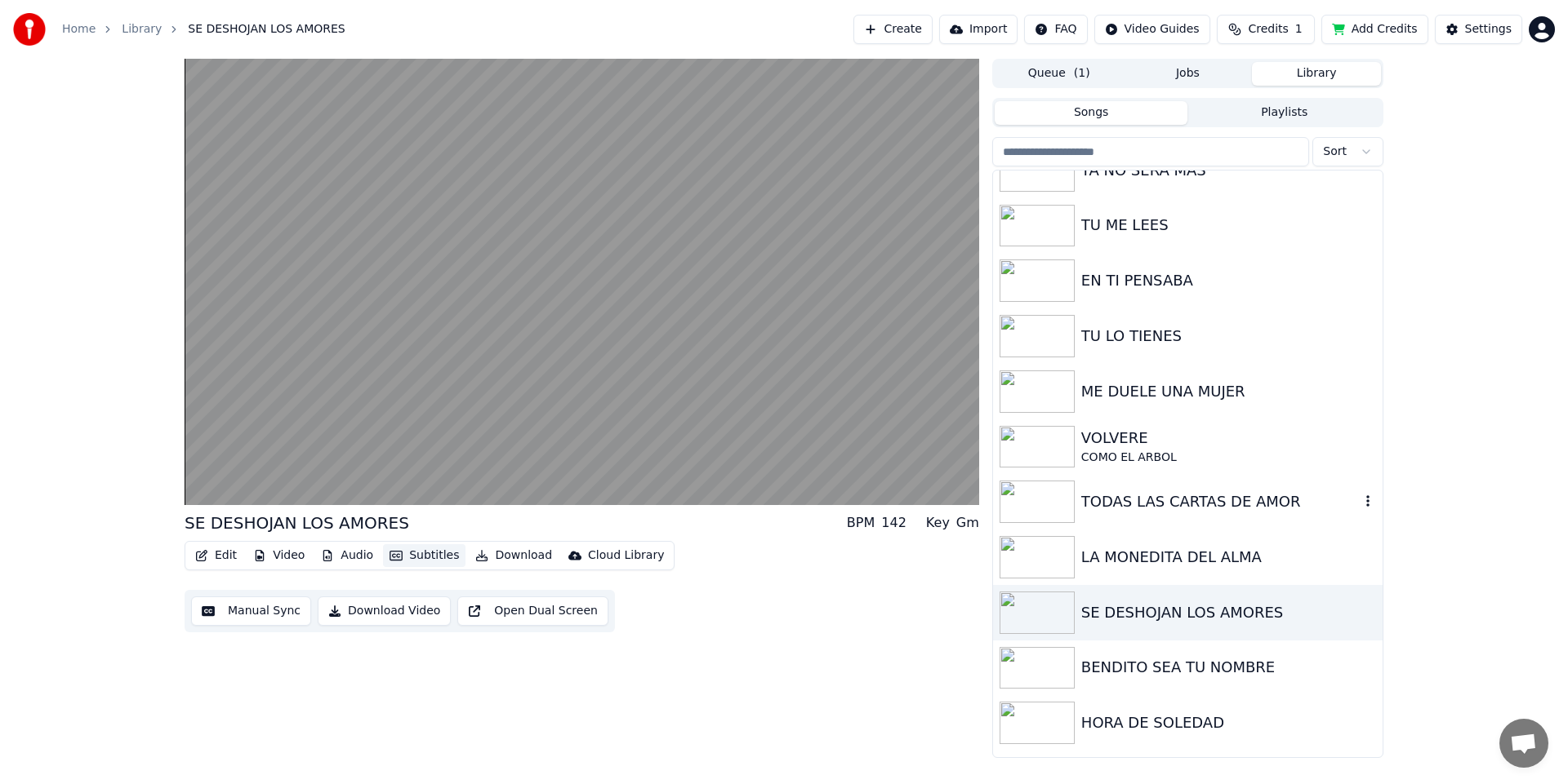
scroll to position [116, 0]
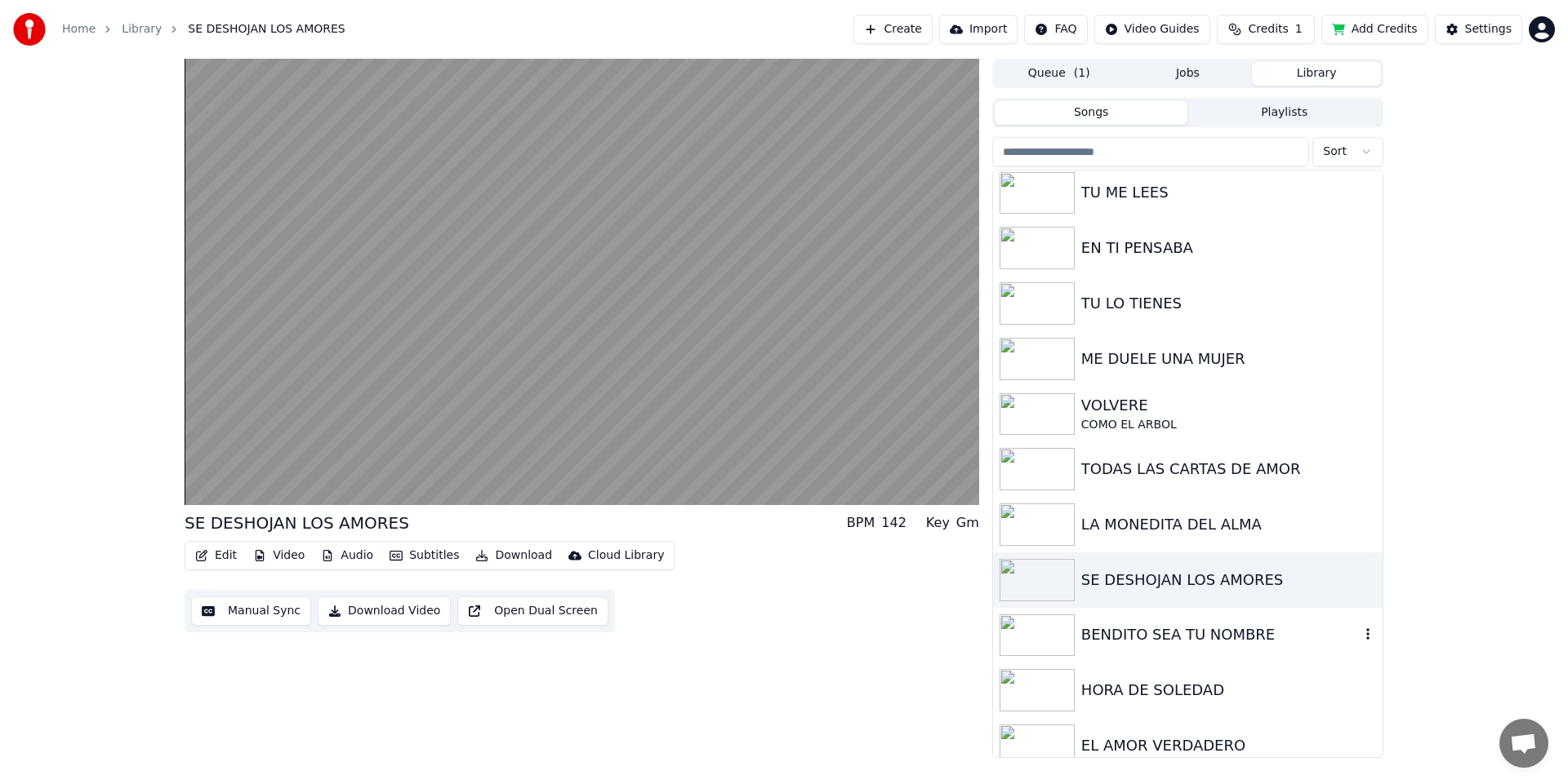
click at [1055, 633] on img at bounding box center [1037, 636] width 75 height 43
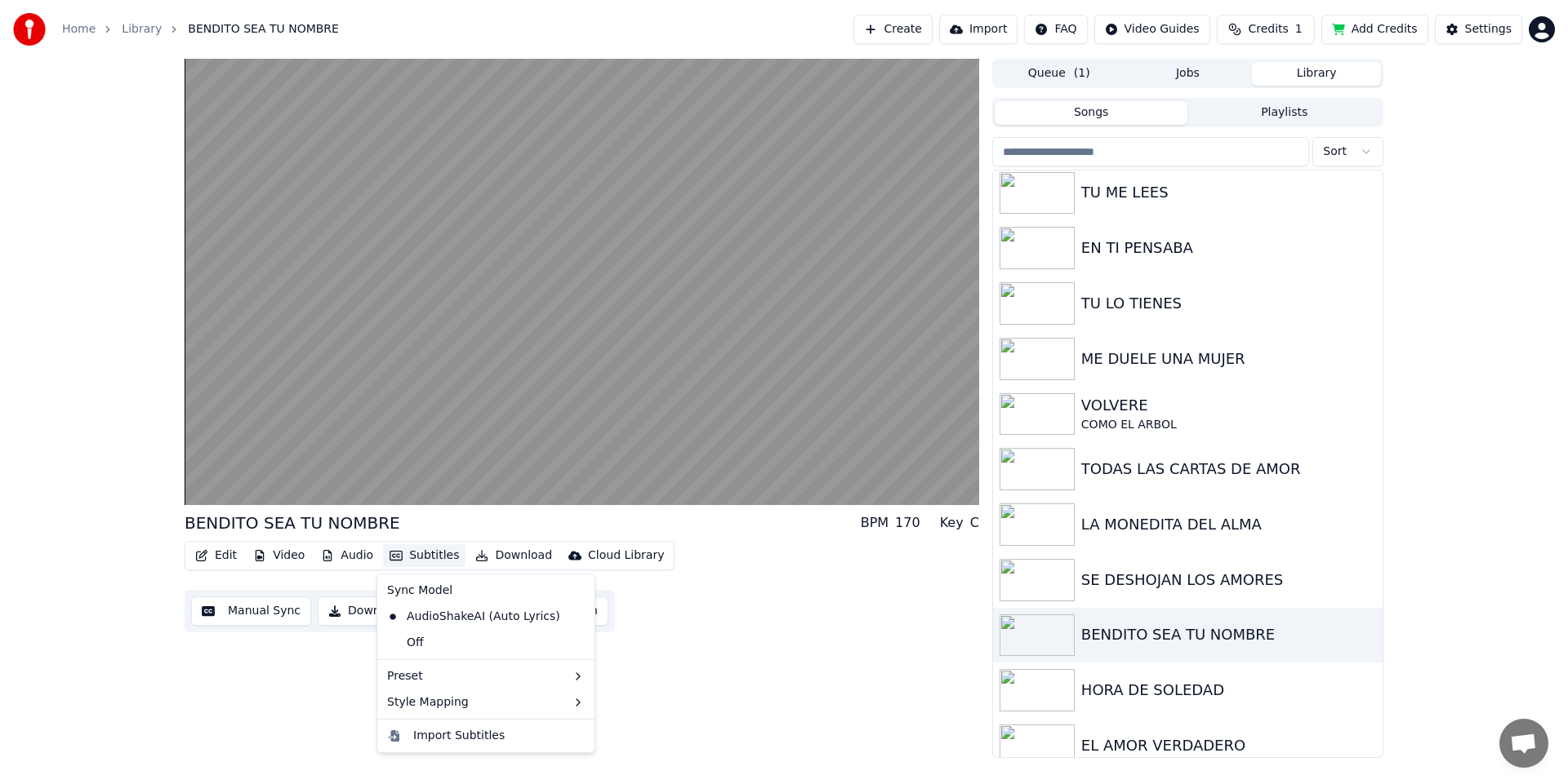
click at [420, 559] on button "Subtitles" at bounding box center [424, 556] width 82 height 23
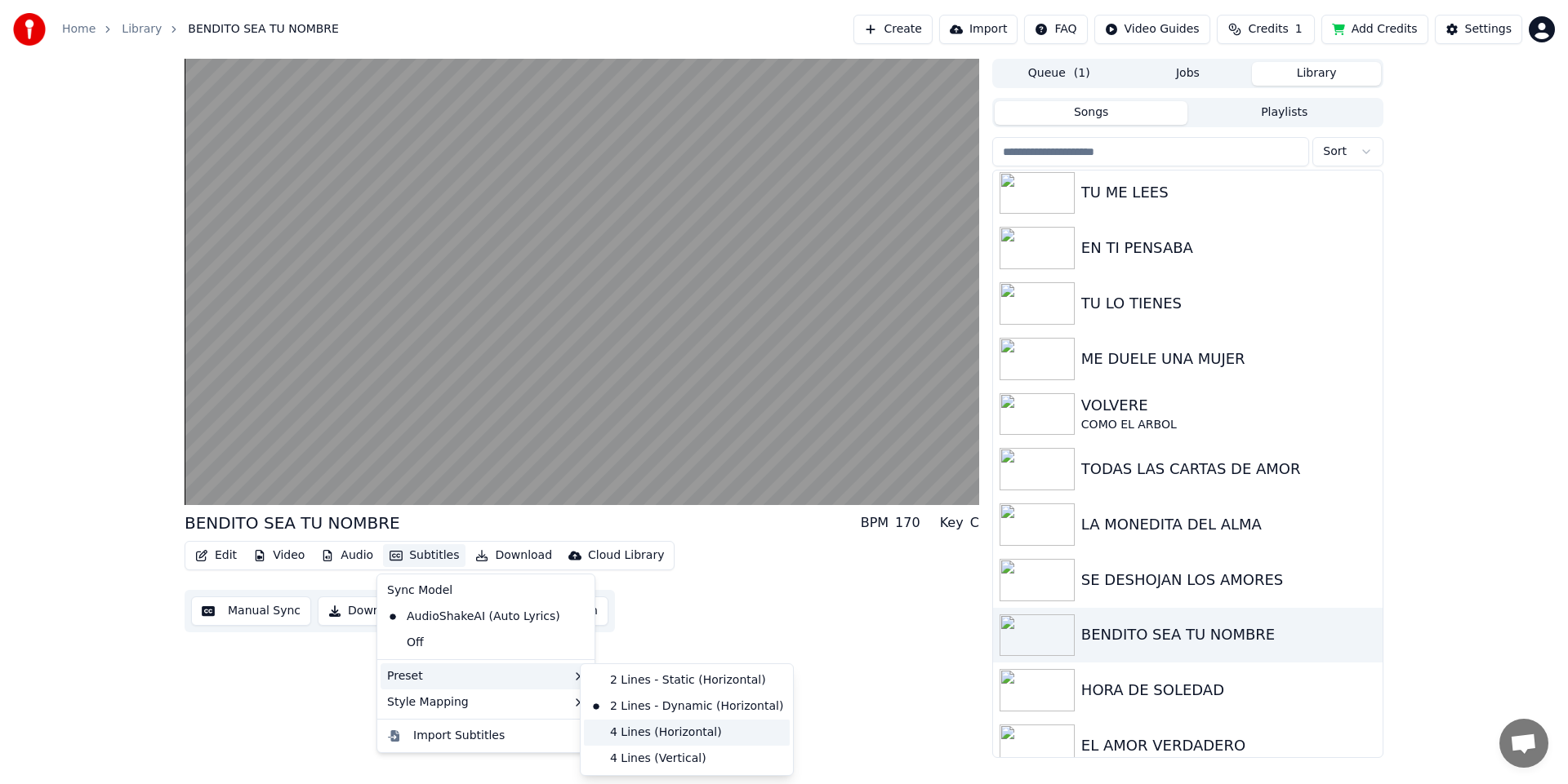
click at [617, 736] on div "4 Lines (Horizontal)" at bounding box center [687, 733] width 206 height 26
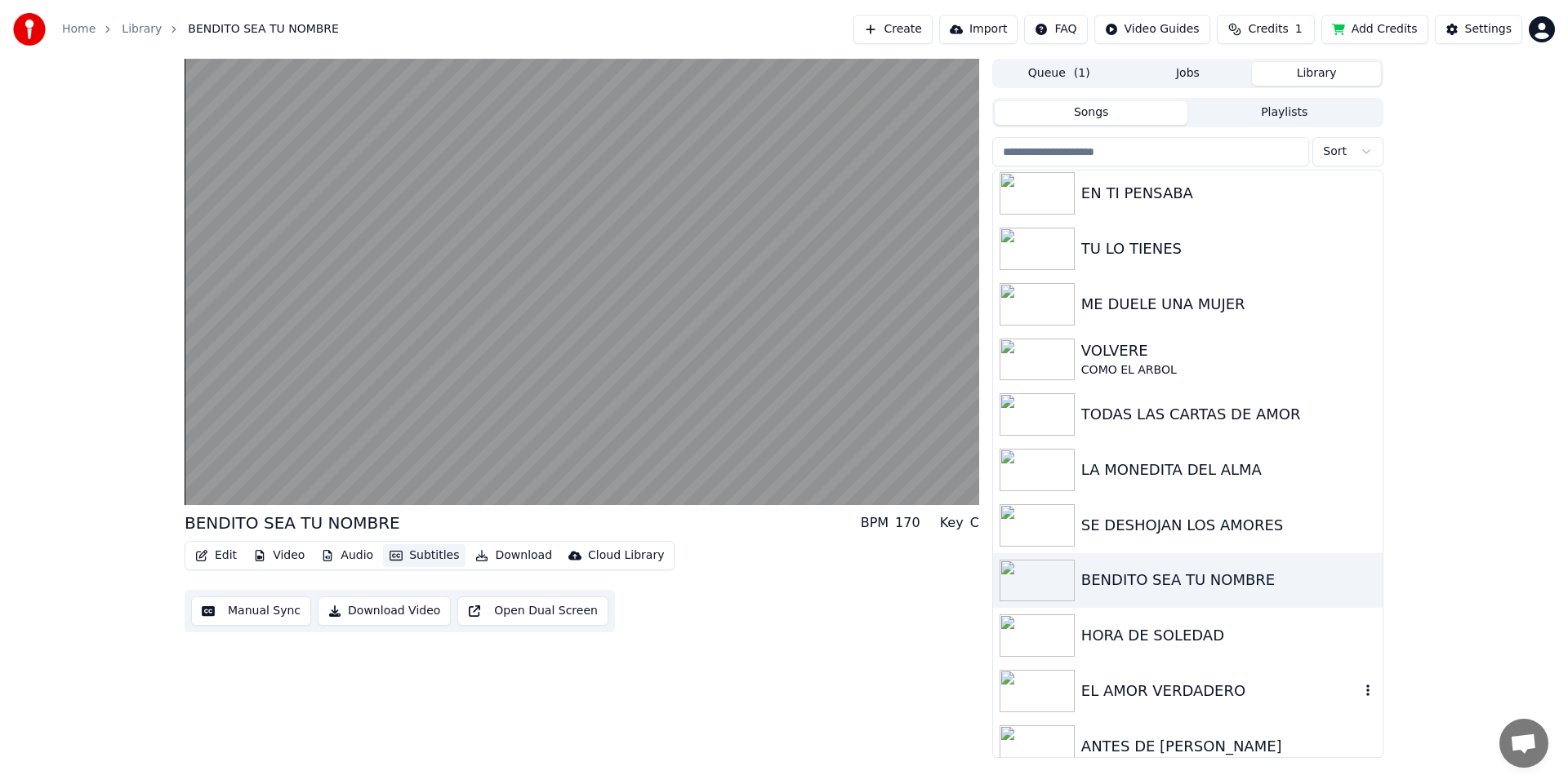
scroll to position [188, 0]
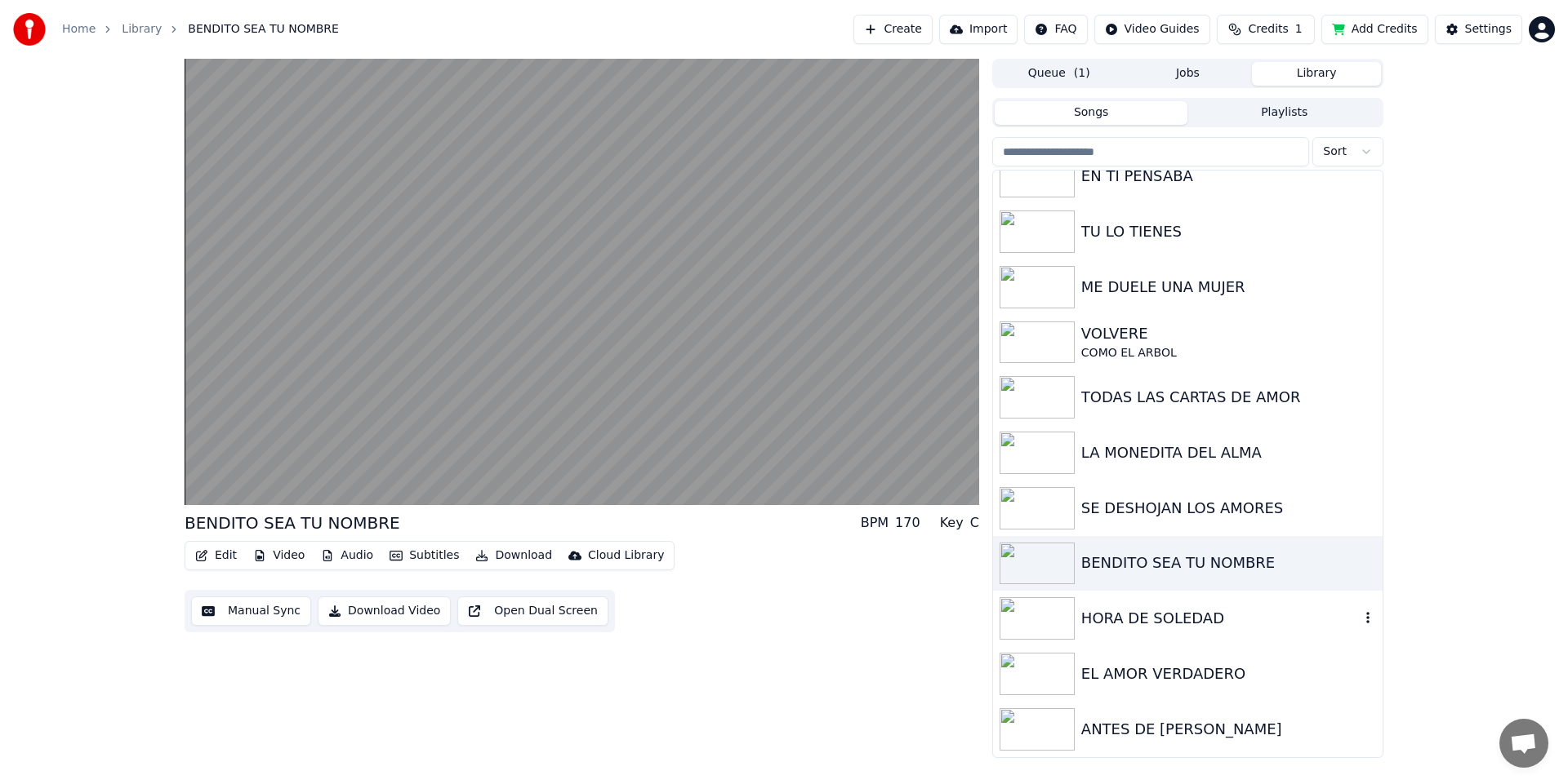
click at [1051, 622] on img at bounding box center [1037, 619] width 75 height 43
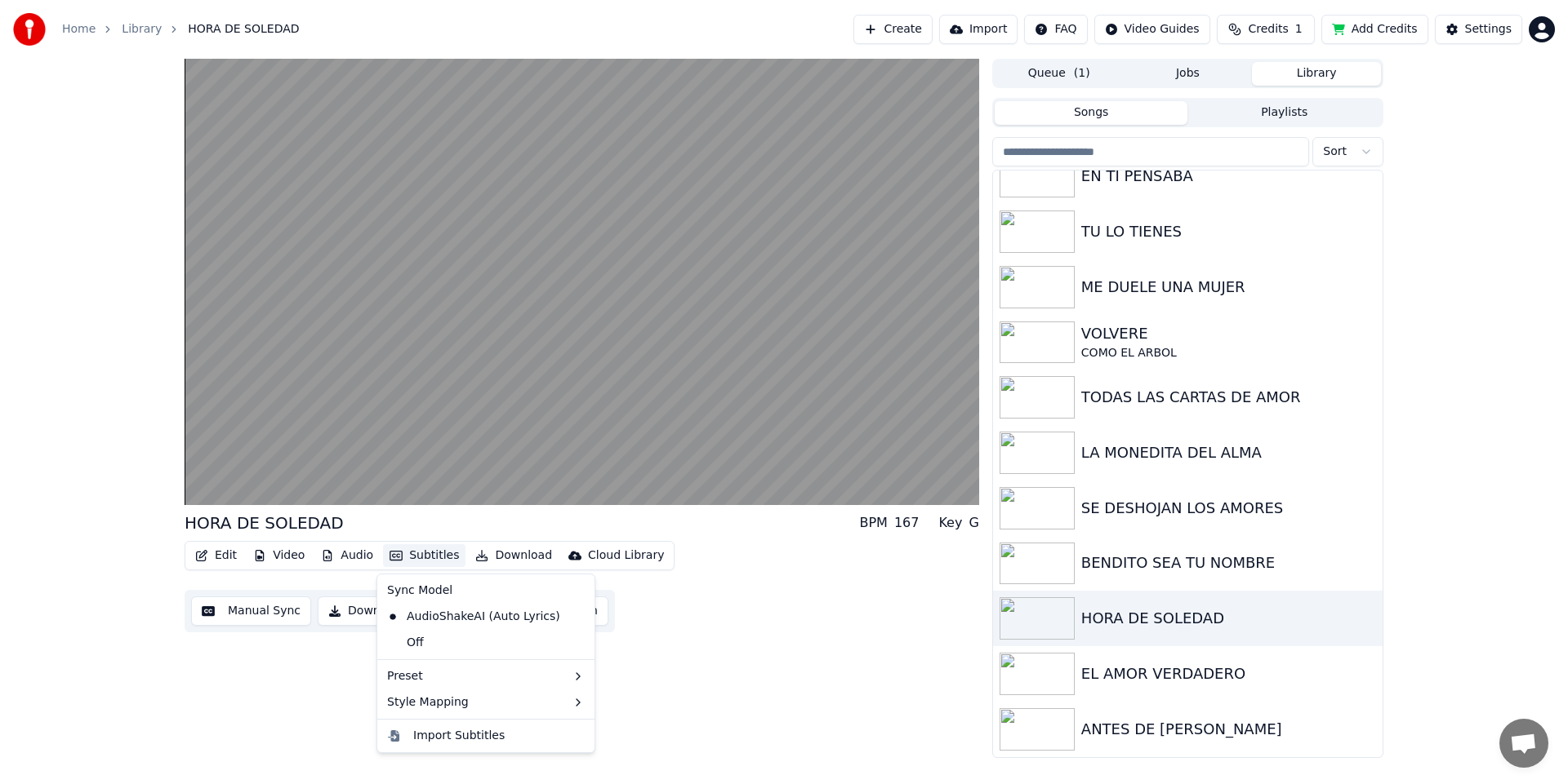
click at [403, 549] on button "Subtitles" at bounding box center [424, 556] width 82 height 23
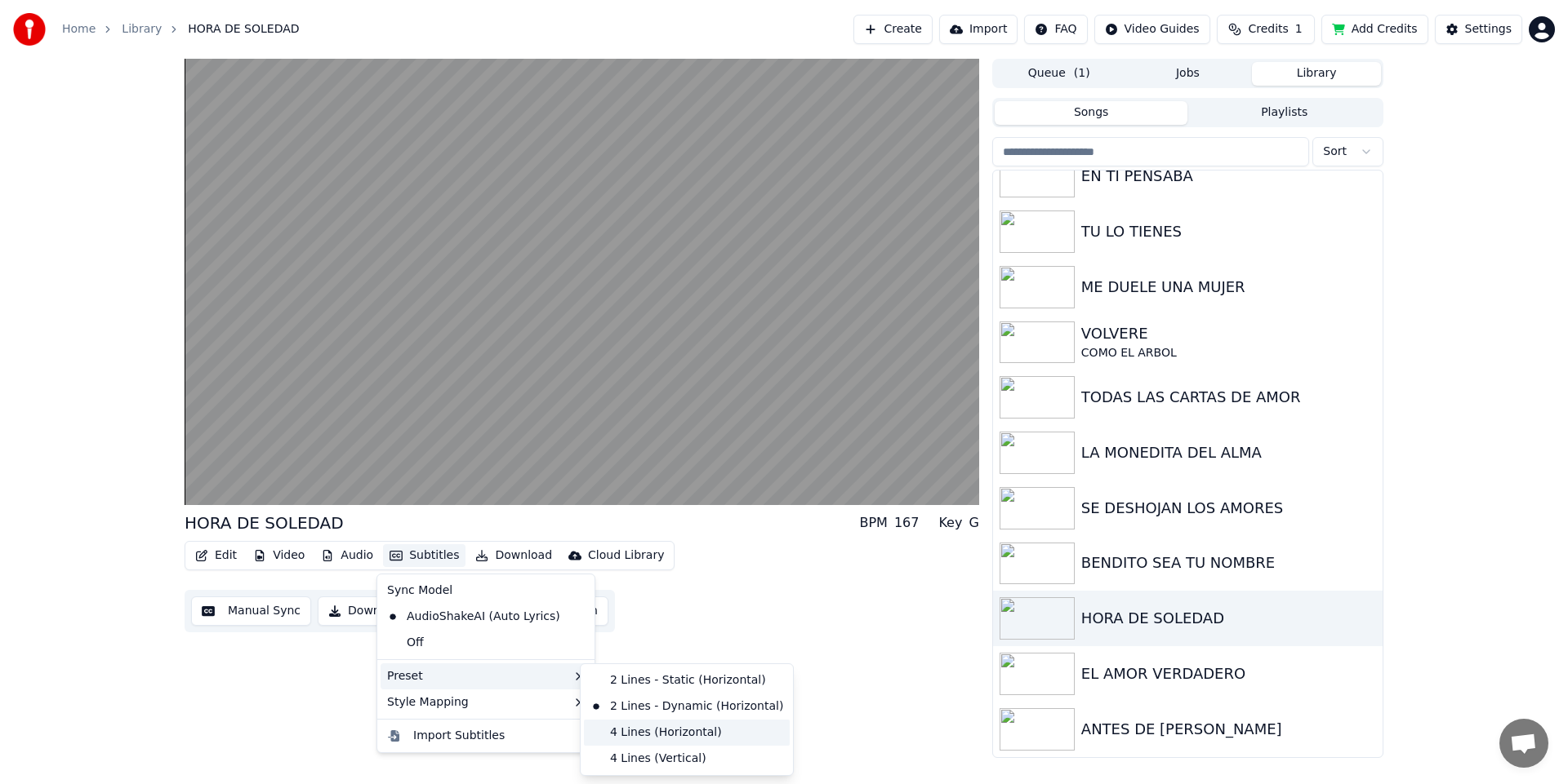
click at [668, 742] on div "4 Lines (Horizontal)" at bounding box center [687, 733] width 206 height 26
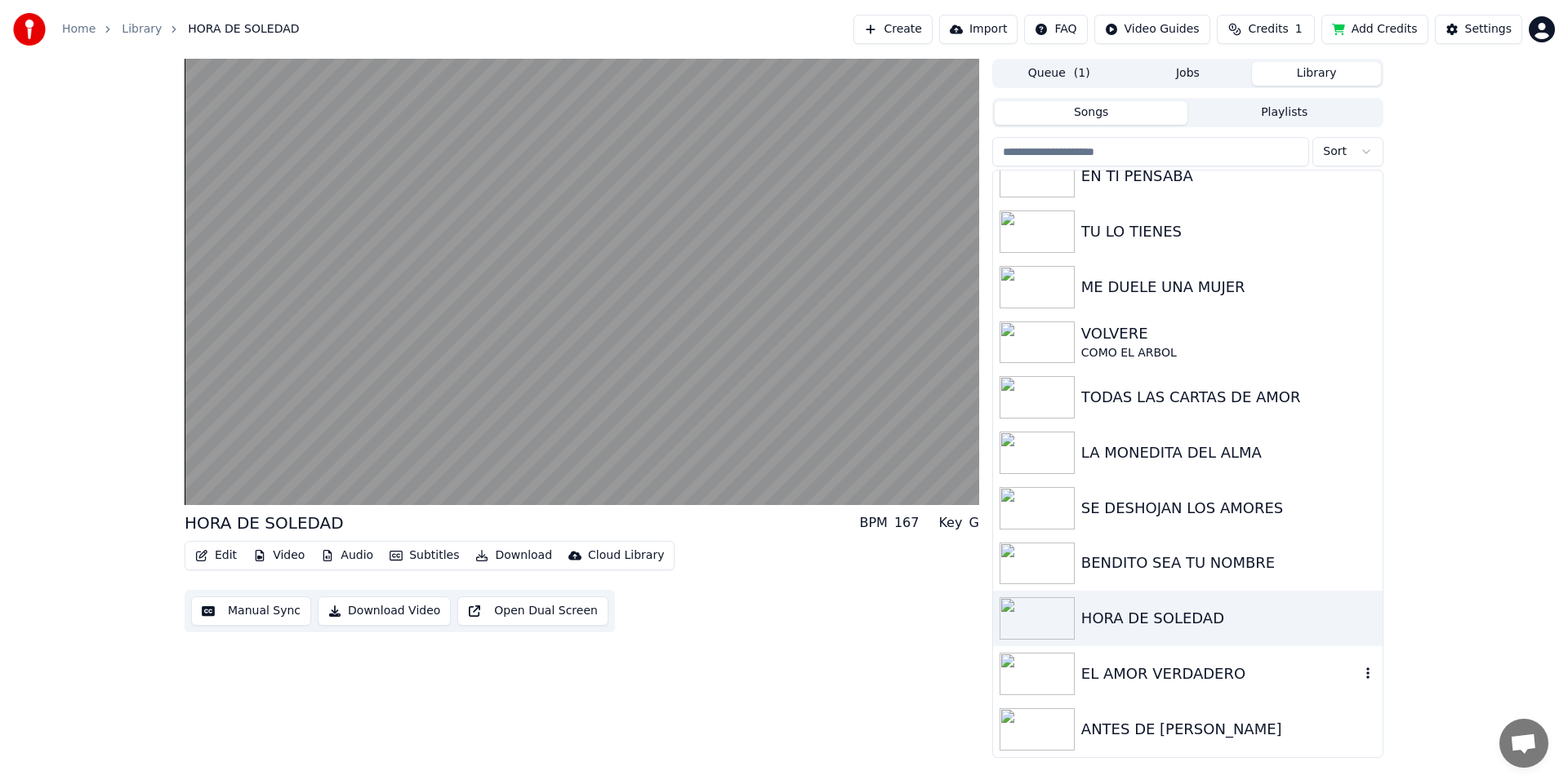
click at [1046, 681] on img at bounding box center [1037, 674] width 75 height 43
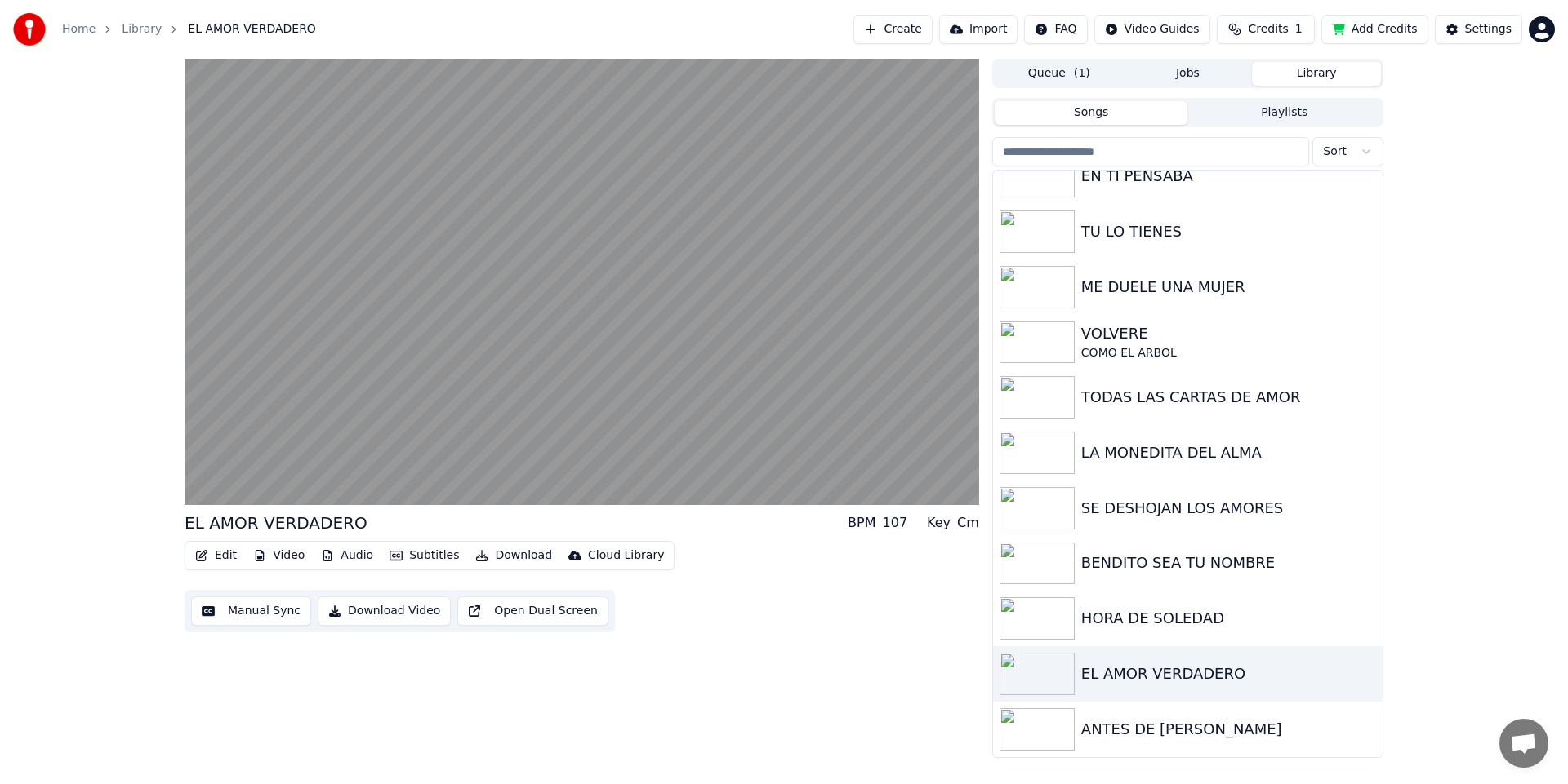
click at [431, 556] on button "Subtitles" at bounding box center [424, 556] width 82 height 23
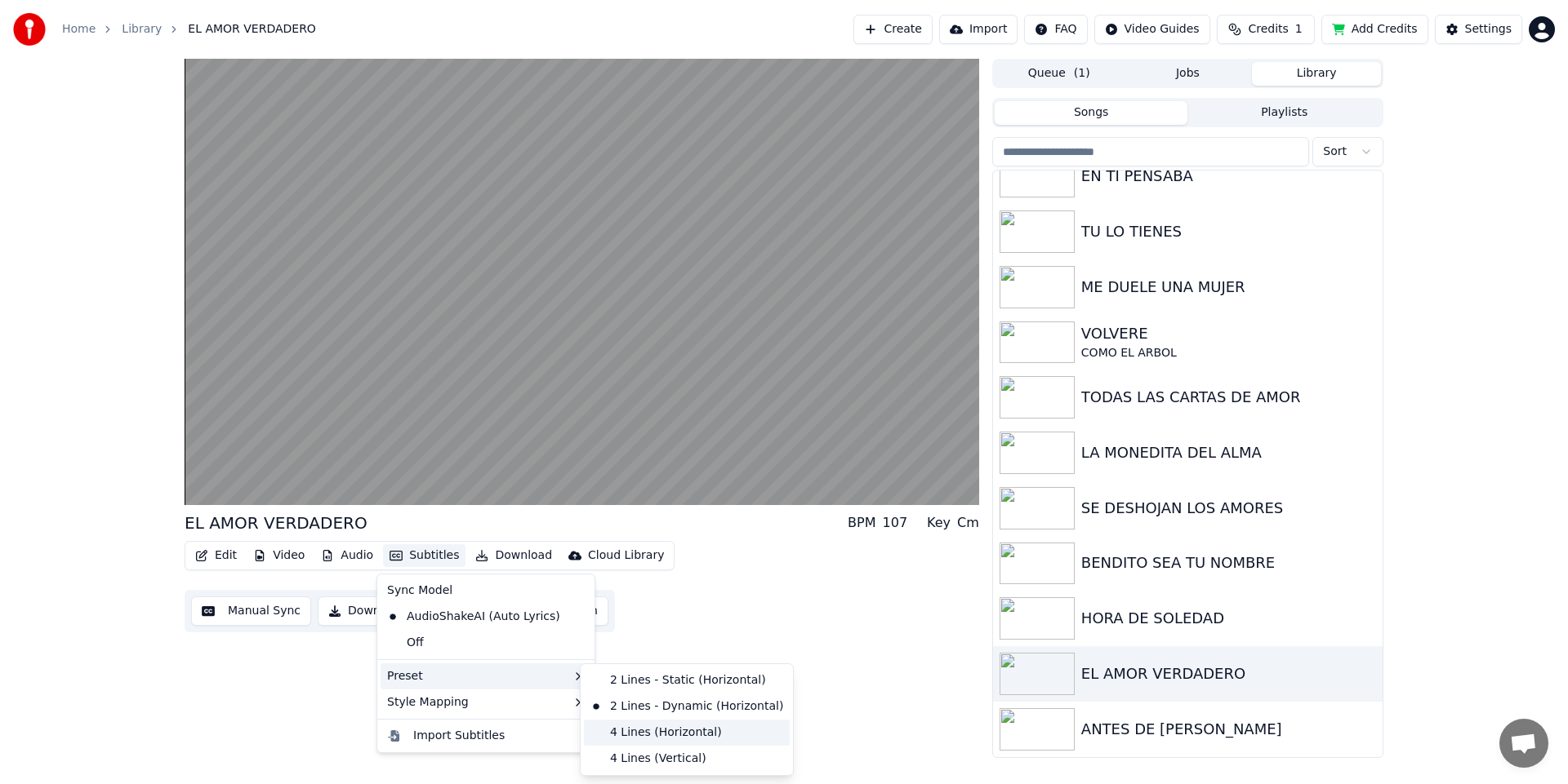
click at [673, 735] on div "4 Lines (Horizontal)" at bounding box center [687, 733] width 206 height 26
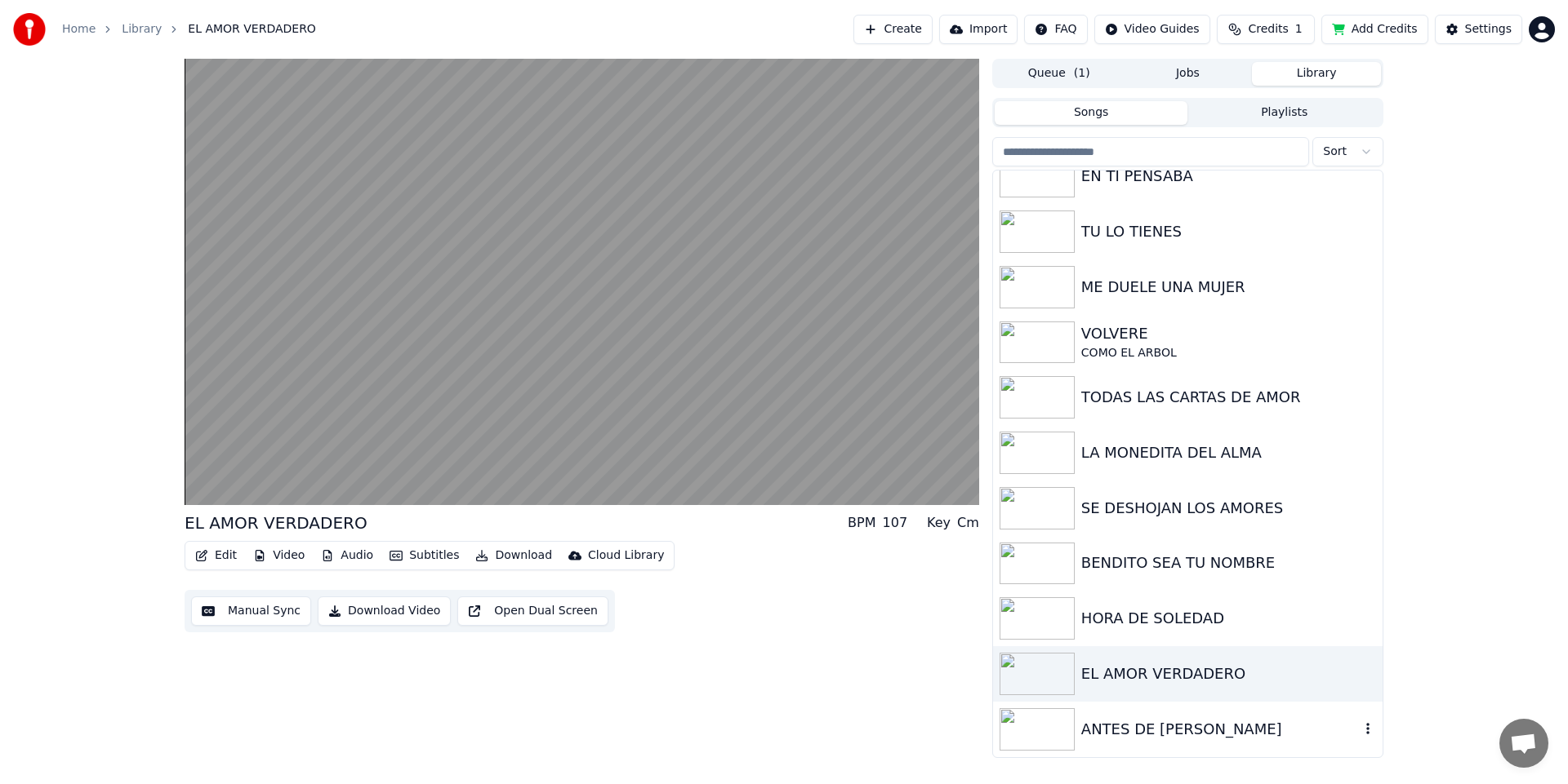
click at [1054, 731] on img at bounding box center [1037, 730] width 75 height 43
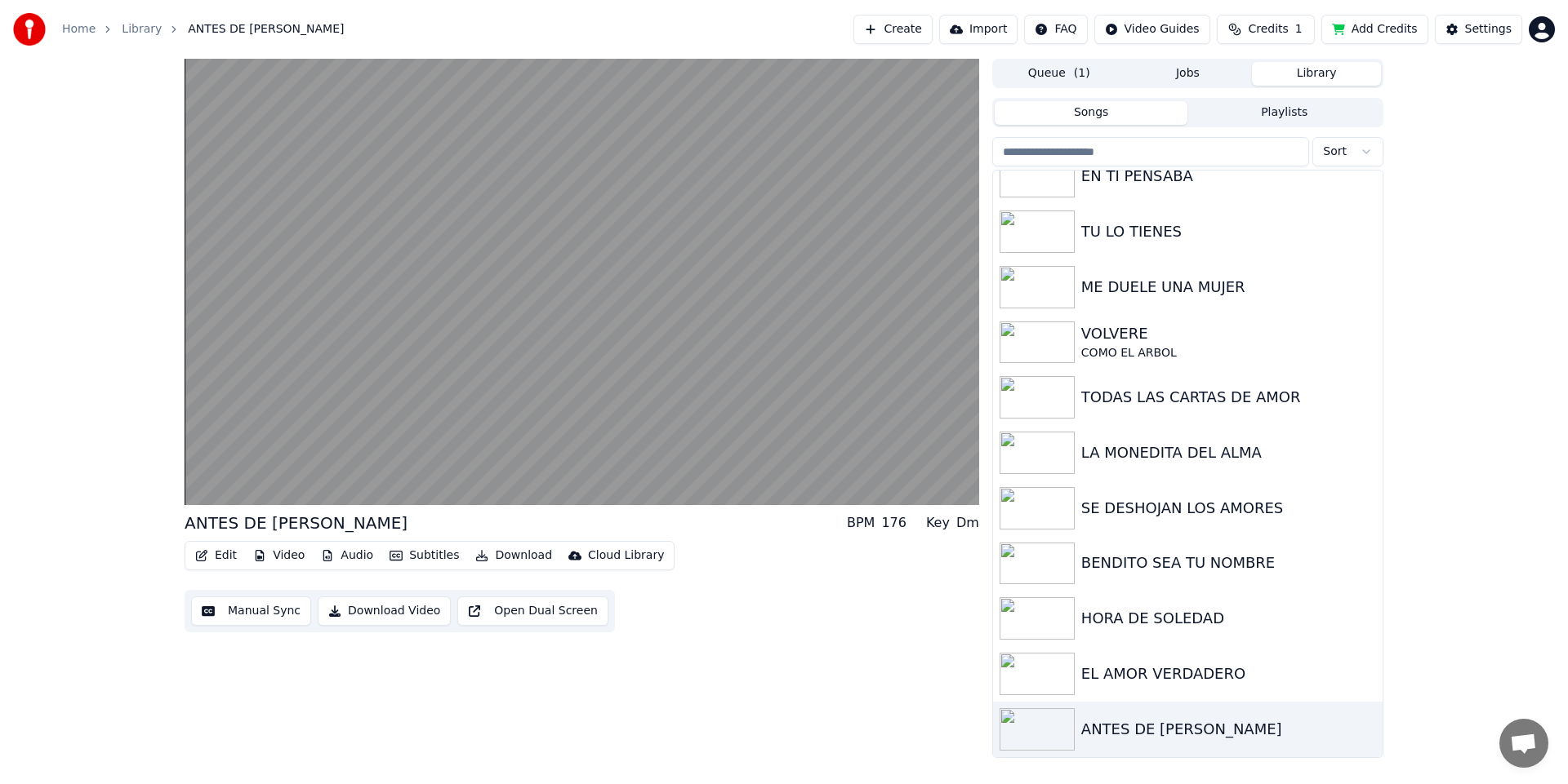
click at [425, 555] on button "Subtitles" at bounding box center [424, 556] width 82 height 23
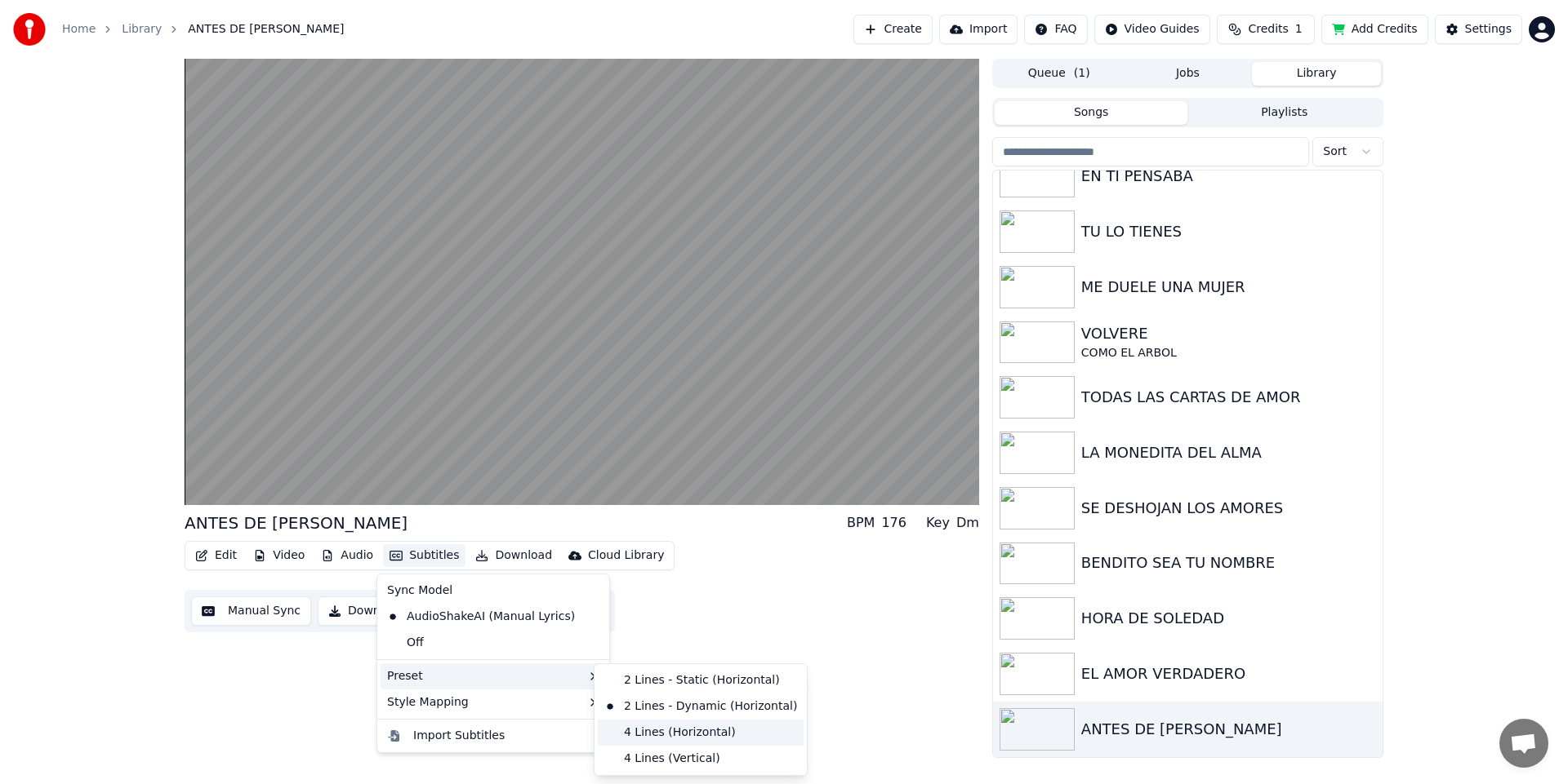
click at [685, 740] on div "4 Lines (Horizontal)" at bounding box center [701, 733] width 206 height 26
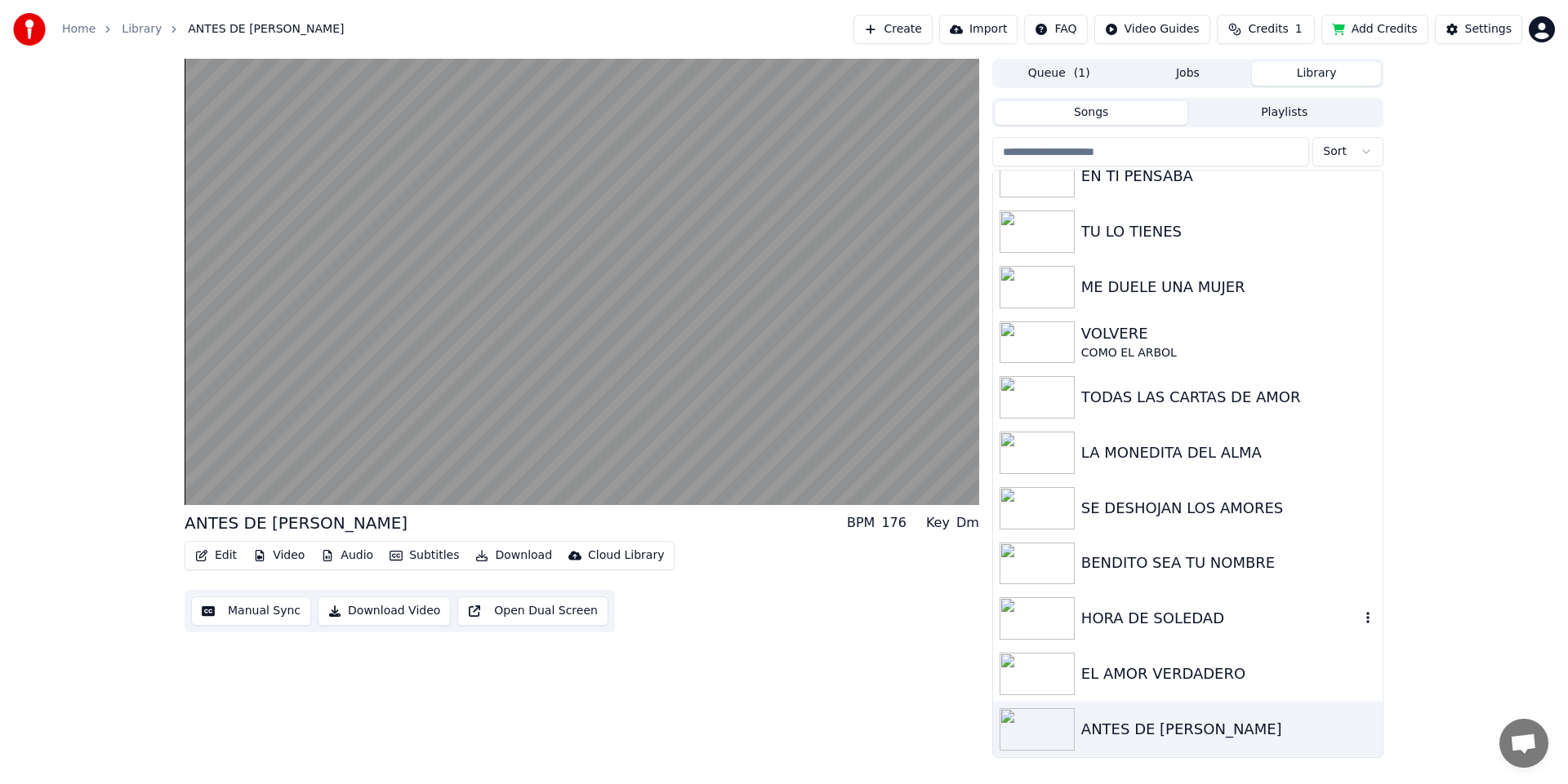
click at [1049, 608] on img at bounding box center [1037, 619] width 75 height 43
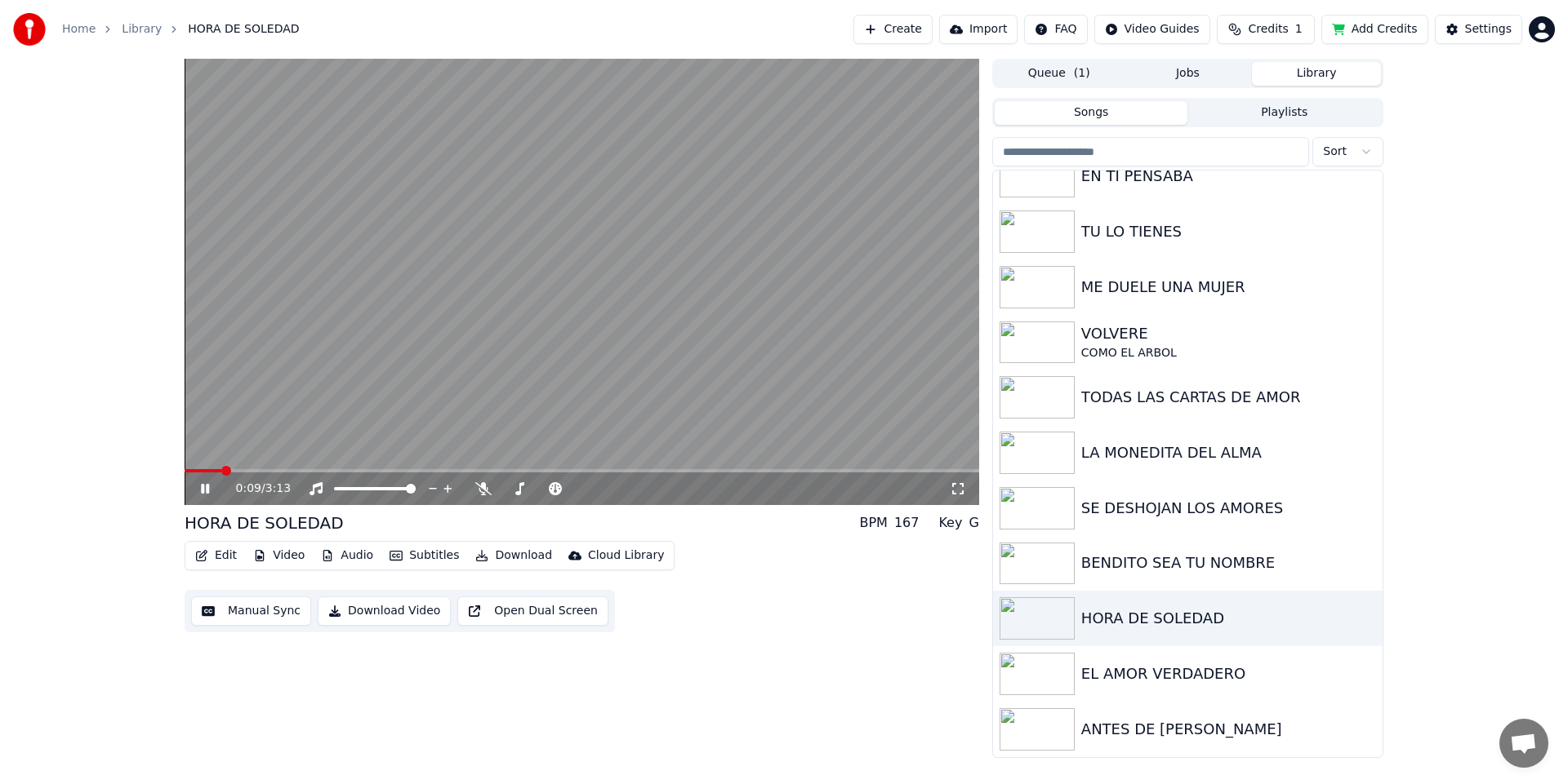
click at [219, 471] on span at bounding box center [582, 471] width 794 height 3
click at [246, 474] on div "0:10 / 3:13" at bounding box center [582, 489] width 794 height 33
click at [250, 471] on span at bounding box center [582, 471] width 794 height 3
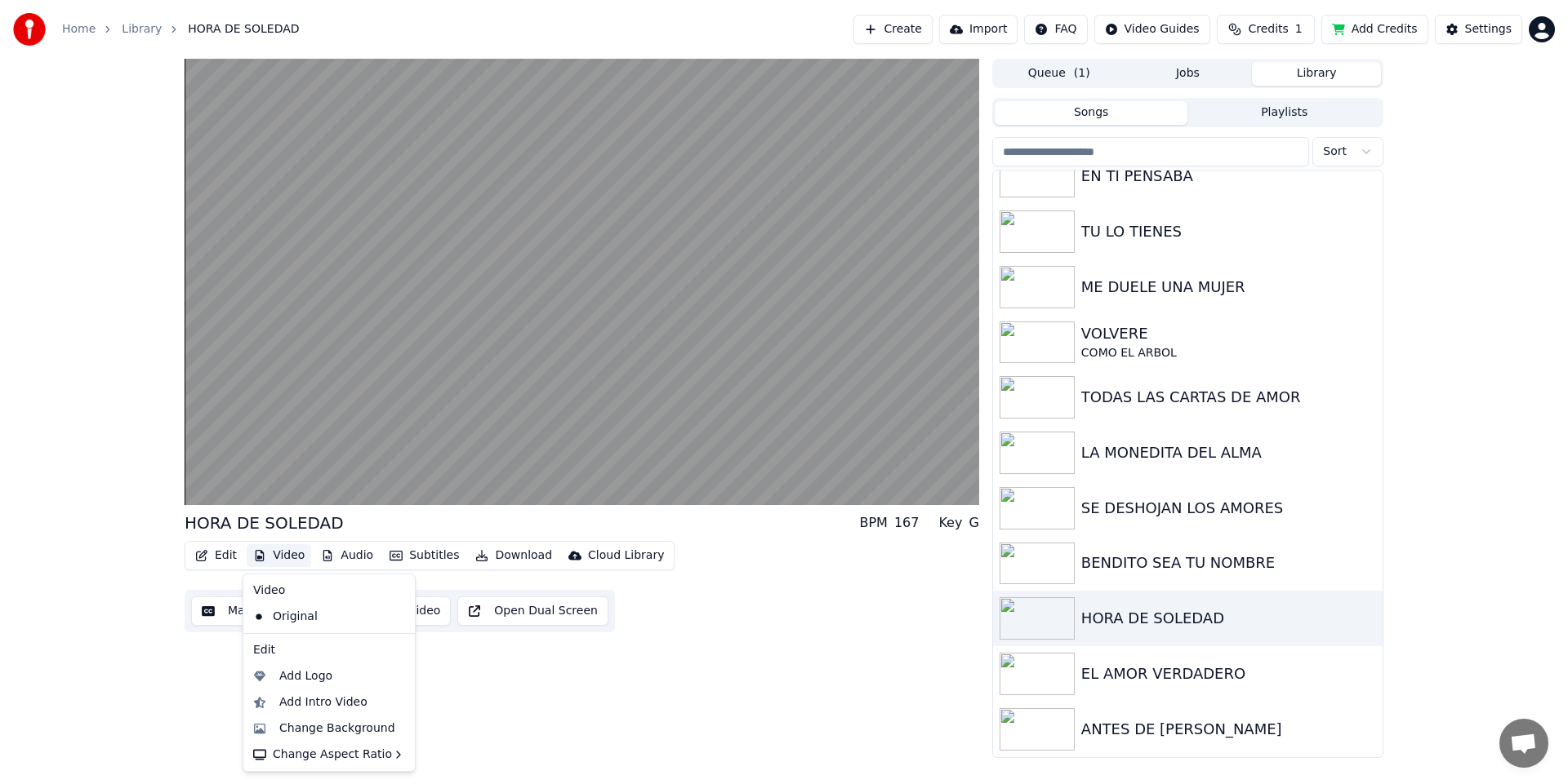
click at [286, 555] on button "Video" at bounding box center [278, 556] width 65 height 23
click at [322, 684] on div "Add Logo" at bounding box center [306, 676] width 53 height 16
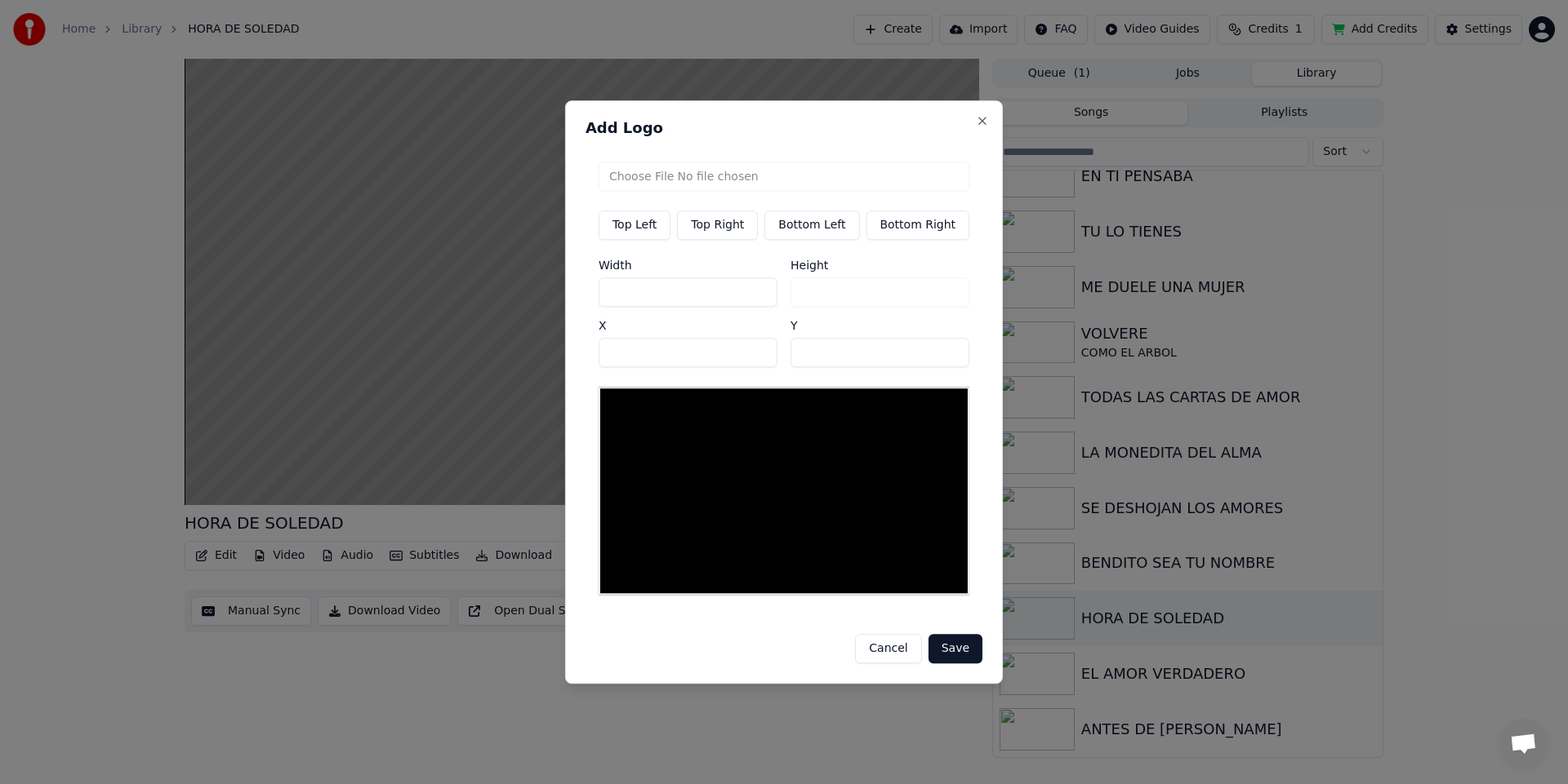
click at [752, 491] on div at bounding box center [784, 490] width 370 height 208
click at [946, 648] on button "Save" at bounding box center [955, 649] width 54 height 30
click at [955, 647] on button "Save" at bounding box center [955, 649] width 54 height 30
click at [649, 182] on input "file" at bounding box center [784, 177] width 370 height 30
click at [678, 520] on div at bounding box center [784, 490] width 370 height 208
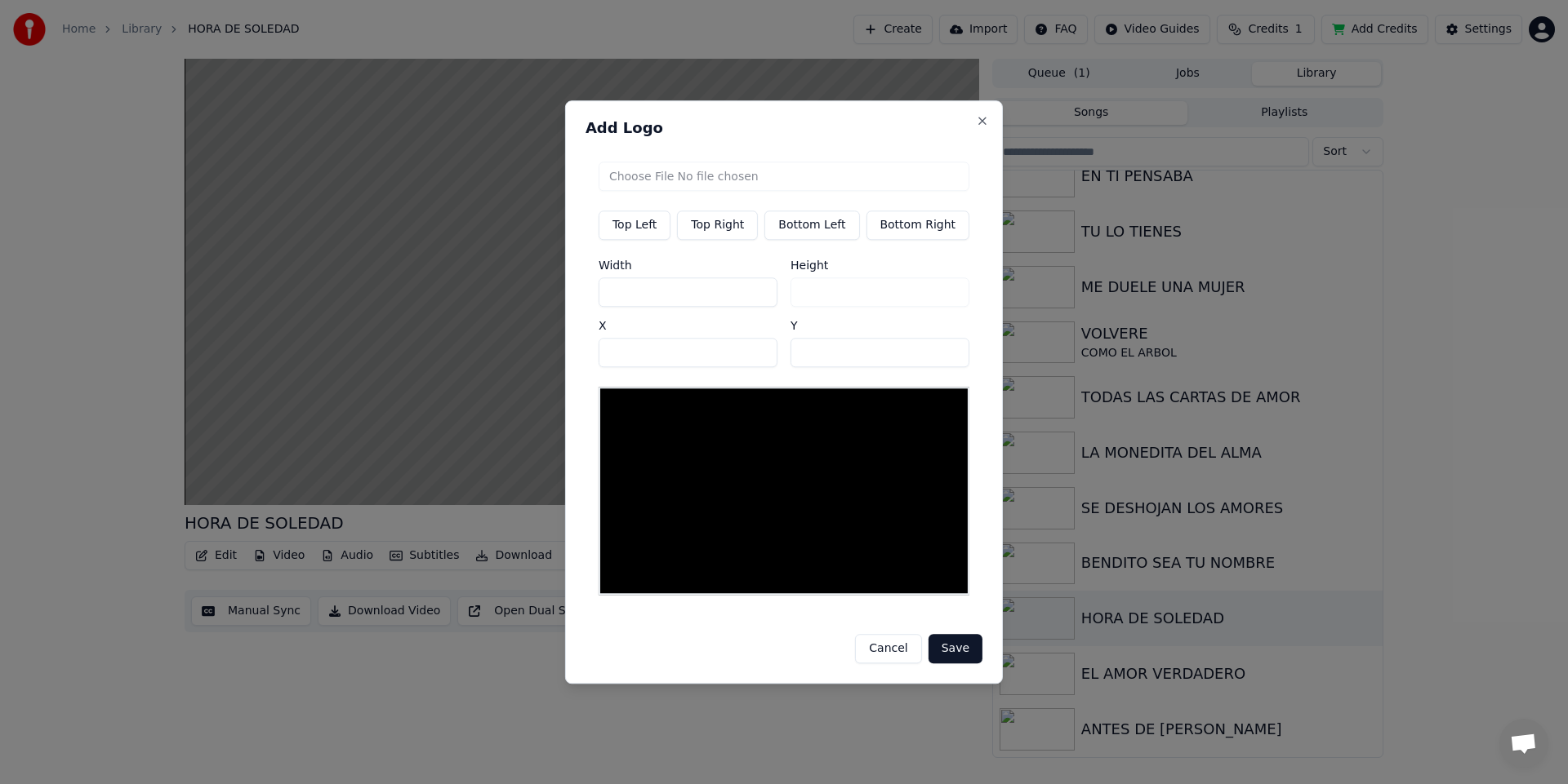
click at [950, 644] on button "Save" at bounding box center [955, 649] width 54 height 30
click at [979, 122] on button "Close" at bounding box center [982, 121] width 13 height 13
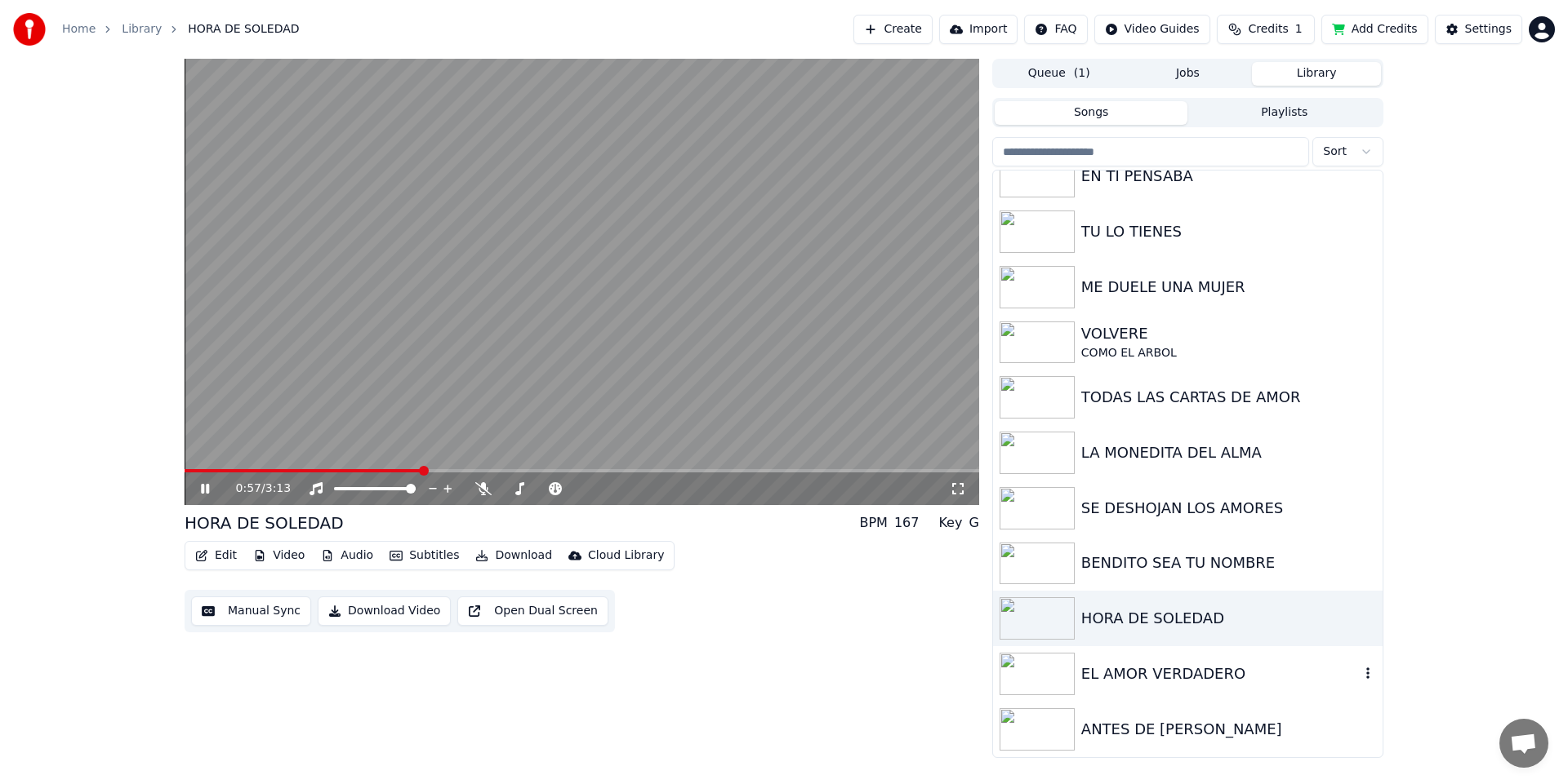
click at [1051, 668] on img at bounding box center [1037, 674] width 75 height 43
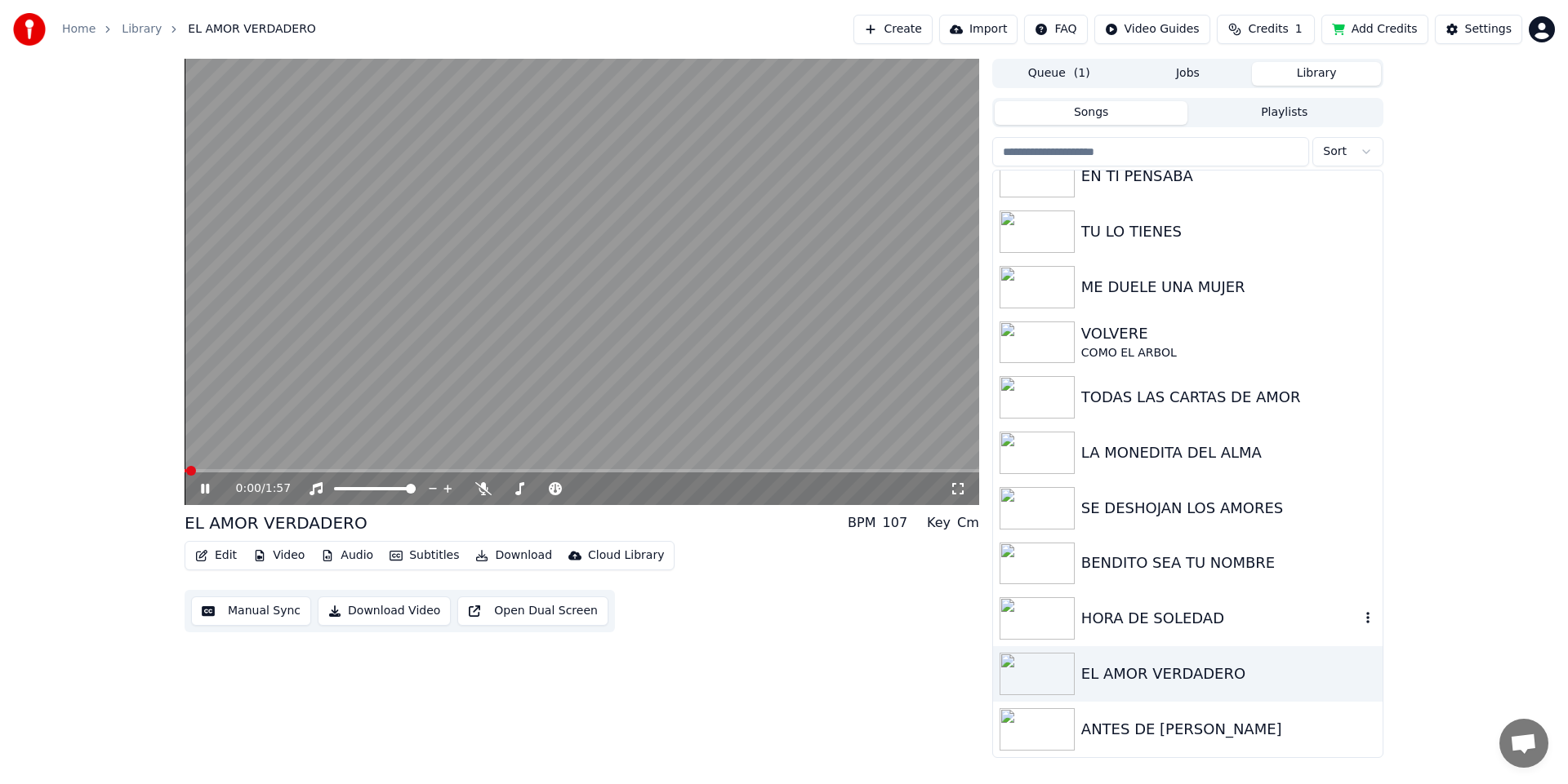
drag, startPoint x: 1050, startPoint y: 621, endPoint x: 1026, endPoint y: 633, distance: 26.8
click at [1051, 621] on img at bounding box center [1037, 619] width 75 height 43
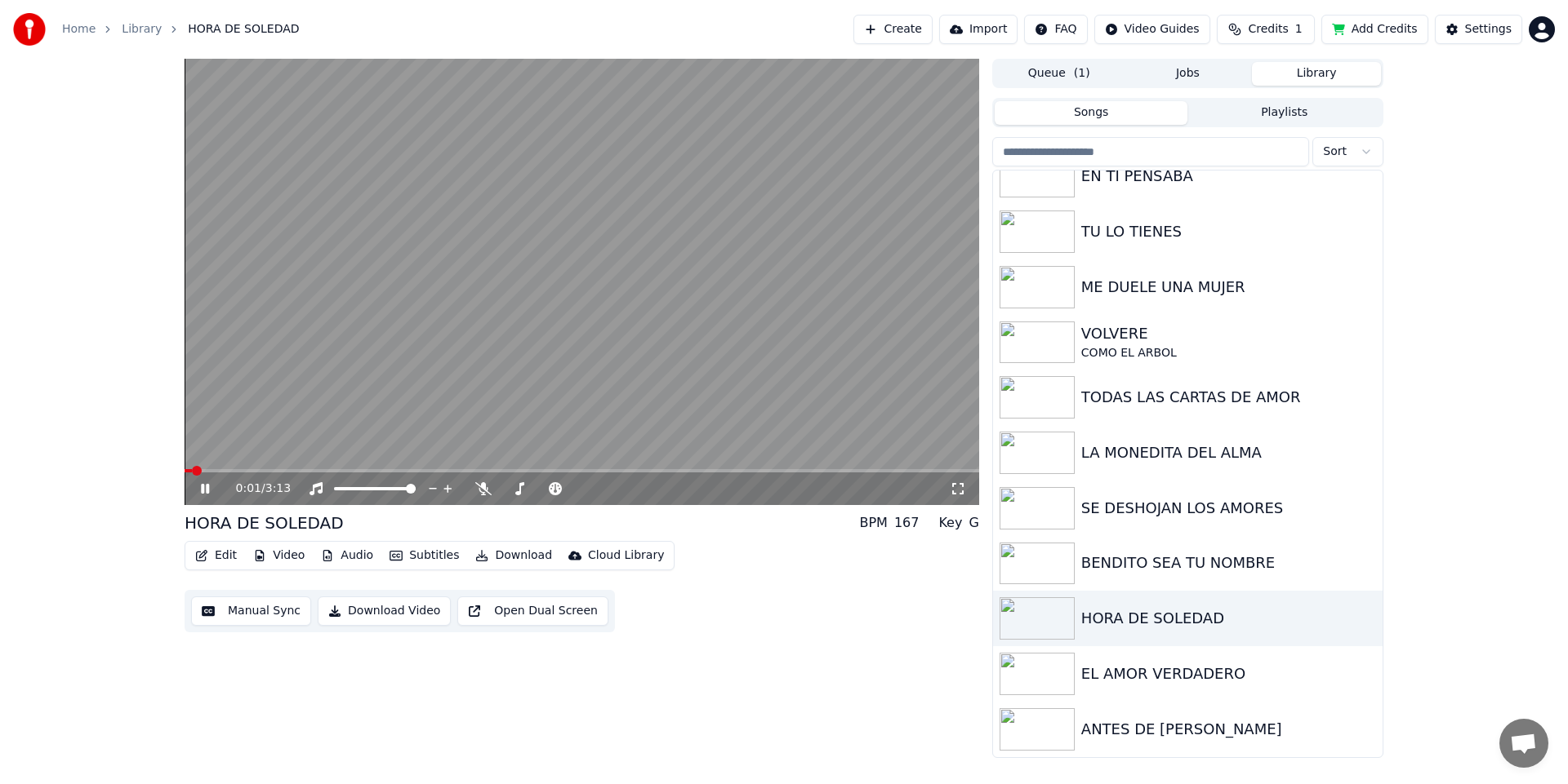
click at [223, 551] on button "Edit" at bounding box center [216, 556] width 55 height 23
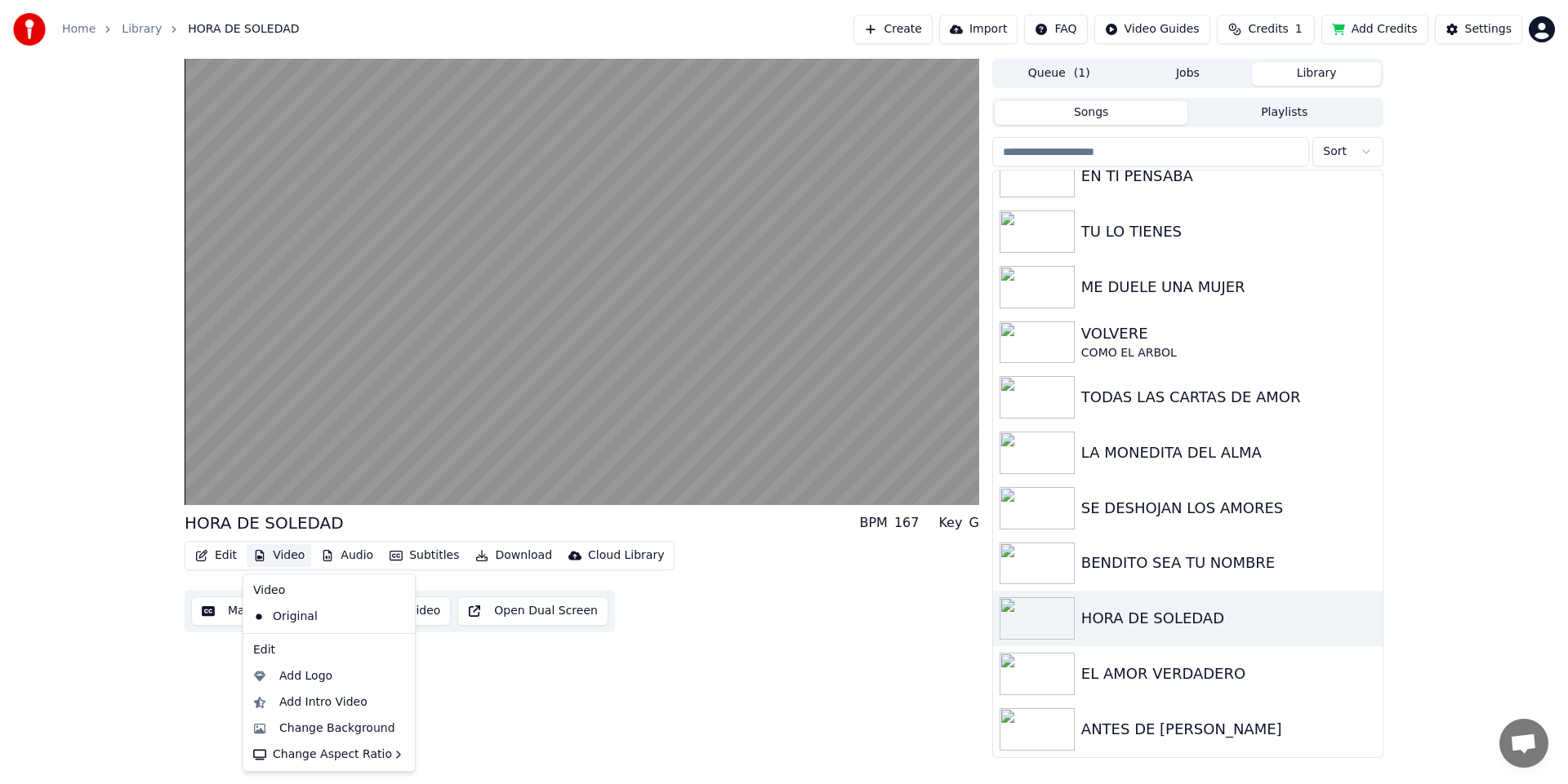
click at [283, 551] on button "Video" at bounding box center [278, 556] width 65 height 23
click at [356, 729] on div "Change Background" at bounding box center [337, 729] width 116 height 16
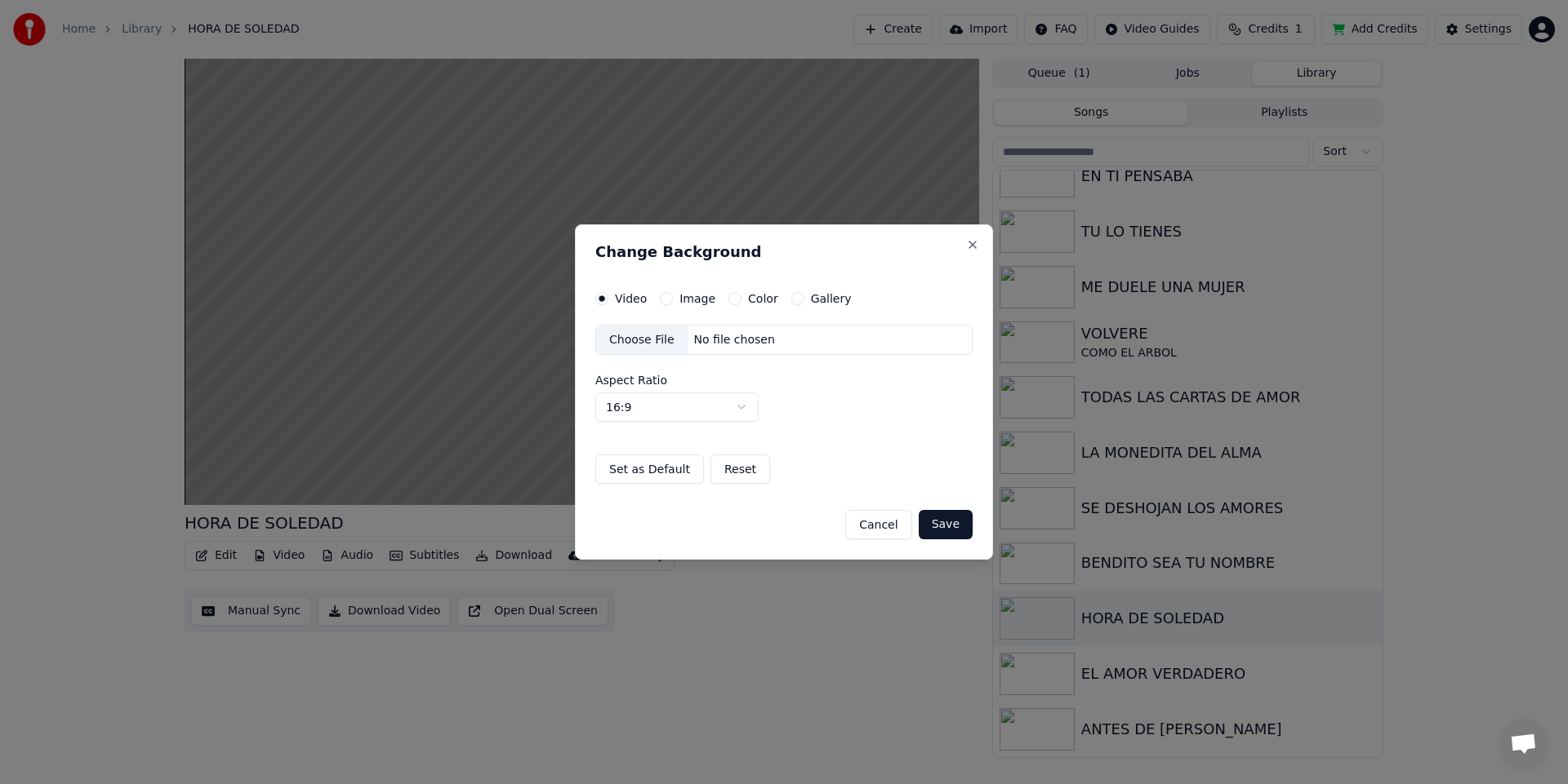
click at [733, 300] on button "Color" at bounding box center [735, 299] width 13 height 13
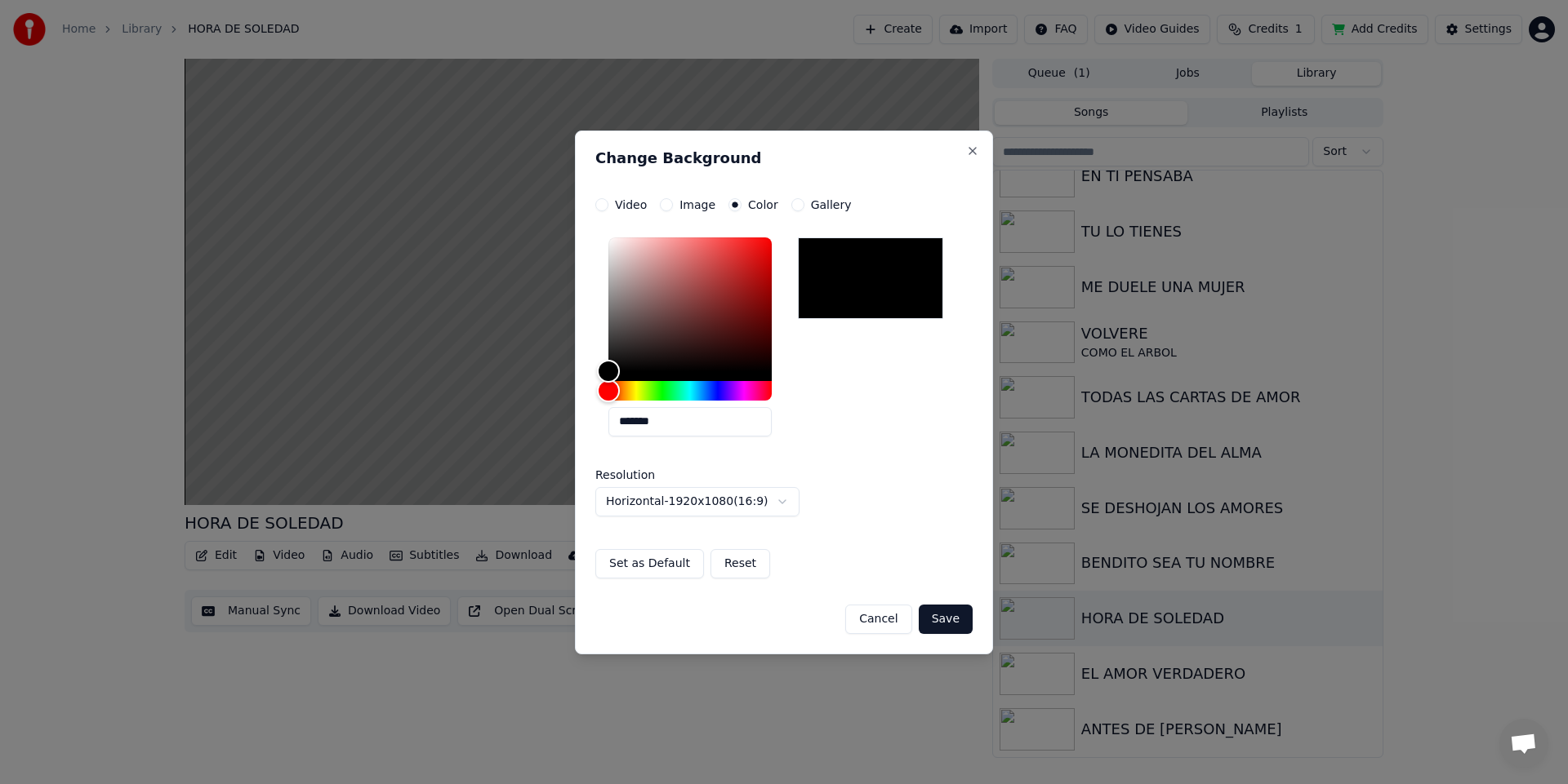
click at [949, 615] on button "Save" at bounding box center [945, 620] width 54 height 30
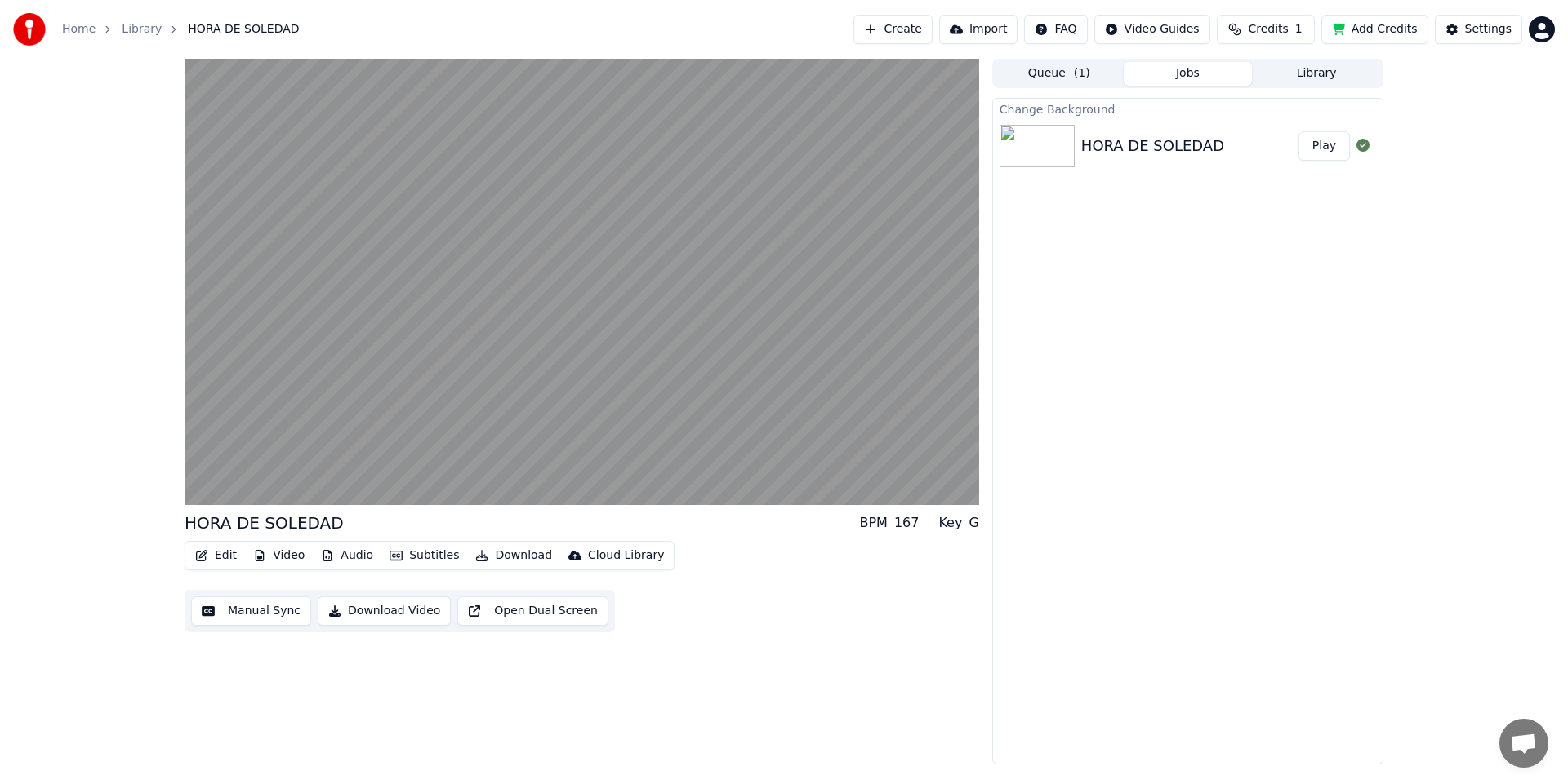
click at [1107, 420] on div "Change Background HORA DE [PERSON_NAME] Play" at bounding box center [1188, 431] width 391 height 667
click at [1039, 155] on img at bounding box center [1037, 146] width 75 height 43
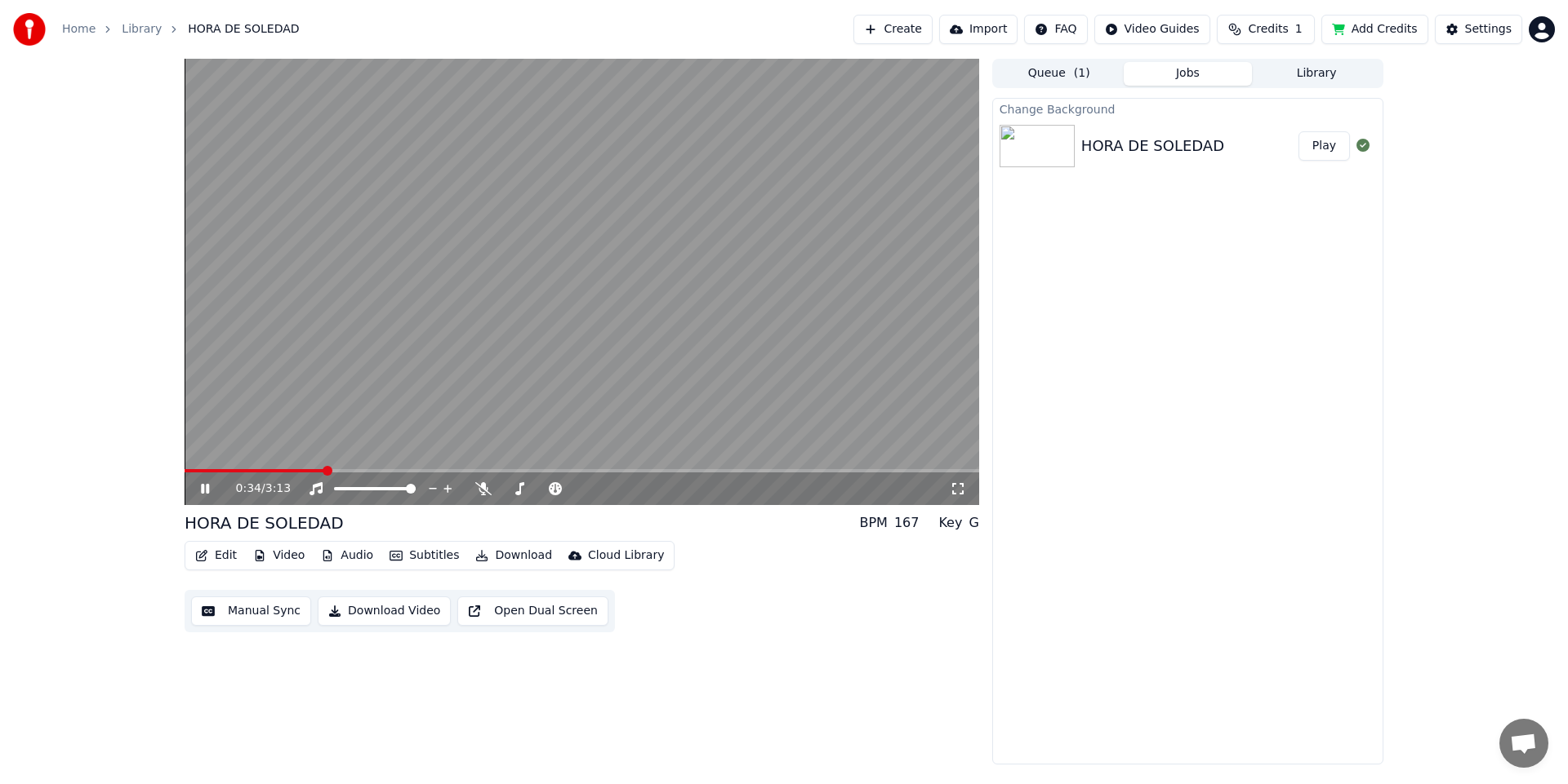
click at [97, 597] on div "0:34 / 3:13 HORA DE [PERSON_NAME] BPM 167 Key G Edit Video Audio Subtitles Down…" at bounding box center [784, 412] width 1568 height 706
click at [144, 29] on link "Library" at bounding box center [141, 30] width 40 height 16
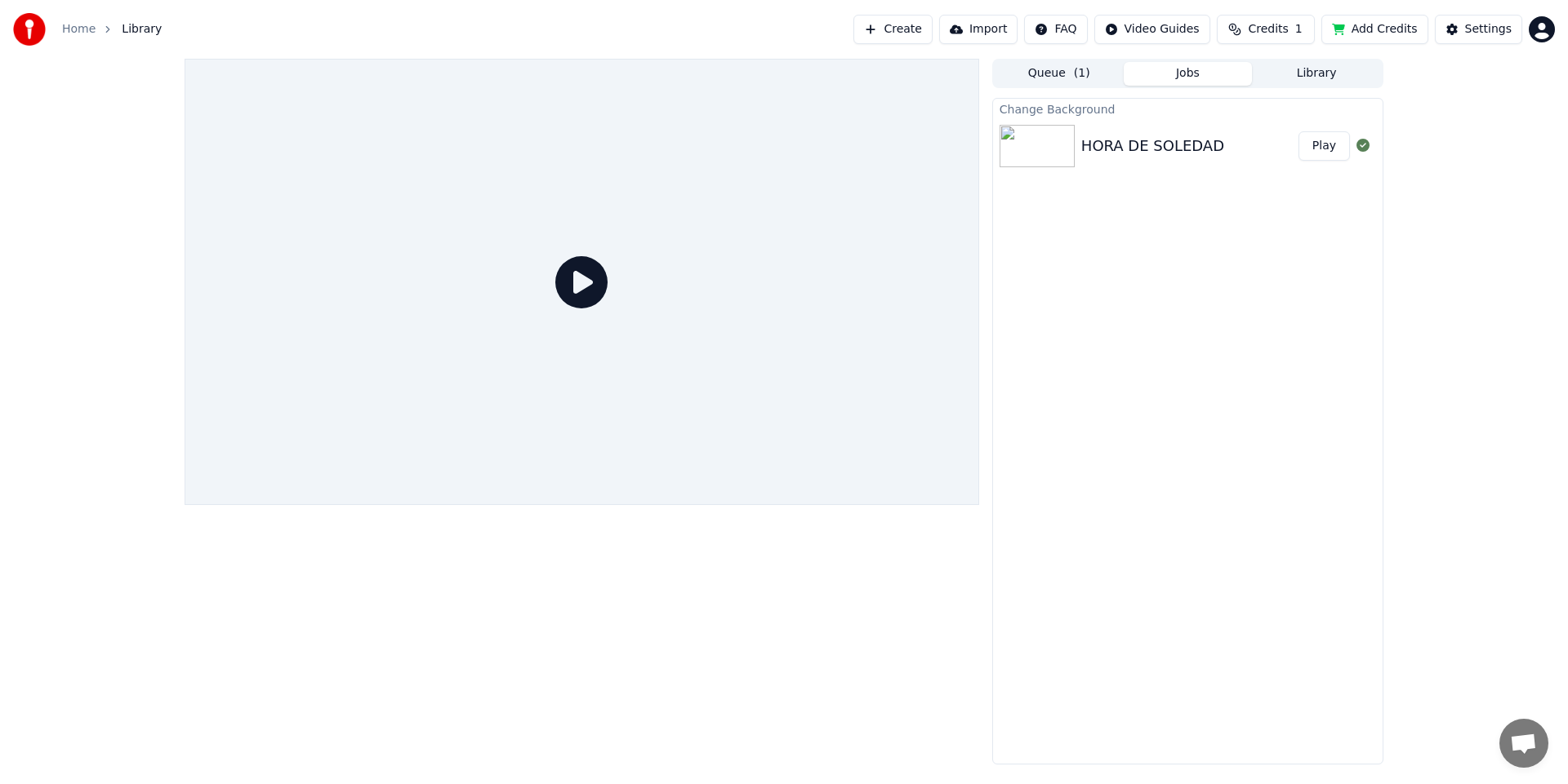
click at [1044, 147] on img at bounding box center [1037, 146] width 75 height 43
click at [1046, 149] on img at bounding box center [1037, 146] width 75 height 43
click at [1328, 158] on button "Play" at bounding box center [1324, 146] width 52 height 30
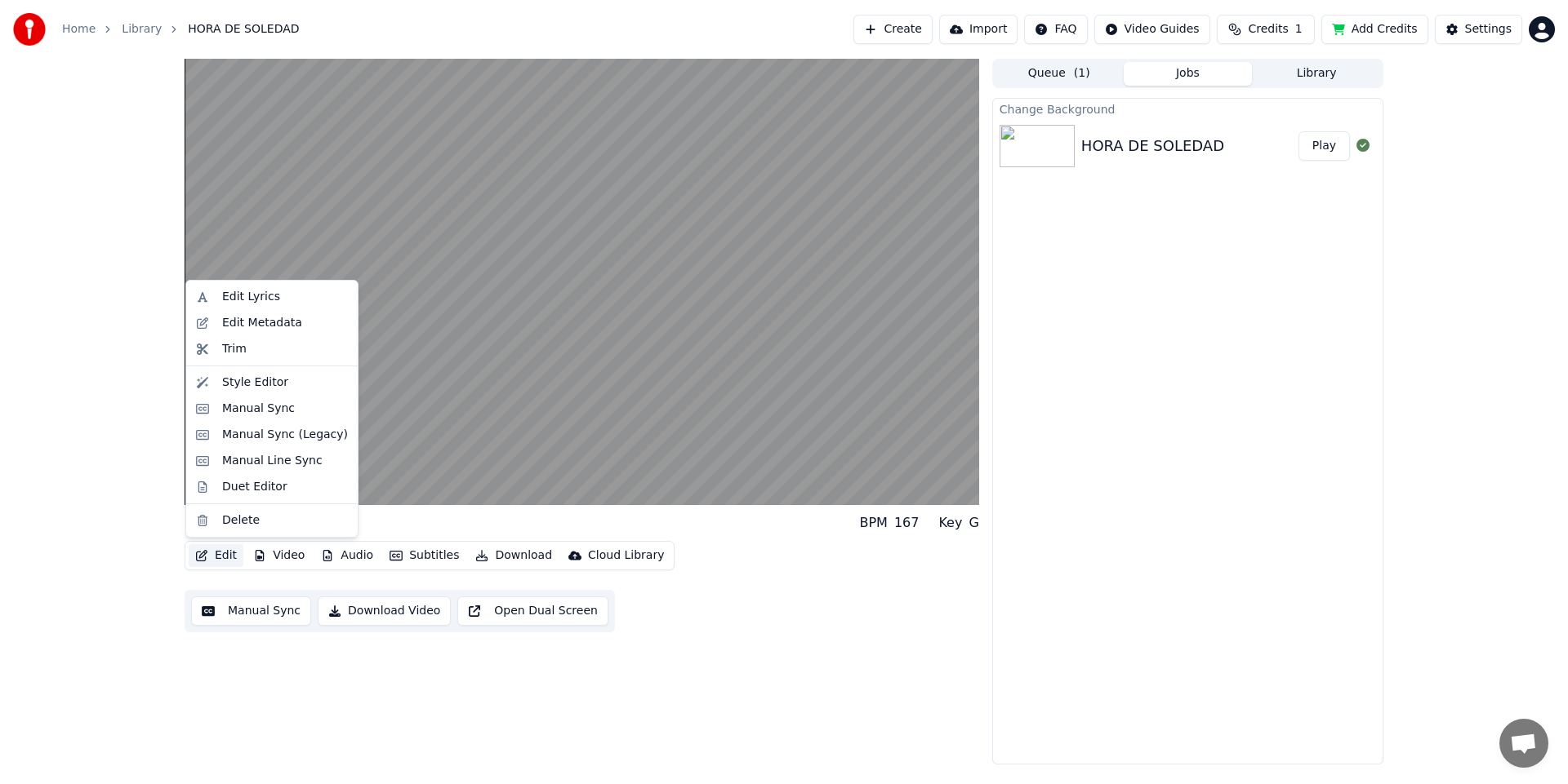
click at [204, 556] on icon "button" at bounding box center [202, 556] width 11 height 11
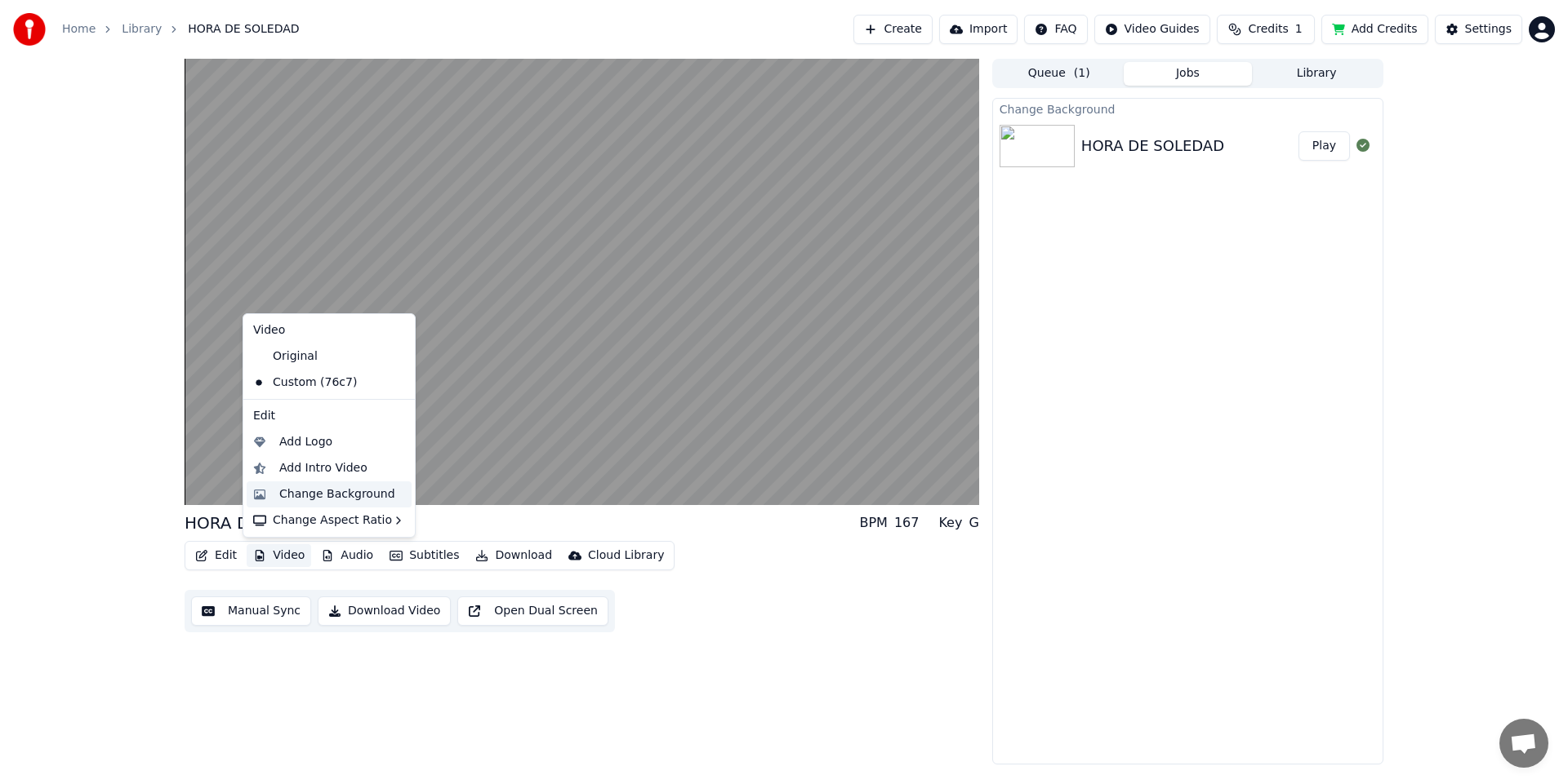
click at [344, 492] on div "Change Background" at bounding box center [337, 494] width 116 height 16
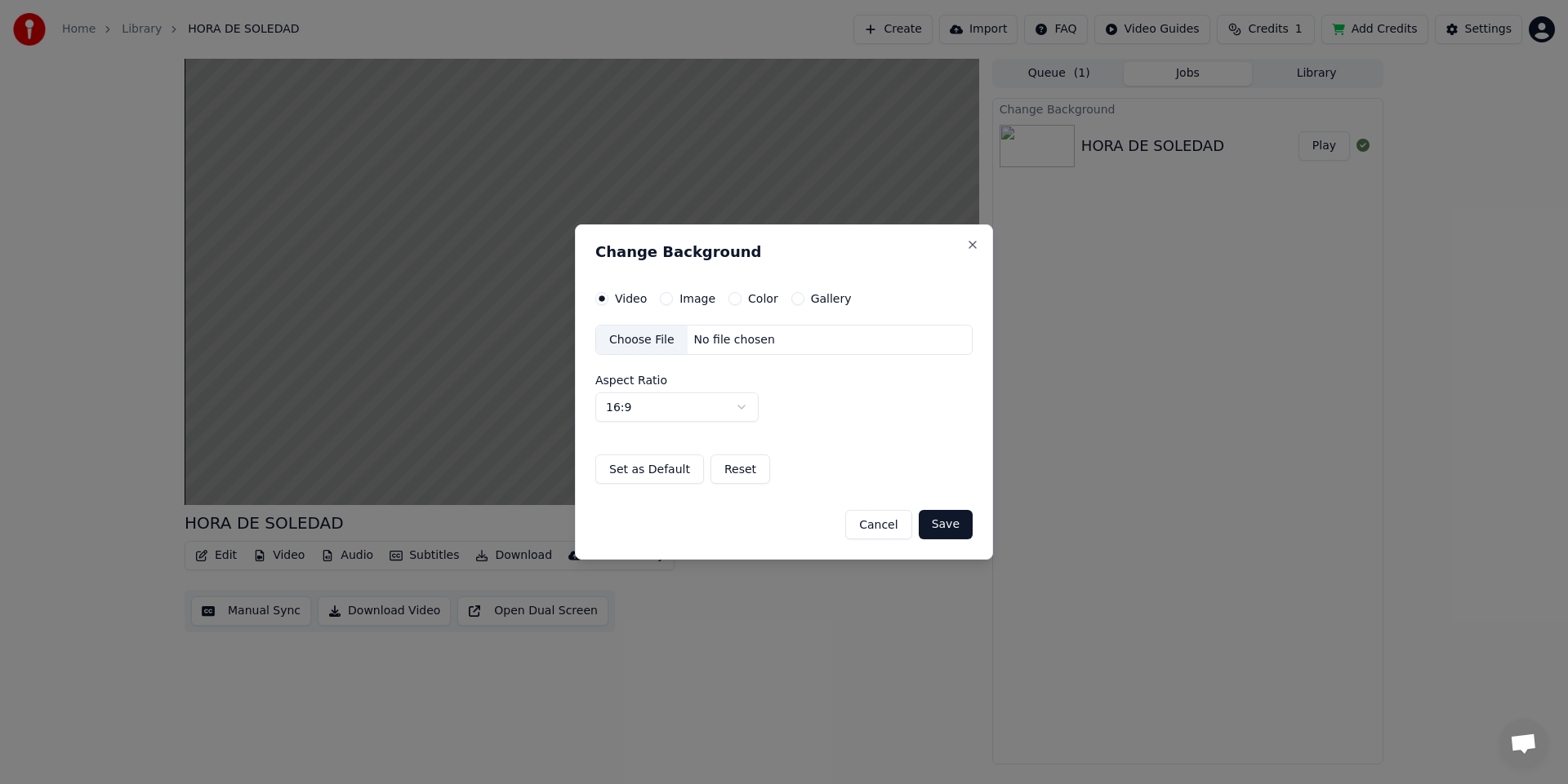
click at [665, 300] on button "Image" at bounding box center [666, 299] width 13 height 13
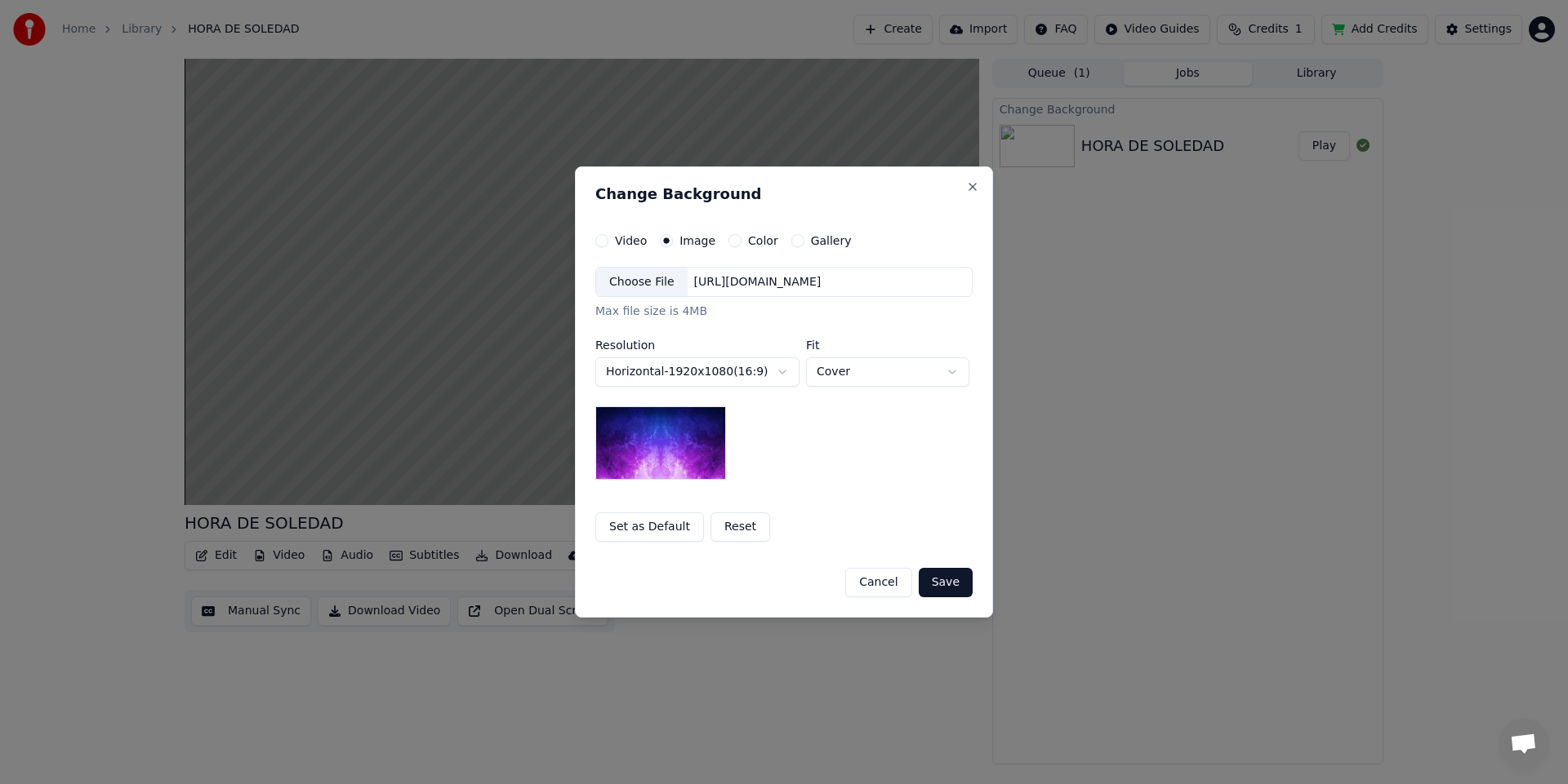
click at [729, 242] on button "Color" at bounding box center [735, 241] width 13 height 13
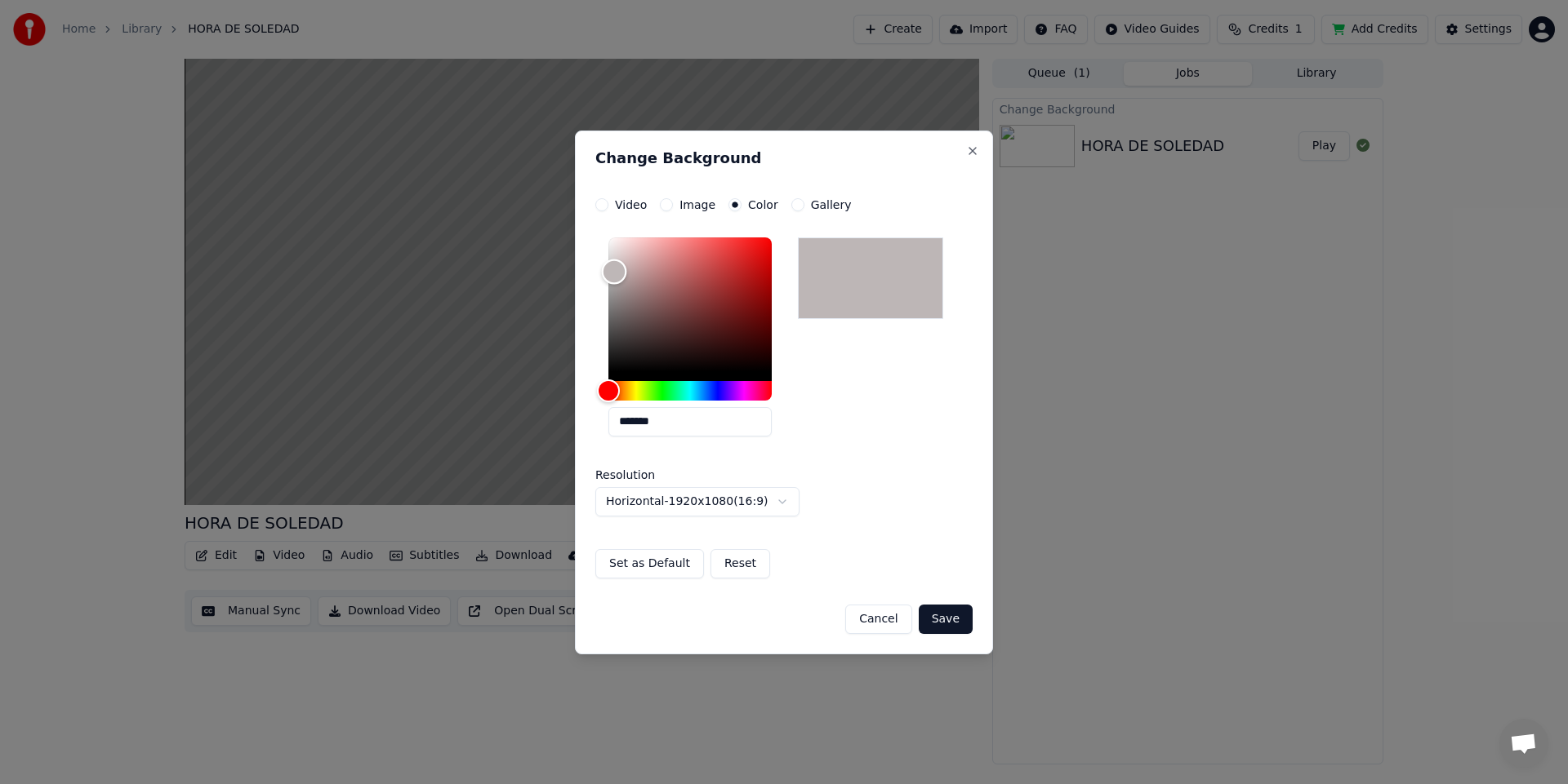
drag, startPoint x: 623, startPoint y: 280, endPoint x: 614, endPoint y: 272, distance: 12.0
click at [614, 272] on div "Color" at bounding box center [690, 304] width 163 height 134
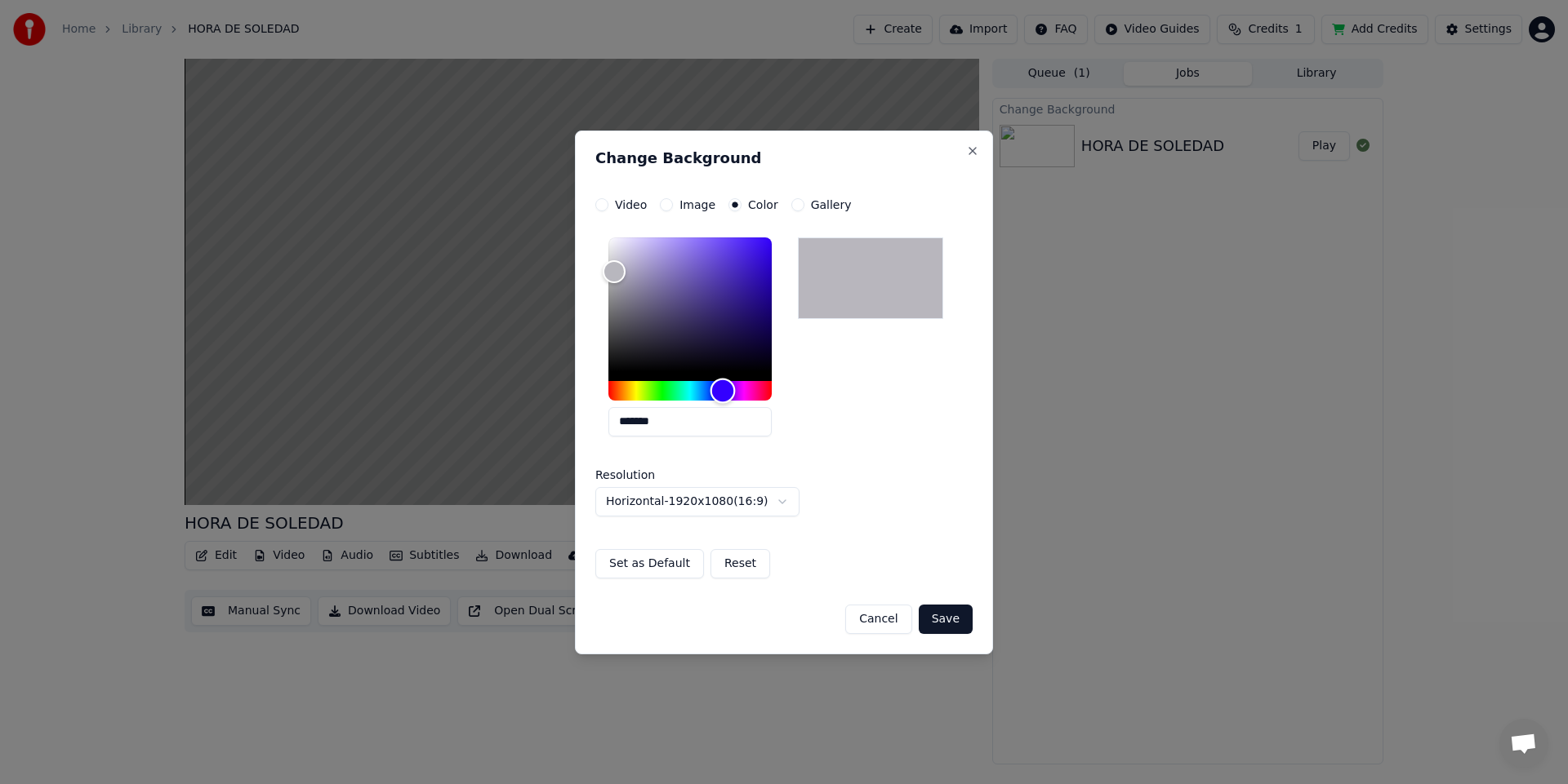
drag, startPoint x: 693, startPoint y: 395, endPoint x: 700, endPoint y: 355, distance: 40.6
click at [723, 394] on div "Hue" at bounding box center [690, 391] width 163 height 20
click at [628, 270] on div "Color" at bounding box center [629, 270] width 25 height 25
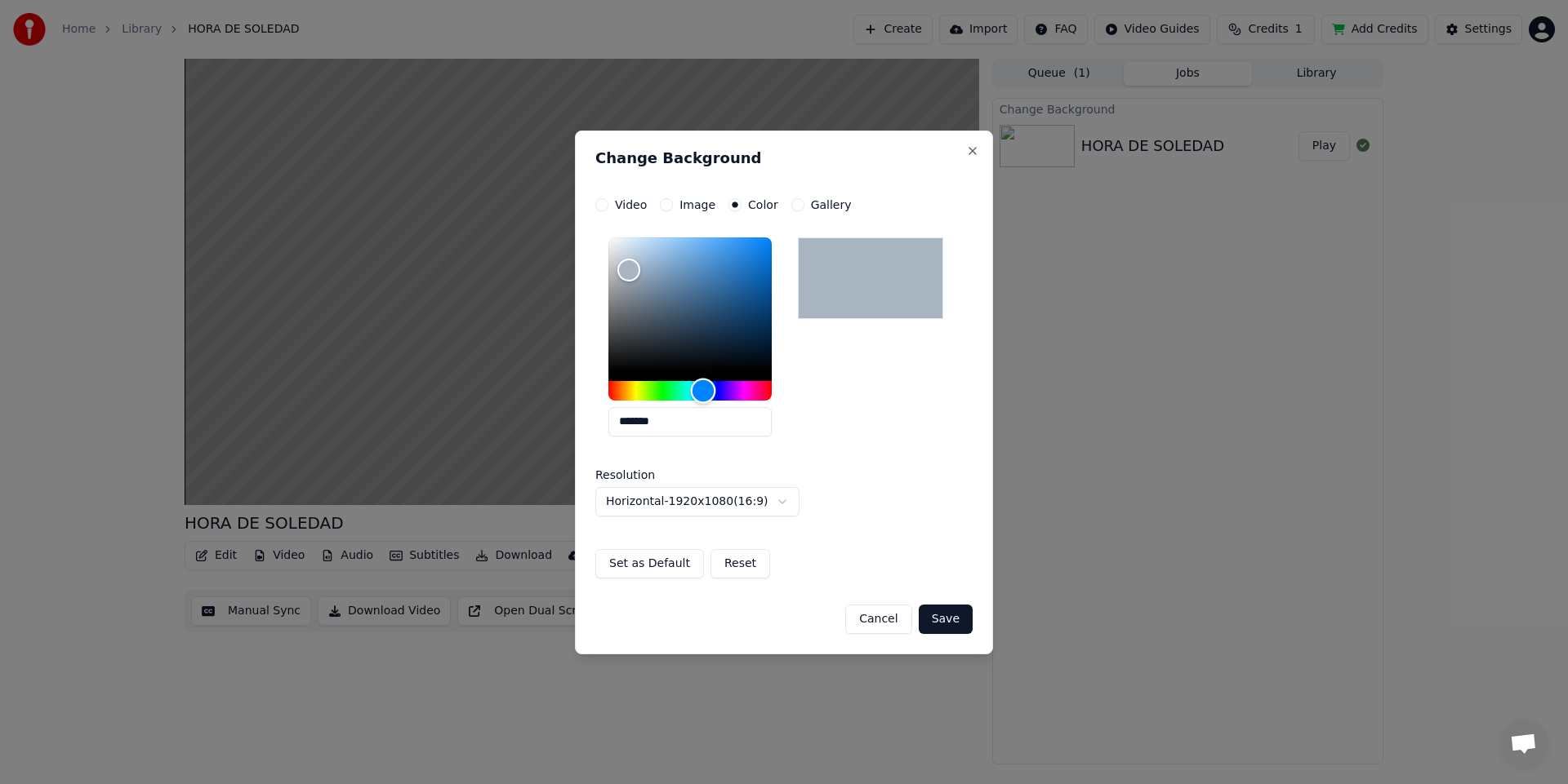
drag, startPoint x: 755, startPoint y: 396, endPoint x: 703, endPoint y: 396, distance: 52.0
click at [703, 396] on div "Hue" at bounding box center [690, 391] width 163 height 20
click at [701, 391] on div "Hue" at bounding box center [701, 390] width 25 height 25
type input "*******"
click at [703, 392] on div "Hue" at bounding box center [703, 390] width 25 height 25
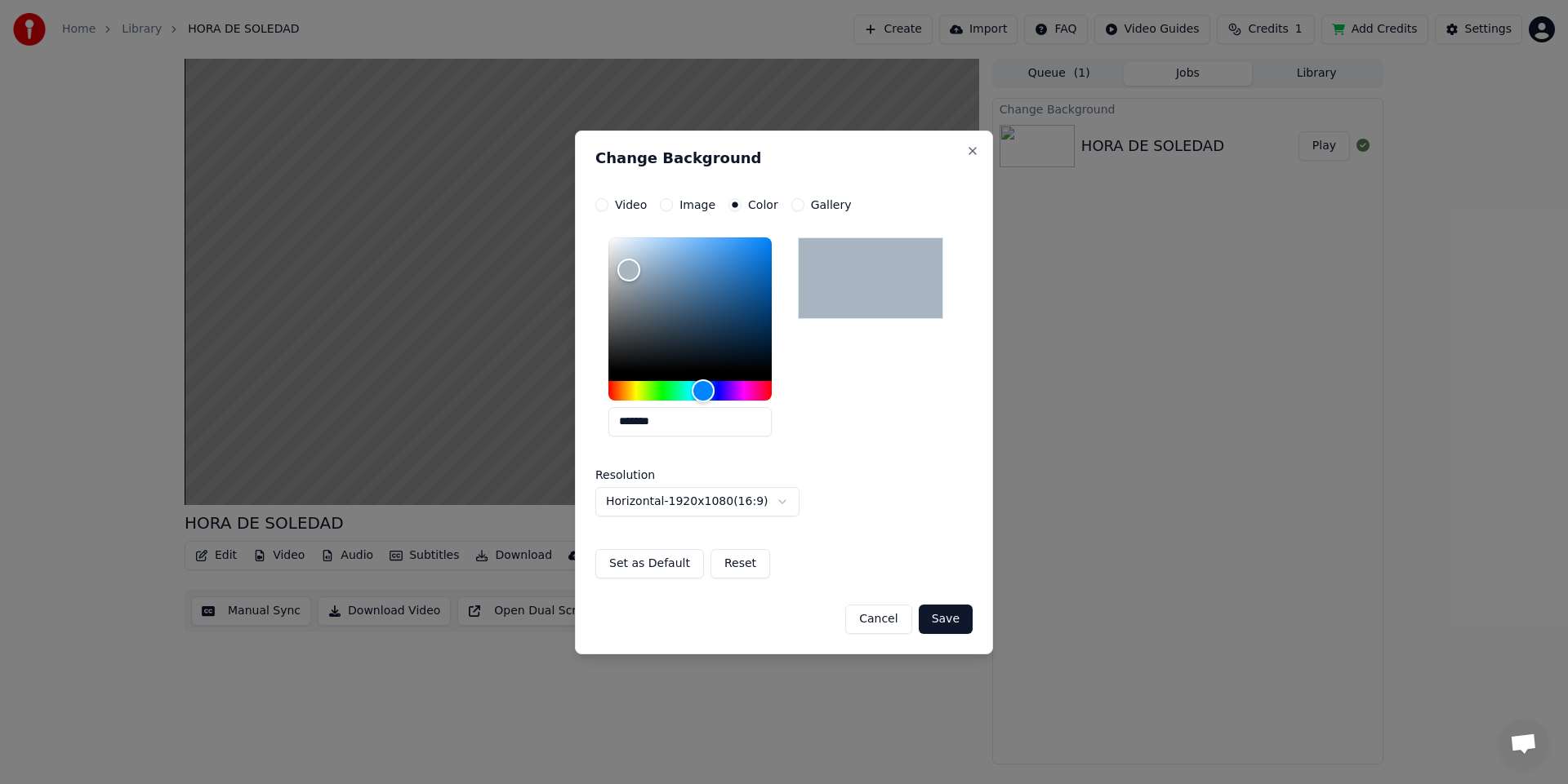
click at [658, 569] on button "Set as Default" at bounding box center [650, 564] width 108 height 30
click at [940, 621] on button "Save" at bounding box center [945, 620] width 54 height 30
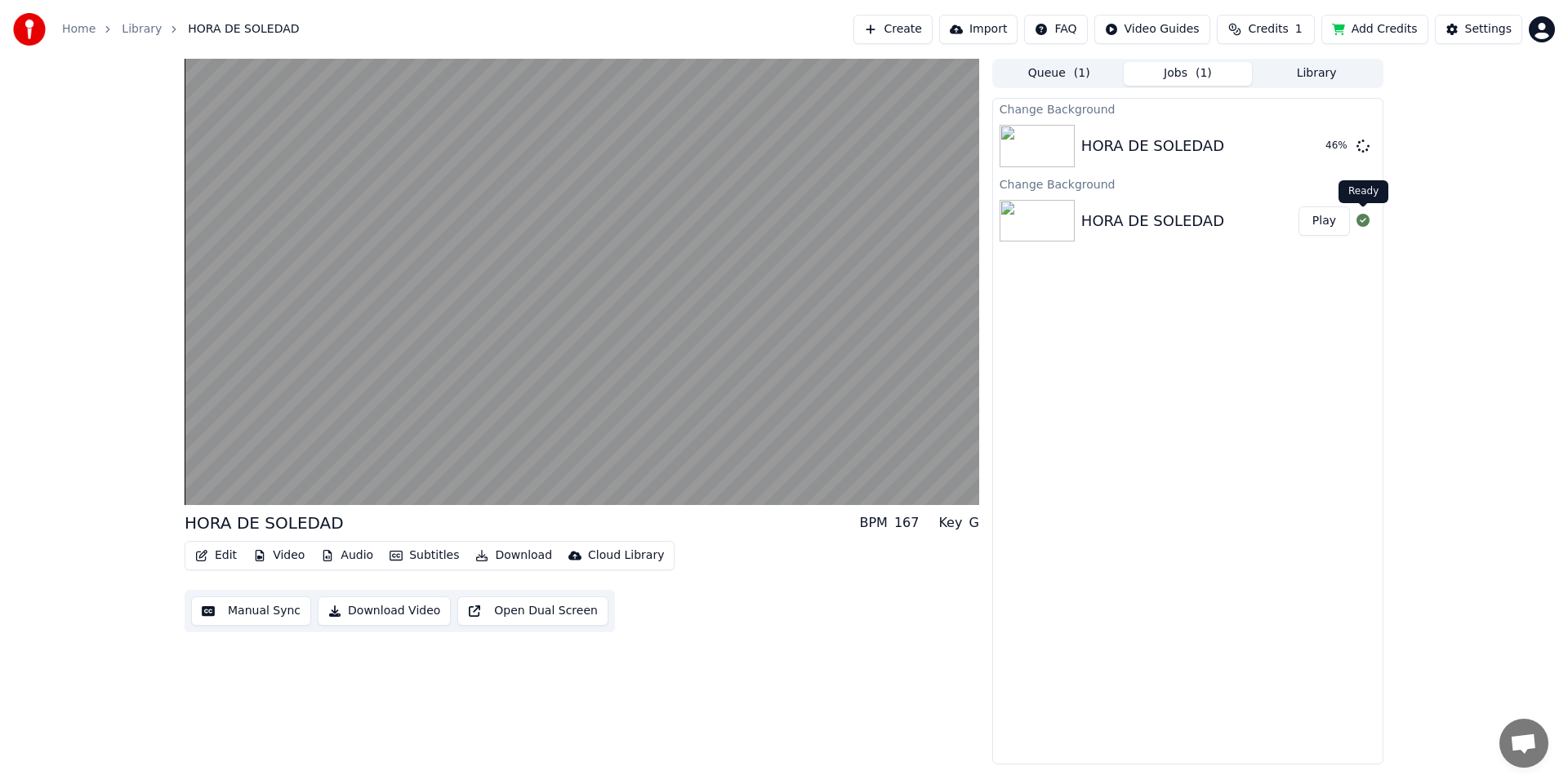
click at [1367, 225] on icon at bounding box center [1363, 220] width 13 height 13
click at [1332, 144] on button "Play" at bounding box center [1324, 146] width 52 height 30
click at [269, 558] on button "Video" at bounding box center [278, 556] width 65 height 23
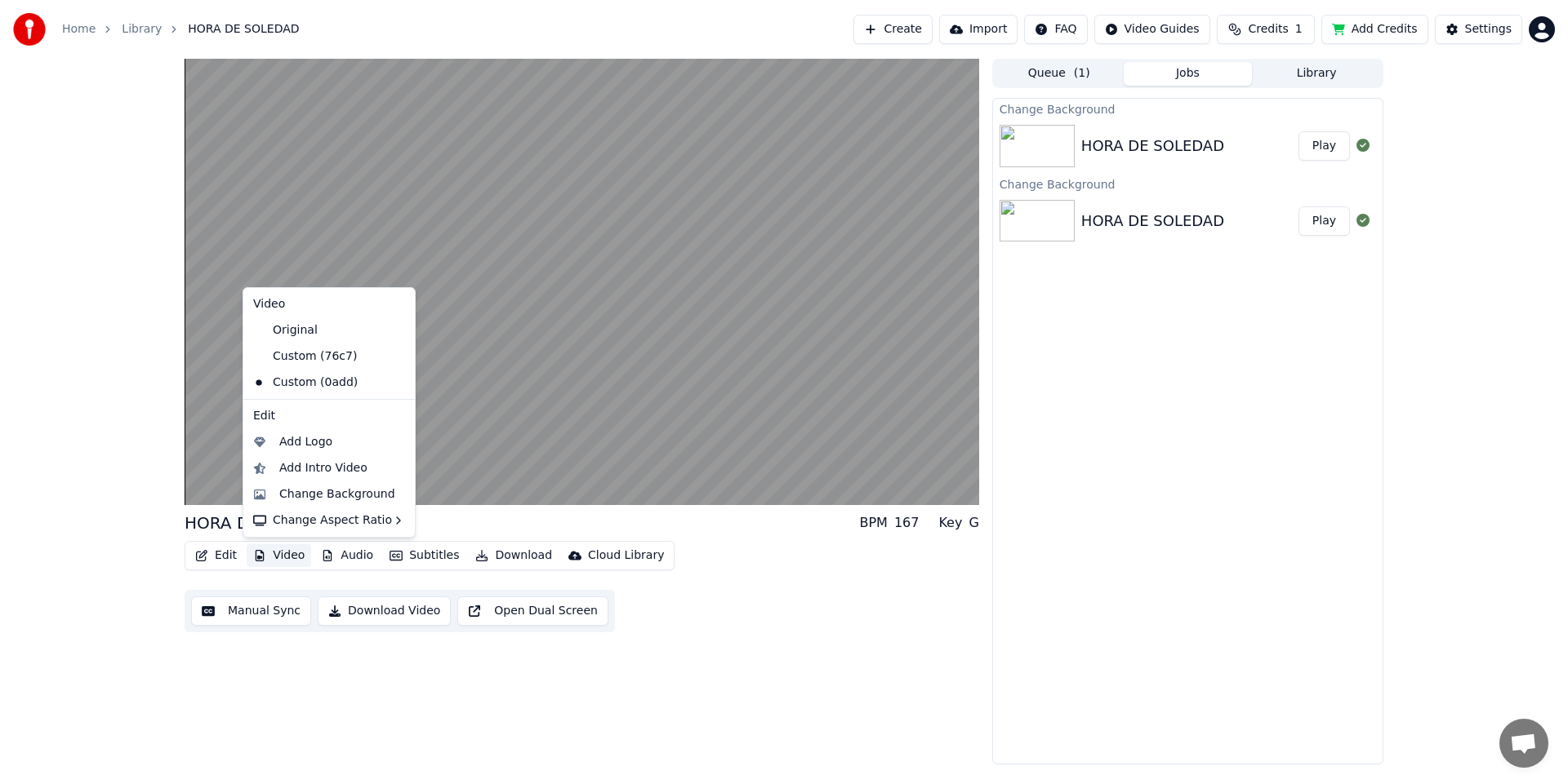
drag, startPoint x: 304, startPoint y: 442, endPoint x: 306, endPoint y: 485, distance: 43.0
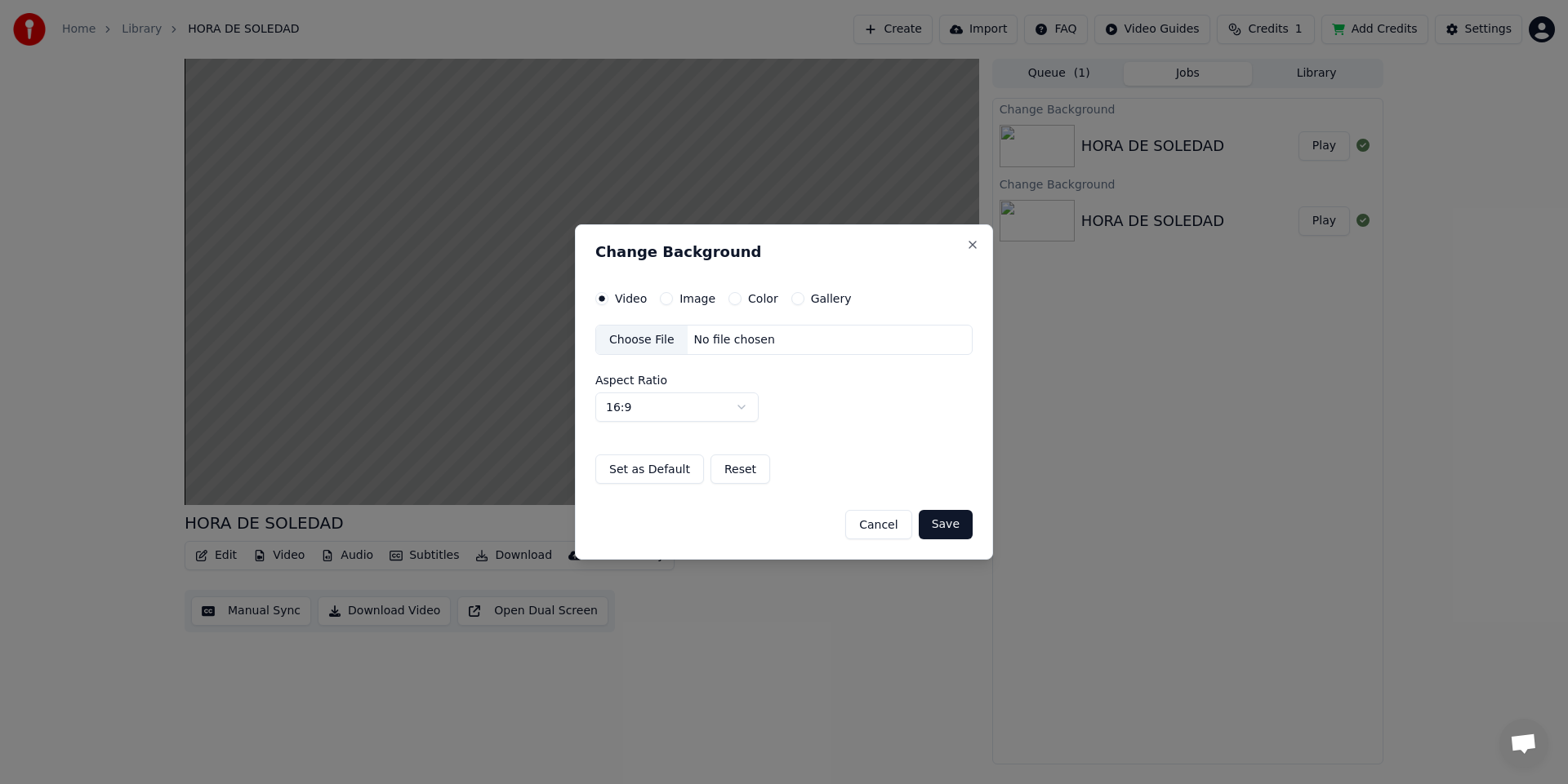
click at [733, 298] on button "Color" at bounding box center [735, 299] width 13 height 13
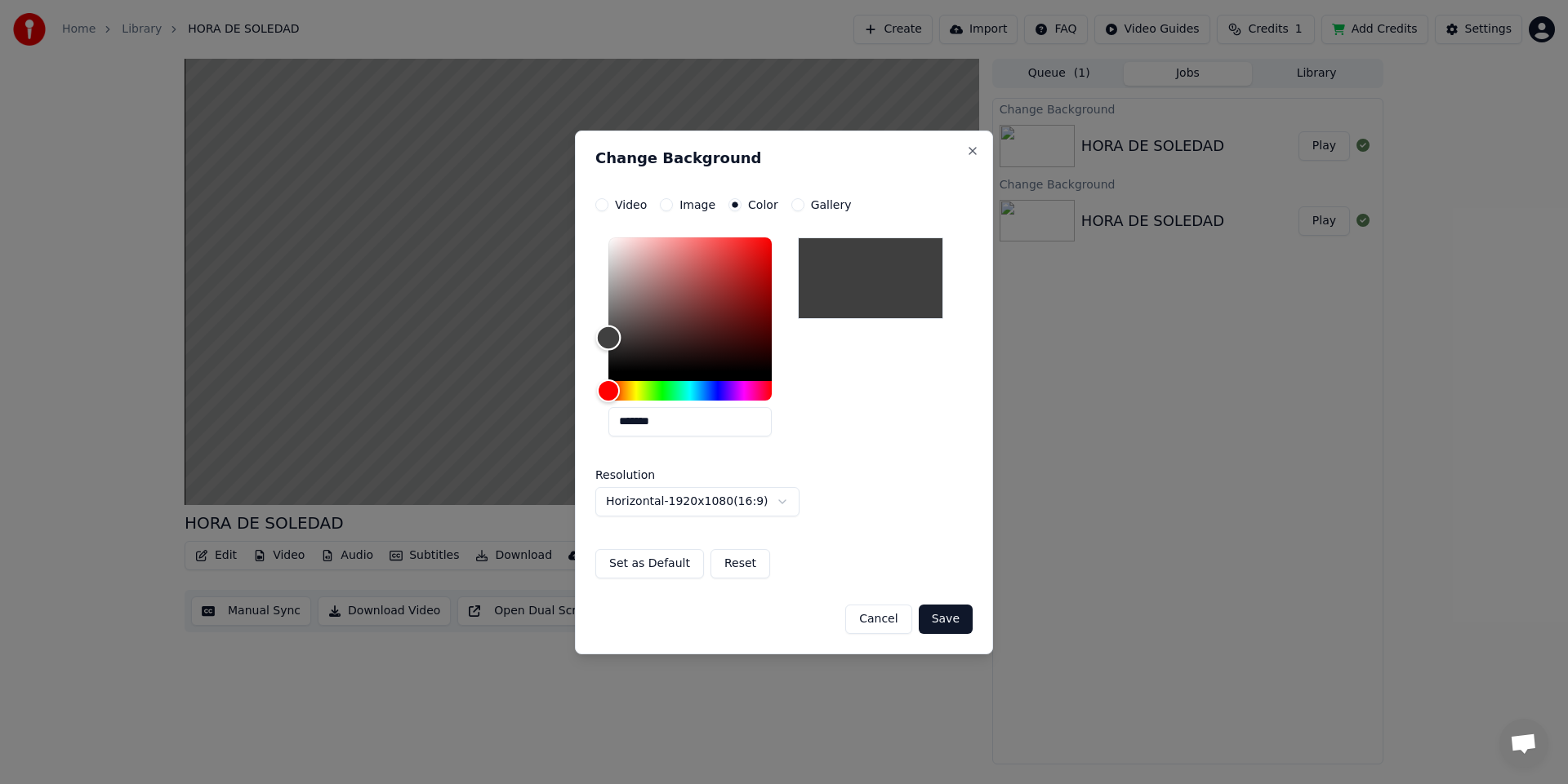
type input "*******"
drag, startPoint x: 612, startPoint y: 367, endPoint x: 593, endPoint y: 341, distance: 32.2
click at [593, 341] on div "**********" at bounding box center [784, 392] width 418 height 524
drag, startPoint x: 939, startPoint y: 618, endPoint x: 916, endPoint y: 617, distance: 23.0
click at [938, 618] on button "Save" at bounding box center [945, 620] width 54 height 30
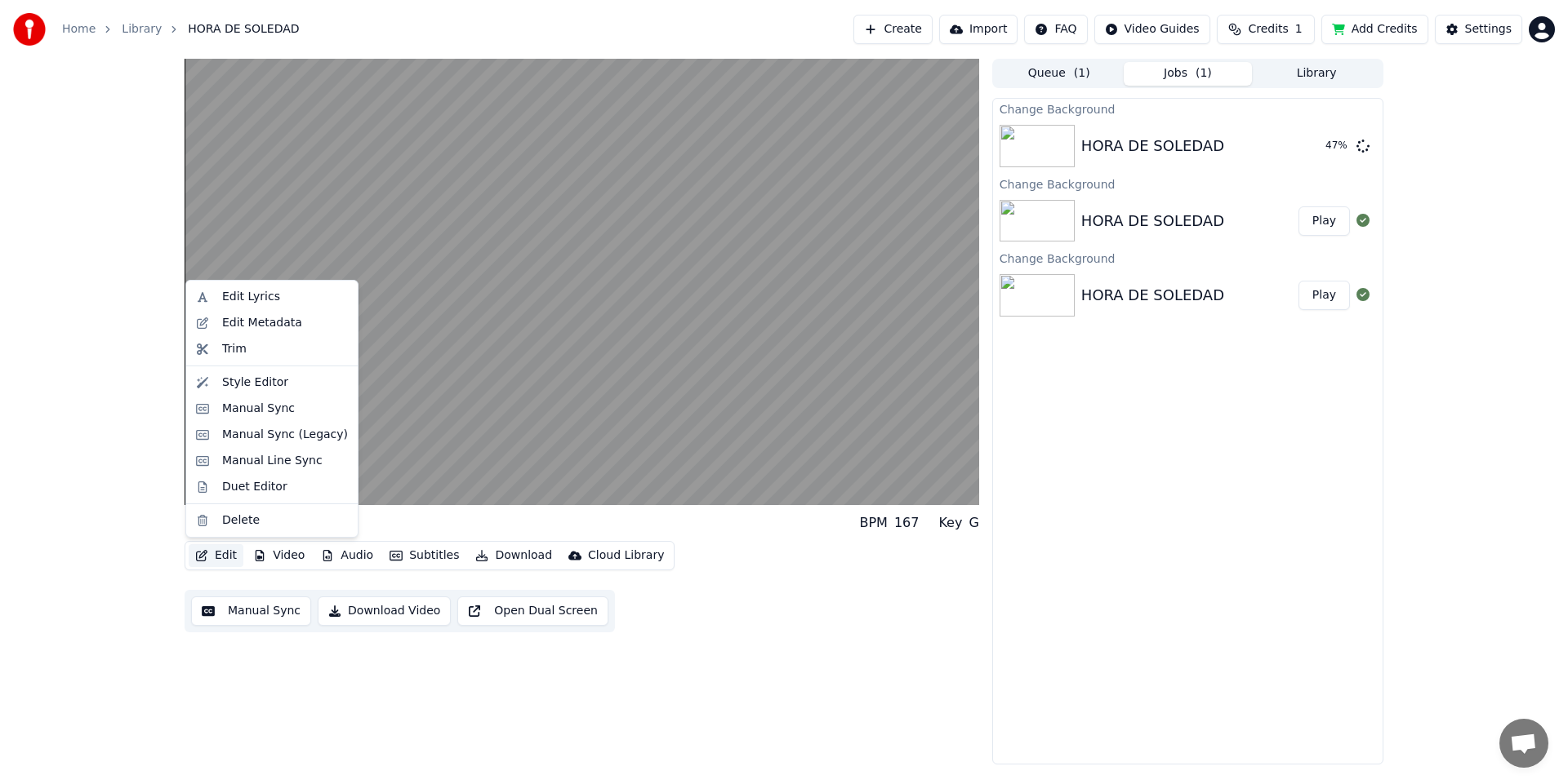
click at [222, 554] on button "Edit" at bounding box center [216, 556] width 55 height 23
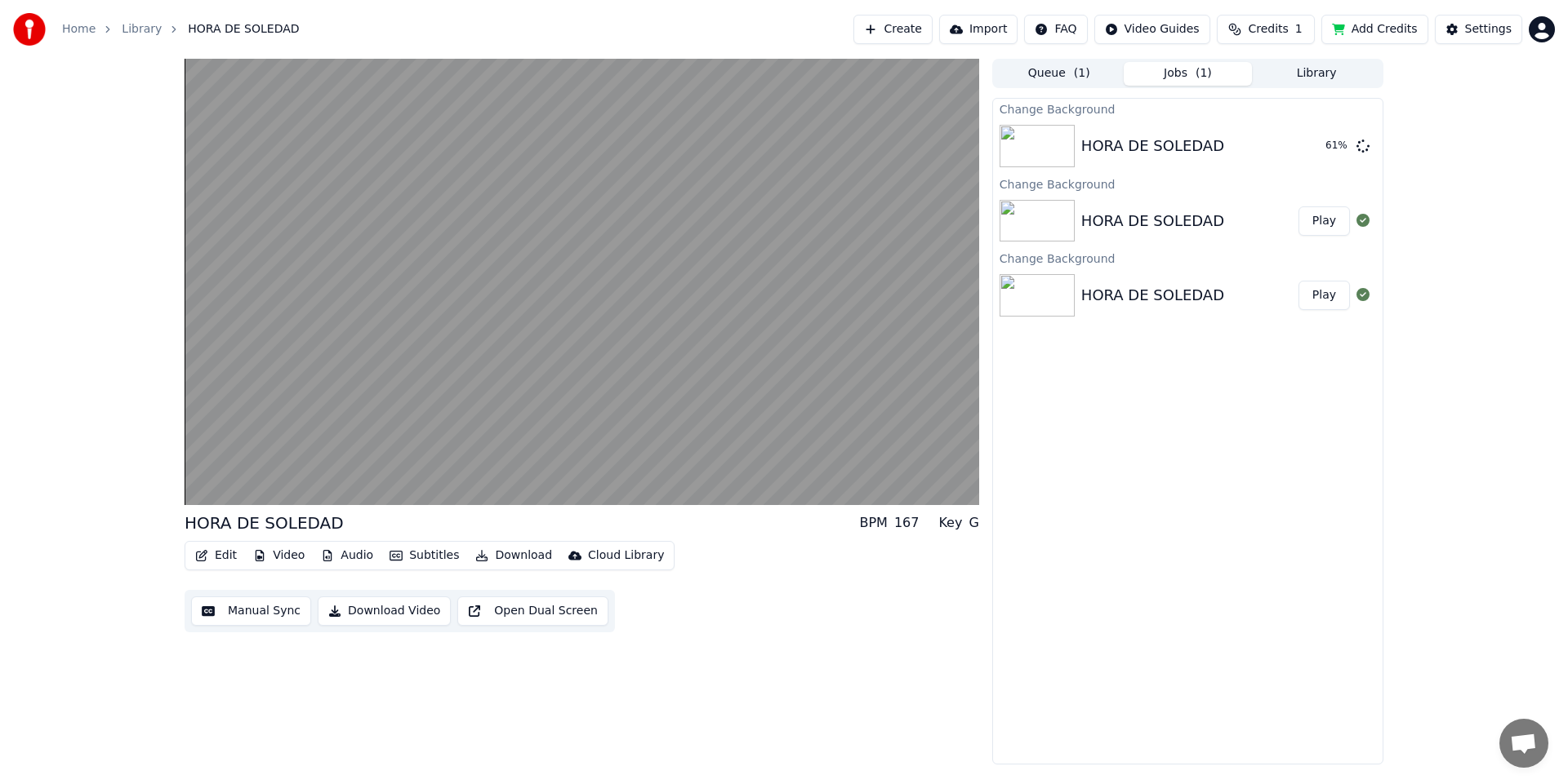
click at [1211, 426] on div "Change Background HORA DE [PERSON_NAME] 61 % Change Background HORA DE [PERSON_…" at bounding box center [1188, 431] width 391 height 667
click at [1318, 157] on button "Play" at bounding box center [1324, 146] width 52 height 30
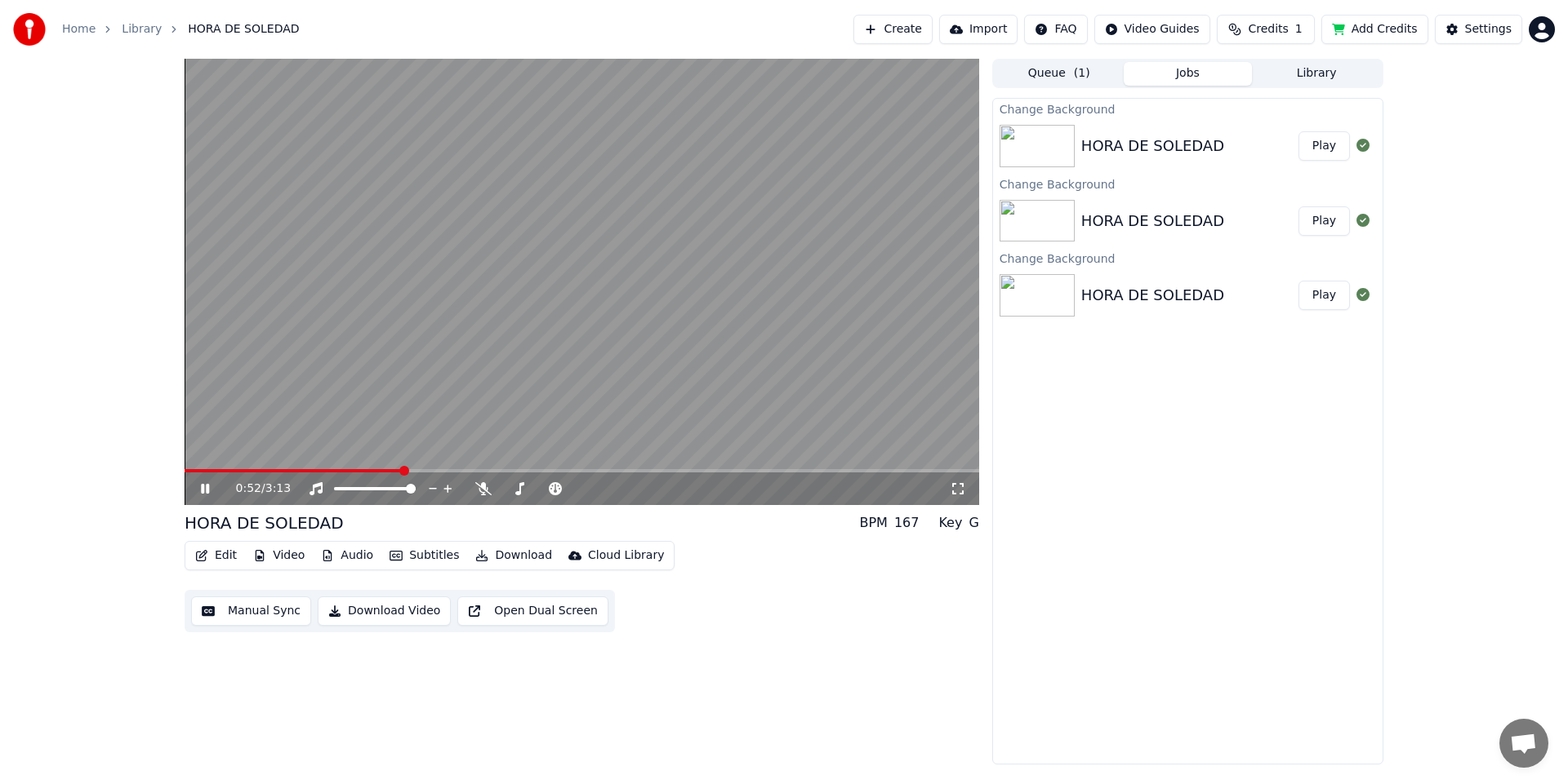
click at [200, 486] on icon at bounding box center [217, 489] width 39 height 13
click at [283, 557] on button "Video" at bounding box center [278, 556] width 65 height 23
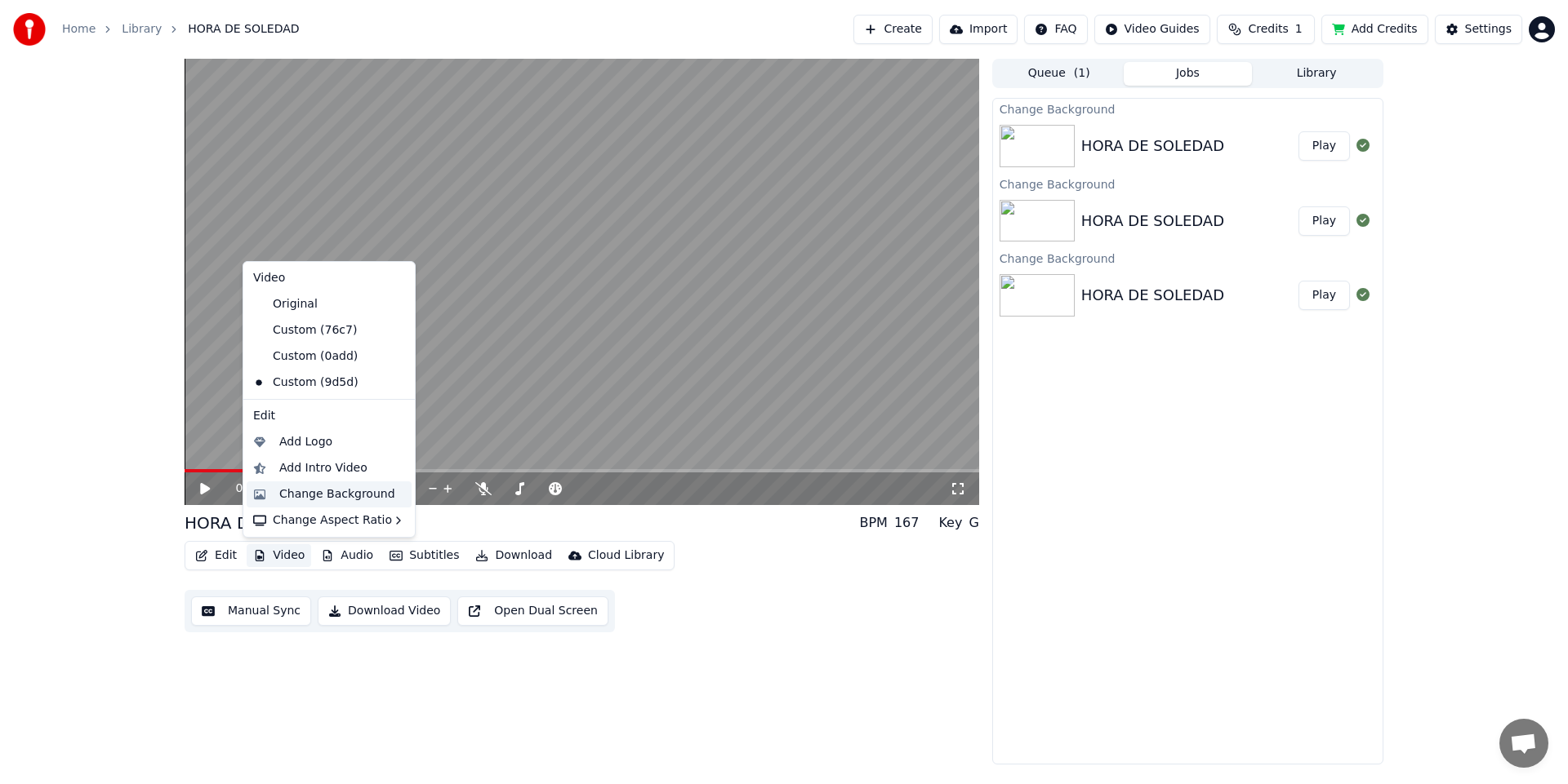
click at [316, 489] on div "Change Background" at bounding box center [337, 494] width 116 height 16
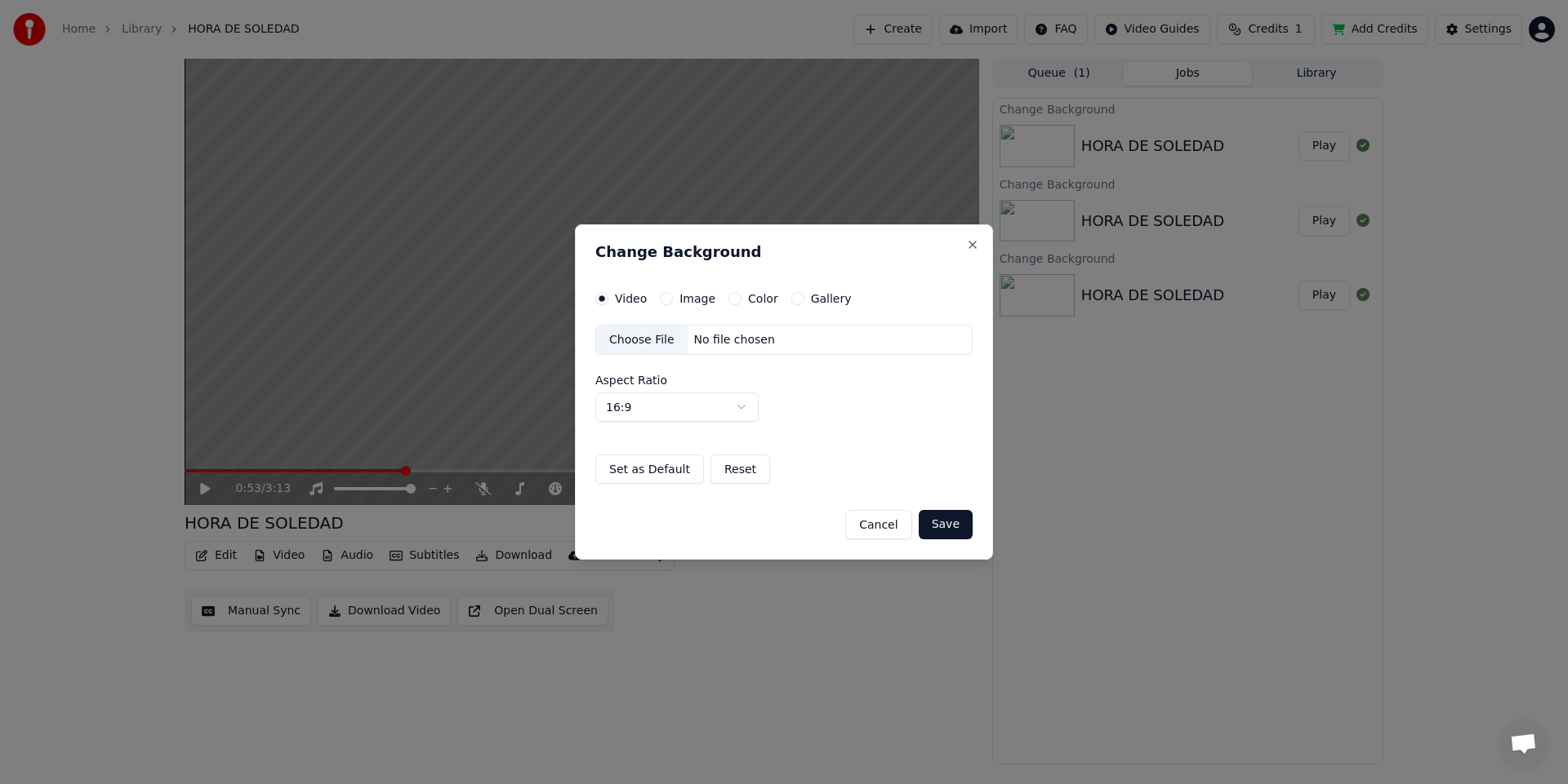
click at [733, 297] on button "Color" at bounding box center [735, 299] width 13 height 13
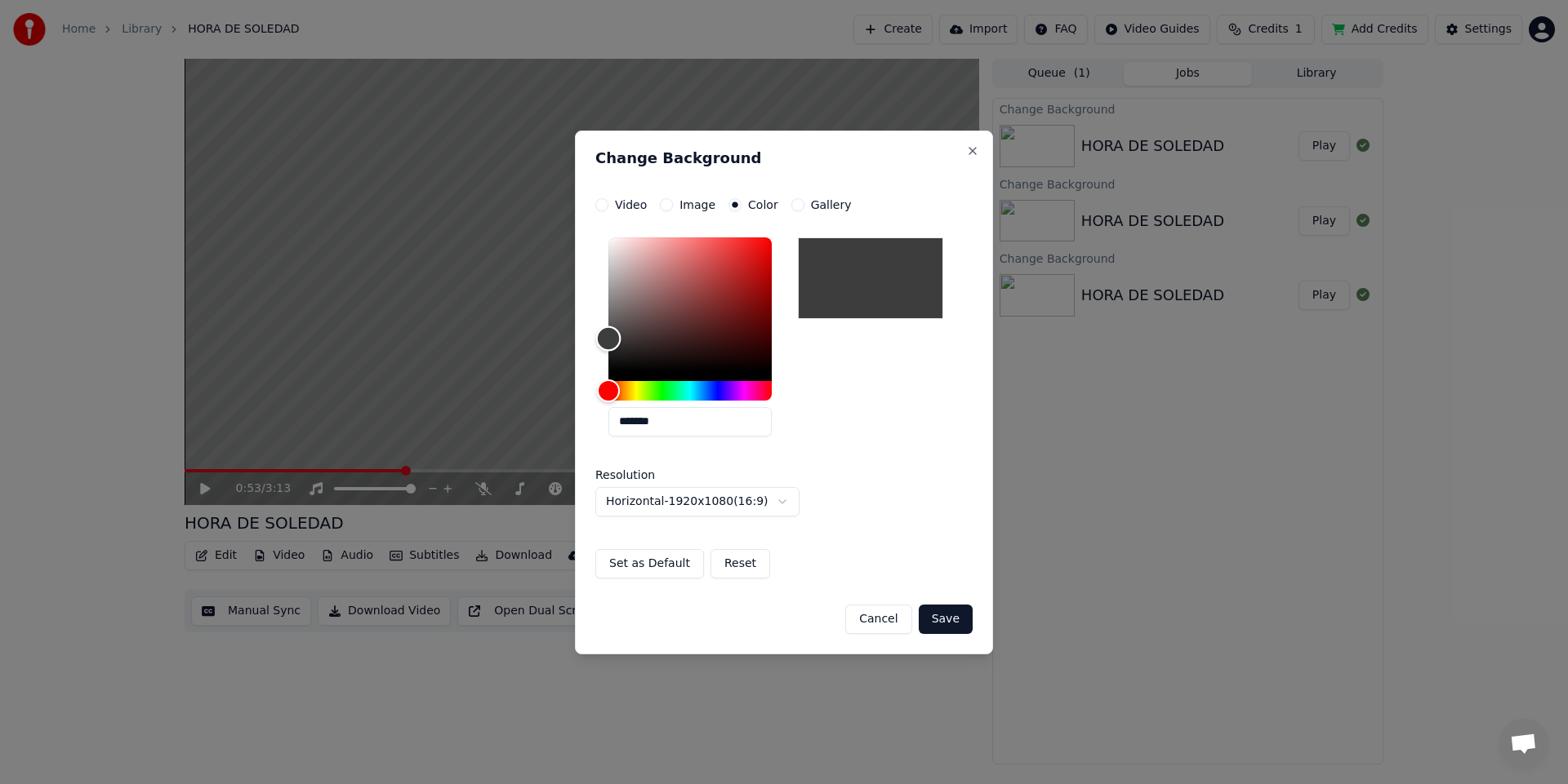
type input "*******"
drag, startPoint x: 609, startPoint y: 368, endPoint x: 600, endPoint y: 338, distance: 31.3
click at [600, 338] on div "Color" at bounding box center [609, 338] width 25 height 25
click at [940, 627] on button "Save" at bounding box center [945, 620] width 54 height 30
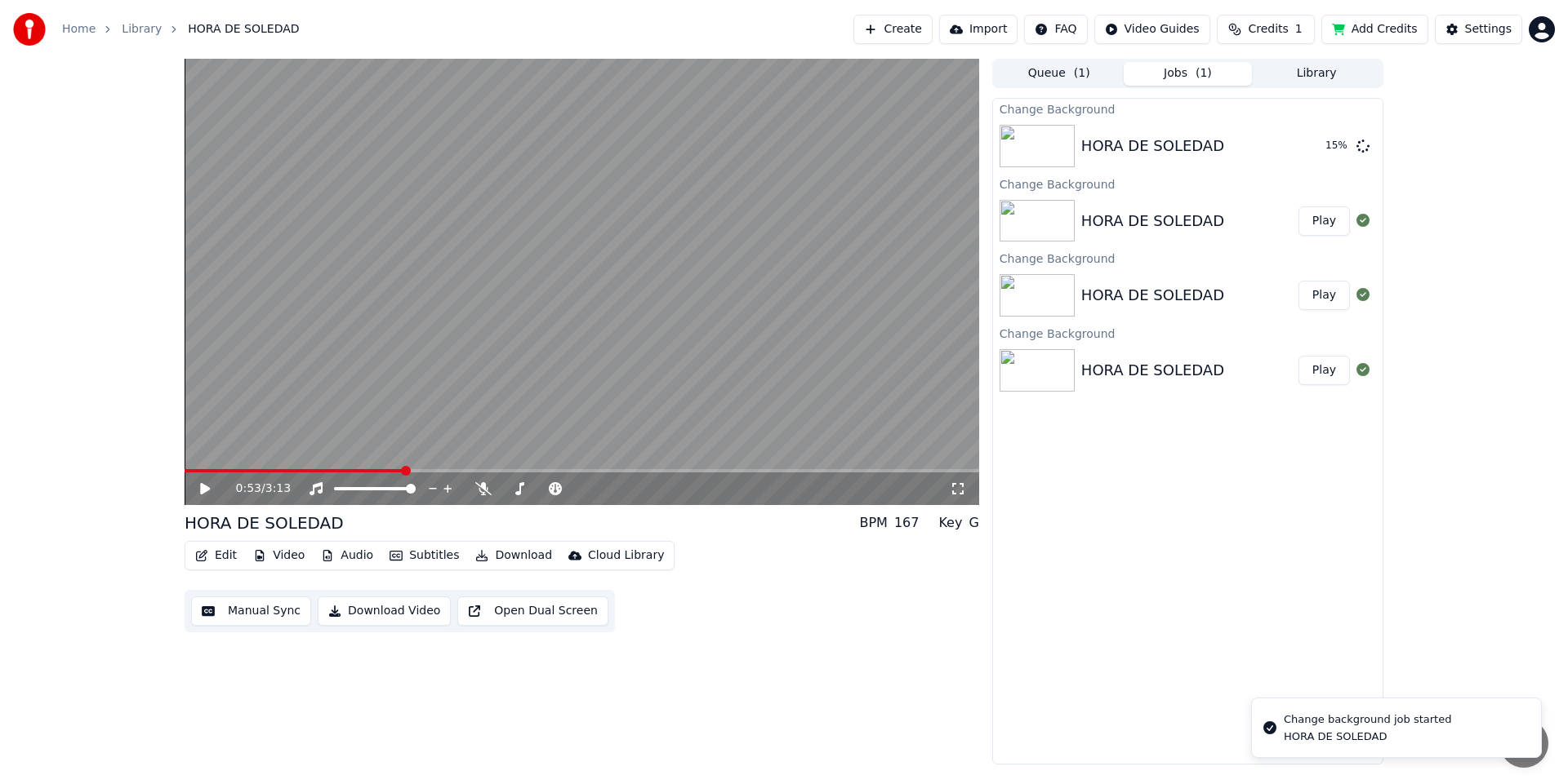
click at [746, 663] on div "0:53 / 3:13 HORA DE [PERSON_NAME] BPM 167 Key G Edit Video Audio Subtitles Down…" at bounding box center [582, 412] width 794 height 706
